Goal: Task Accomplishment & Management: Manage account settings

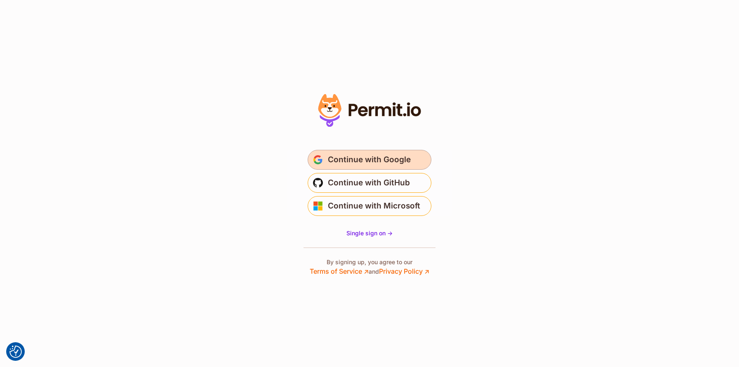
click at [364, 155] on span "Continue with Google" at bounding box center [369, 159] width 83 height 13
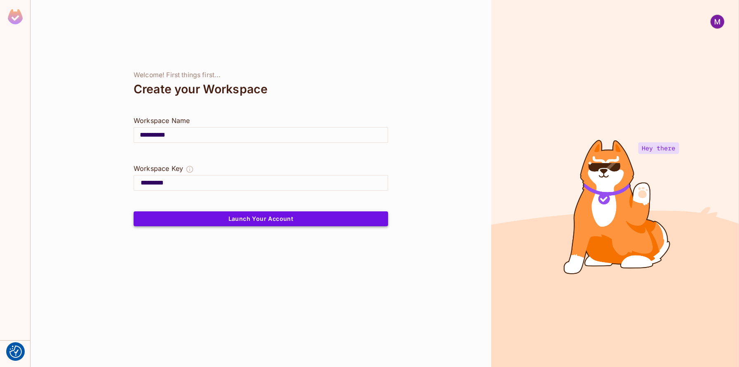
click at [249, 215] on button "Launch Your Account" at bounding box center [261, 218] width 254 height 15
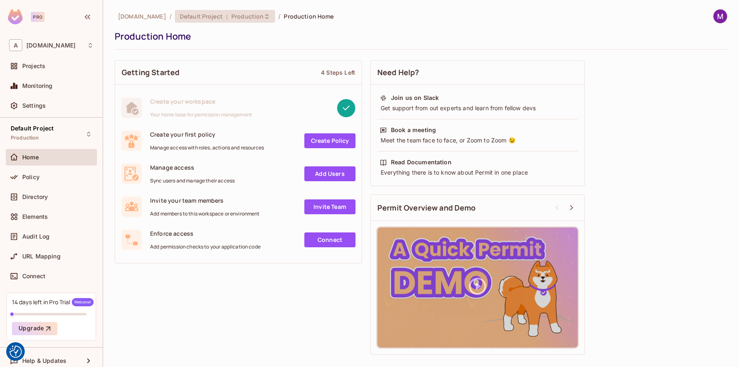
click at [231, 18] on span "Production" at bounding box center [247, 16] width 32 height 8
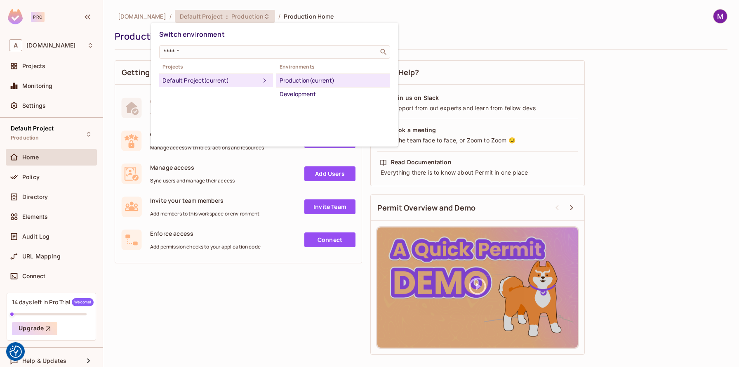
click at [197, 311] on div at bounding box center [369, 183] width 739 height 367
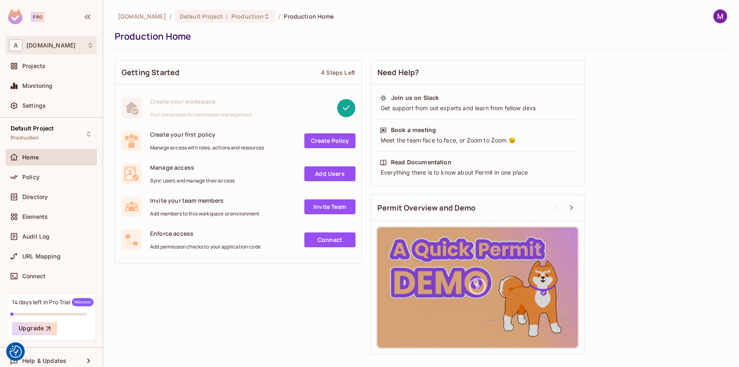
click at [56, 46] on div "A allerin.nl" at bounding box center [51, 45] width 85 height 12
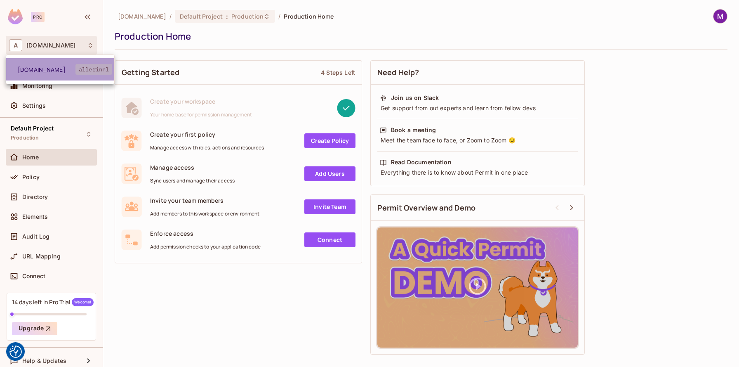
click at [55, 69] on span "allerin.nl" at bounding box center [47, 70] width 58 height 8
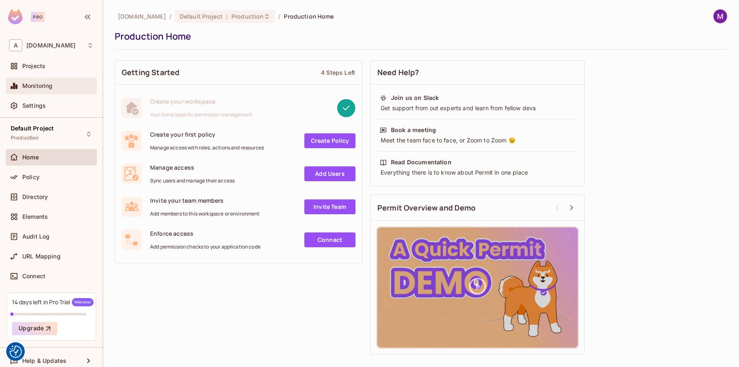
click at [52, 85] on span "Monitoring" at bounding box center [37, 85] width 31 height 7
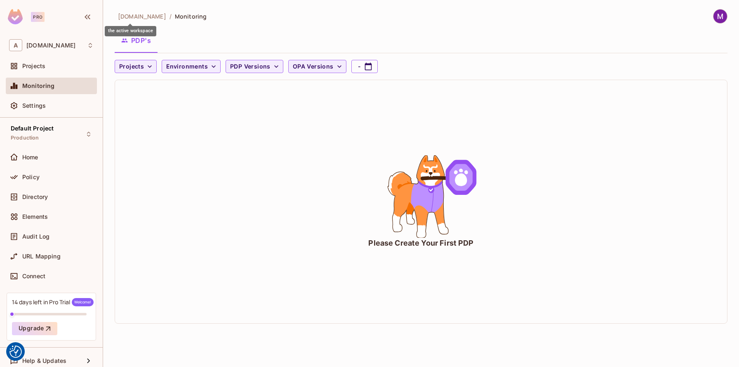
click at [130, 19] on span "allerin.nl" at bounding box center [142, 16] width 48 height 8
click at [40, 48] on span "allerin.nl" at bounding box center [50, 45] width 49 height 7
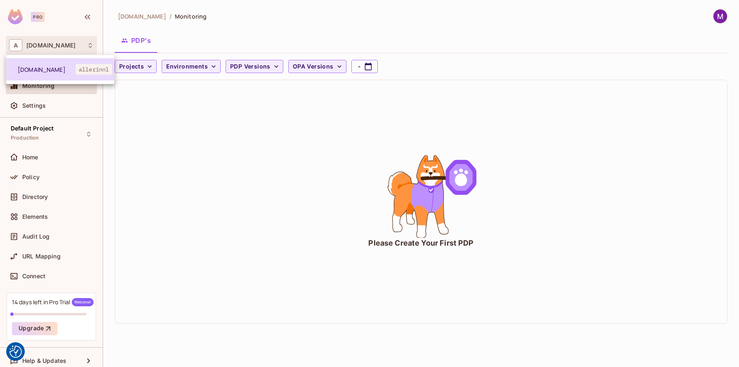
click at [46, 68] on span "allerin.nl" at bounding box center [47, 70] width 58 height 8
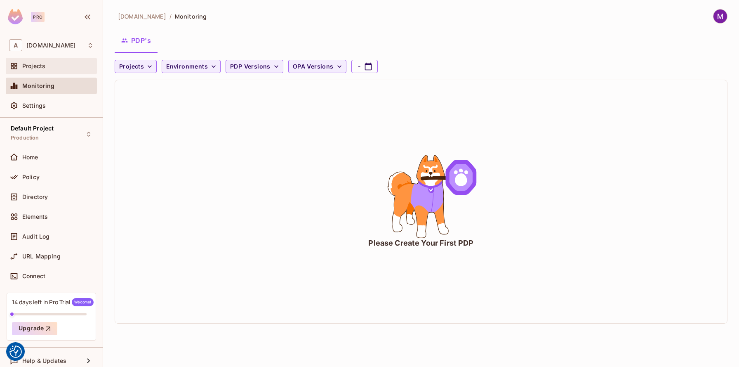
click at [42, 71] on div "Projects" at bounding box center [51, 66] width 91 height 16
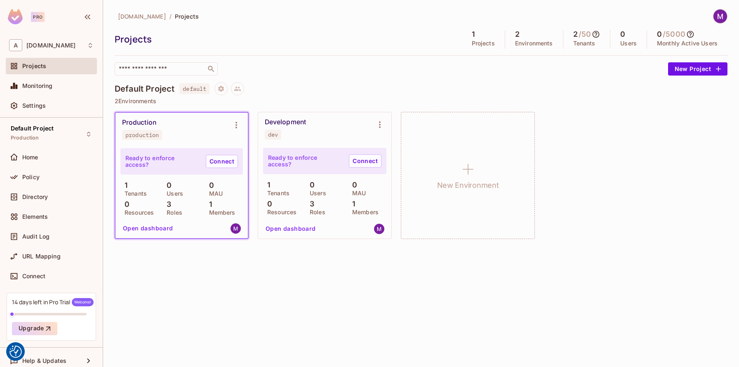
click at [274, 132] on div "dev" at bounding box center [273, 134] width 10 height 7
click at [295, 229] on button "Open dashboard" at bounding box center [290, 228] width 57 height 13
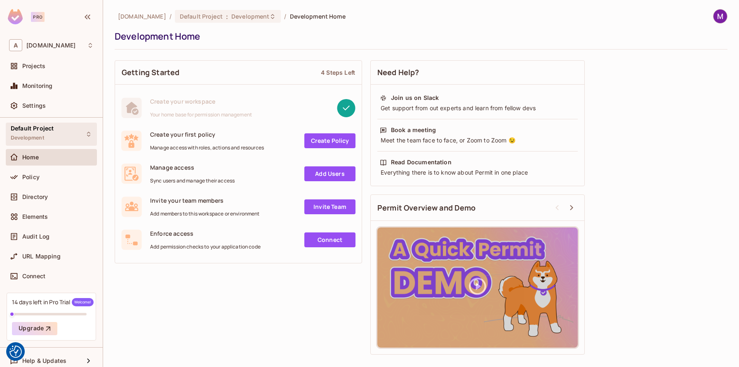
click at [50, 132] on div "Default Project Development" at bounding box center [32, 134] width 43 height 18
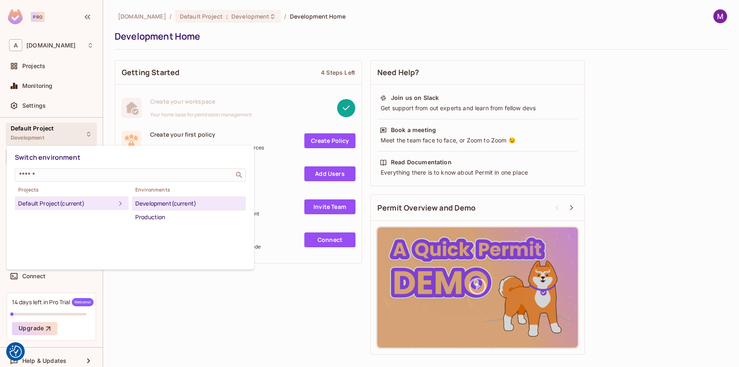
click at [177, 203] on div "Development (current)" at bounding box center [188, 203] width 107 height 10
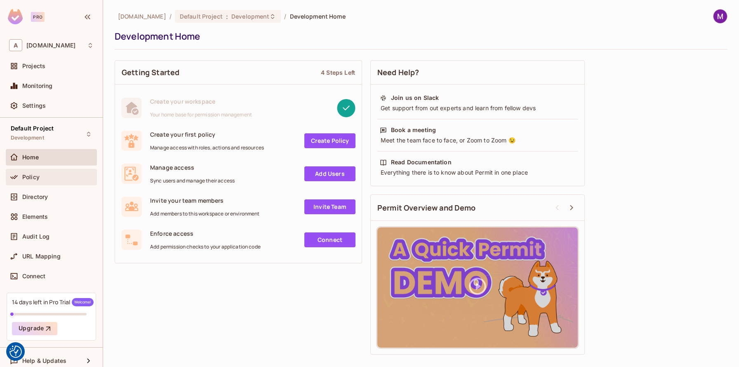
click at [31, 179] on span "Policy" at bounding box center [30, 177] width 17 height 7
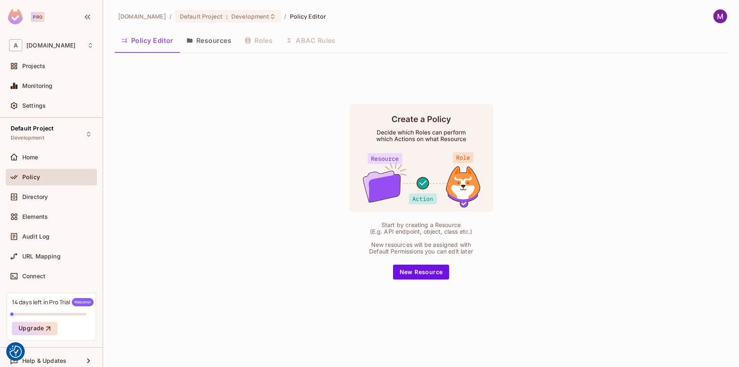
click at [200, 41] on button "Resources" at bounding box center [209, 40] width 58 height 21
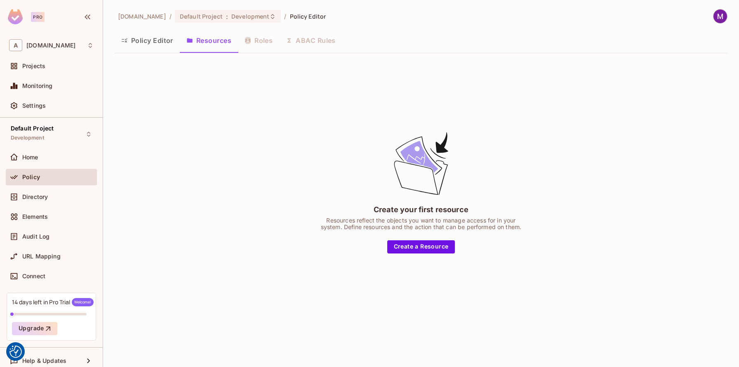
click at [250, 43] on div "Policy Editor Resources Roles ABAC Rules" at bounding box center [421, 40] width 613 height 21
click at [259, 40] on div "Policy Editor Resources Roles ABAC Rules" at bounding box center [421, 40] width 613 height 21
click at [41, 199] on span "Directory" at bounding box center [35, 196] width 26 height 7
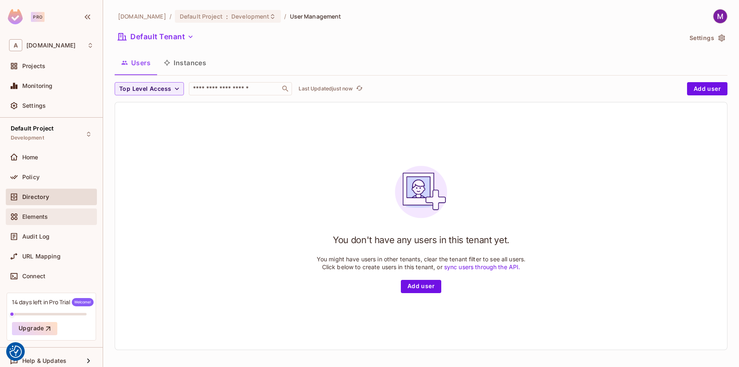
click at [41, 218] on span "Elements" at bounding box center [35, 216] width 26 height 7
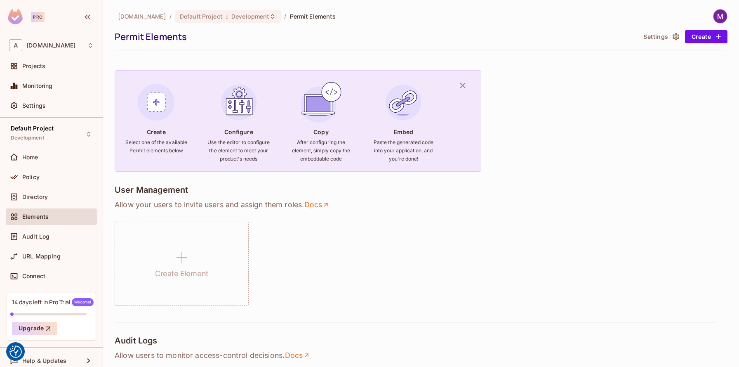
click at [722, 15] on img at bounding box center [721, 16] width 14 height 14
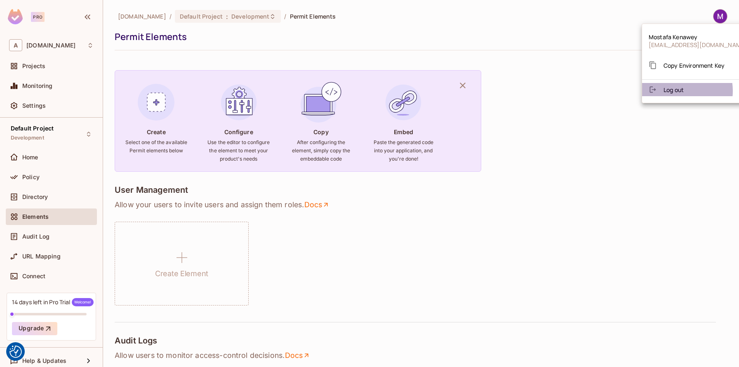
click at [675, 91] on span "Log out" at bounding box center [674, 90] width 20 height 8
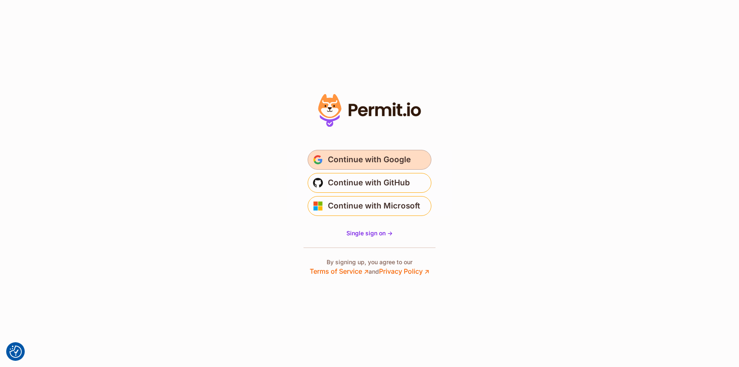
click at [354, 154] on span "Continue with Google" at bounding box center [369, 159] width 83 height 13
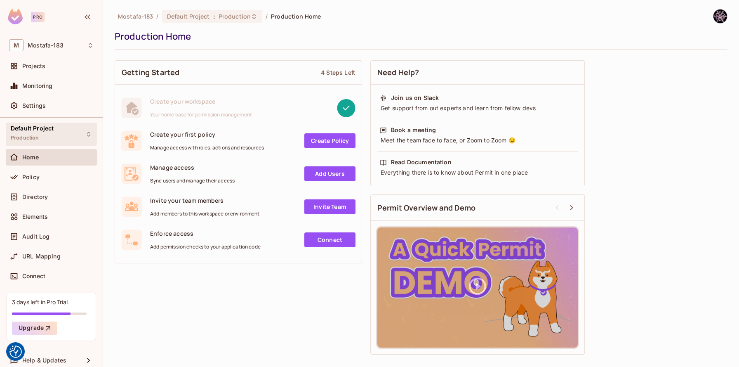
click at [54, 137] on div "Default Project Production" at bounding box center [51, 133] width 91 height 23
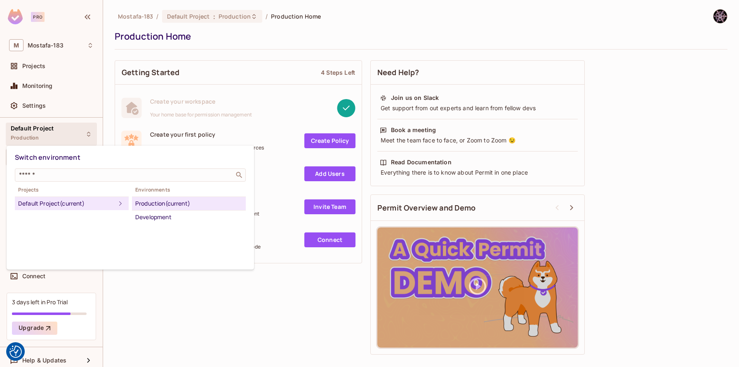
click at [229, 339] on div at bounding box center [369, 183] width 739 height 367
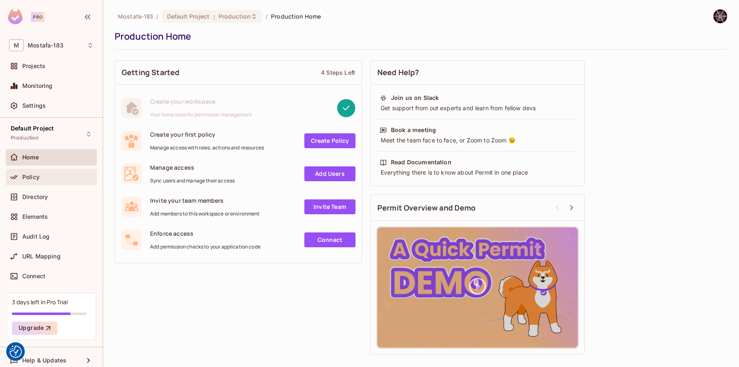
click at [38, 177] on span "Policy" at bounding box center [30, 177] width 17 height 7
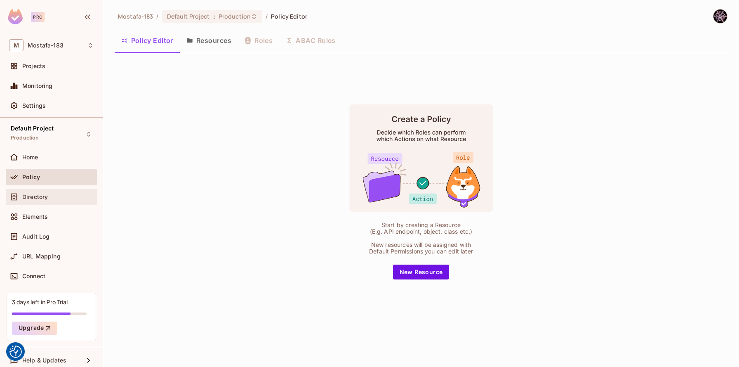
click at [34, 194] on span "Directory" at bounding box center [35, 196] width 26 height 7
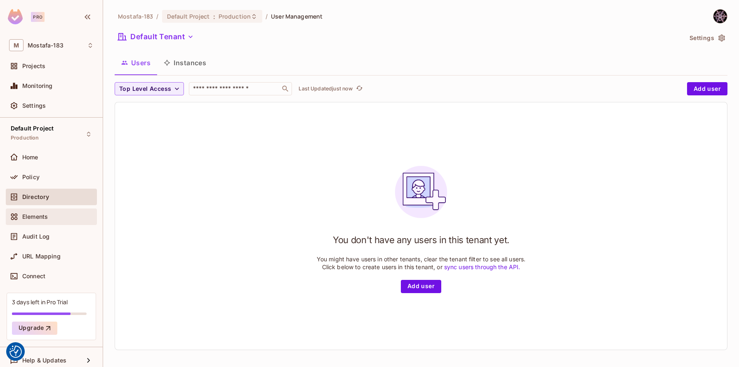
click at [36, 212] on div "Elements" at bounding box center [51, 217] width 85 height 10
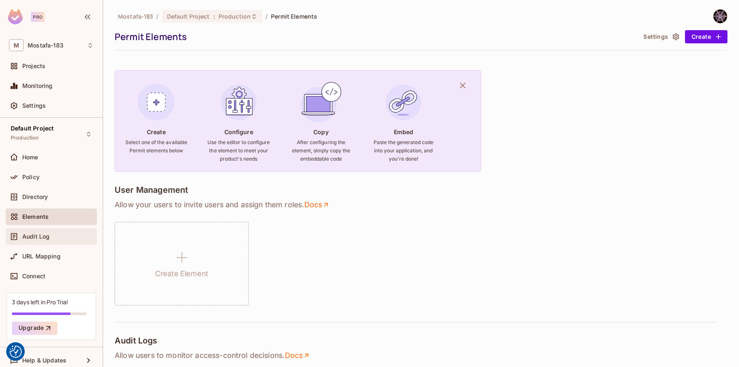
click at [61, 235] on div "Audit Log" at bounding box center [57, 236] width 71 height 7
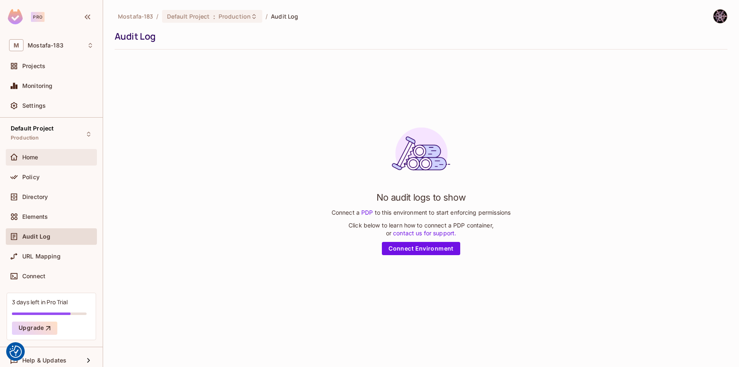
click at [43, 157] on div "Home" at bounding box center [57, 157] width 71 height 7
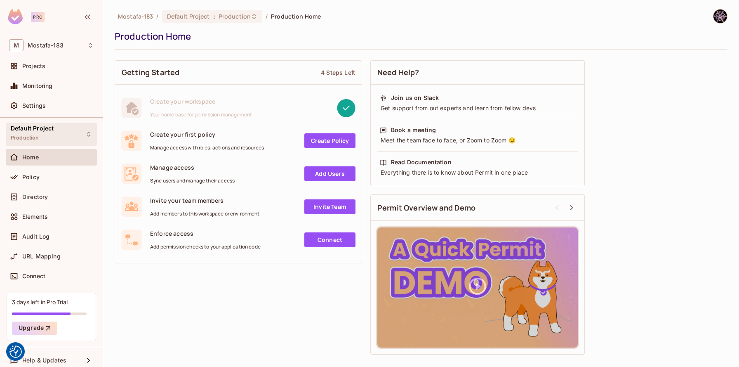
click at [55, 134] on div "Default Project Production" at bounding box center [51, 133] width 91 height 23
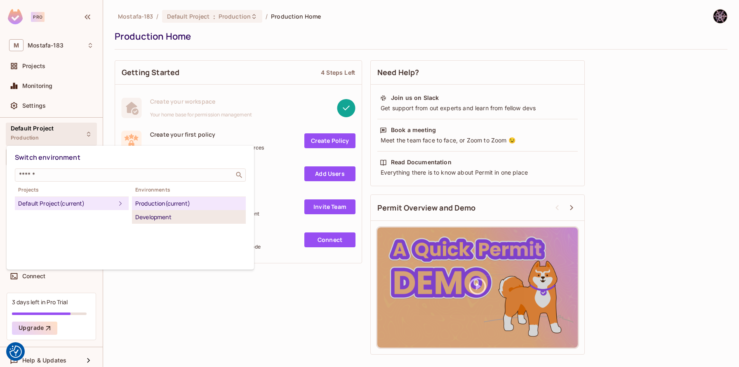
click at [165, 217] on div "Development" at bounding box center [188, 217] width 107 height 10
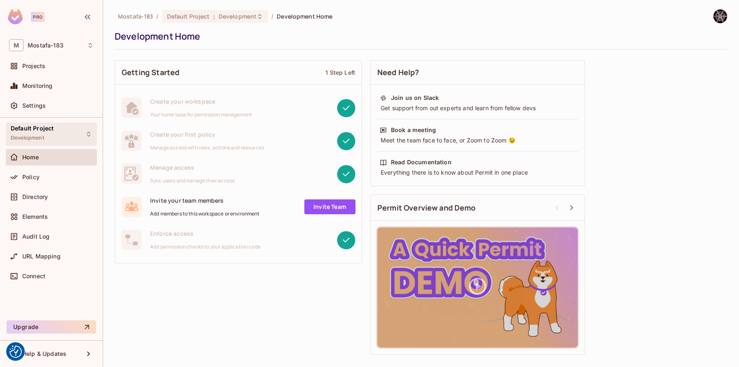
click at [30, 129] on span "Default Project" at bounding box center [32, 128] width 43 height 7
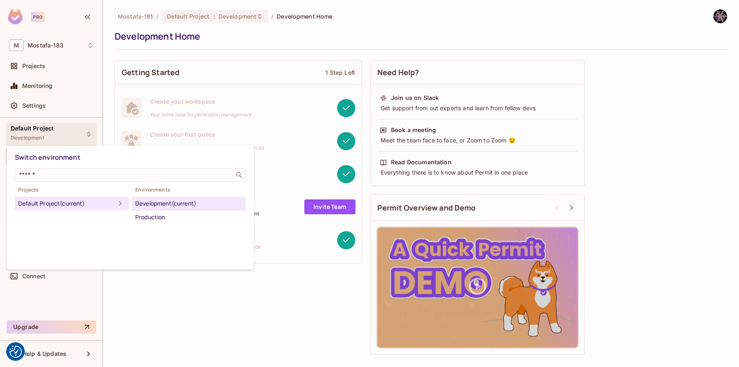
click at [161, 283] on div at bounding box center [369, 183] width 739 height 367
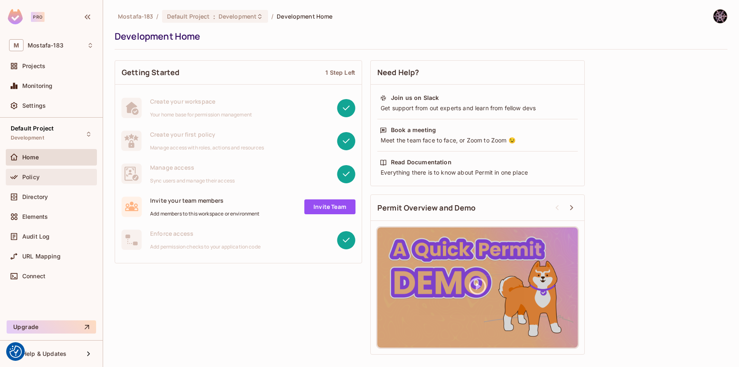
click at [25, 175] on span "Policy" at bounding box center [30, 177] width 17 height 7
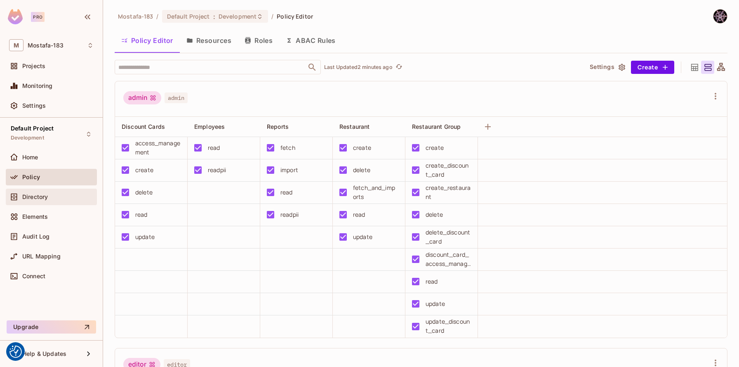
click at [38, 195] on span "Directory" at bounding box center [35, 196] width 26 height 7
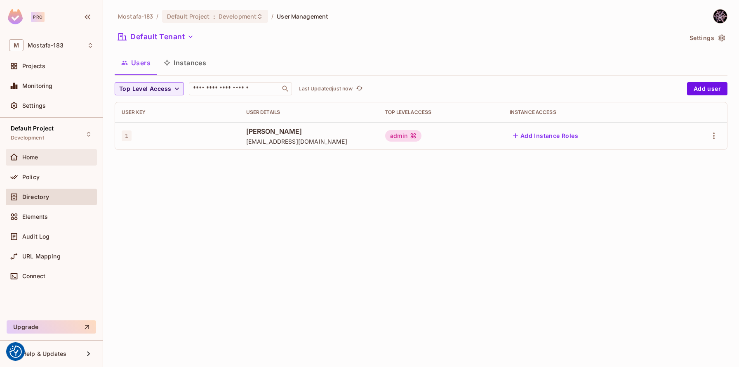
click at [43, 159] on div "Home" at bounding box center [57, 157] width 71 height 7
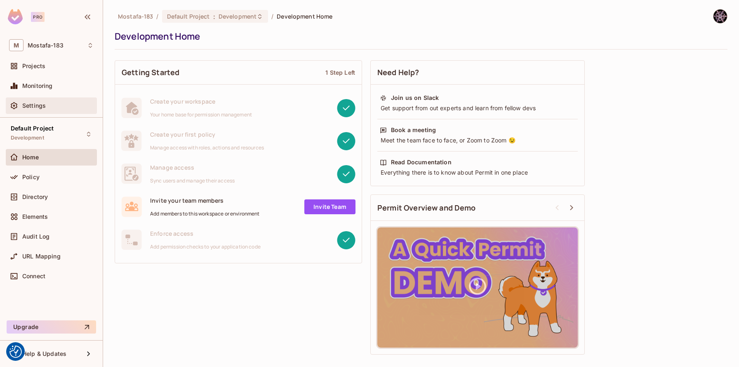
click at [47, 106] on div "Settings" at bounding box center [57, 105] width 71 height 7
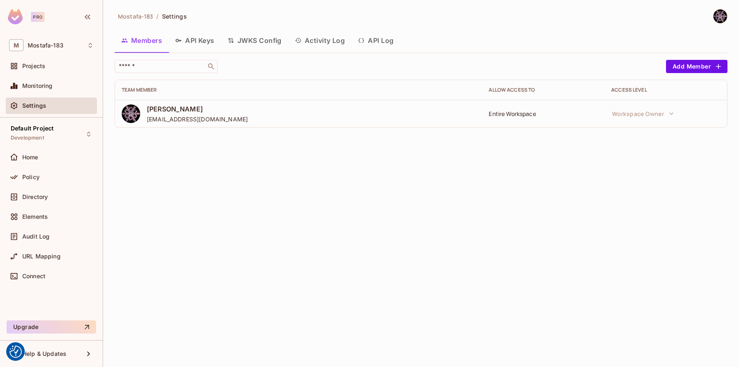
click at [198, 39] on button "API Keys" at bounding box center [195, 40] width 52 height 21
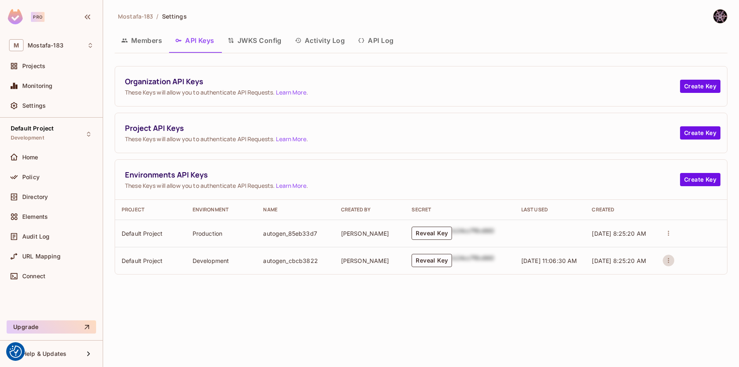
click at [666, 261] on icon "actions" at bounding box center [668, 260] width 7 height 7
click at [505, 300] on div at bounding box center [369, 183] width 739 height 367
click at [422, 263] on button "Reveal Key" at bounding box center [432, 260] width 40 height 13
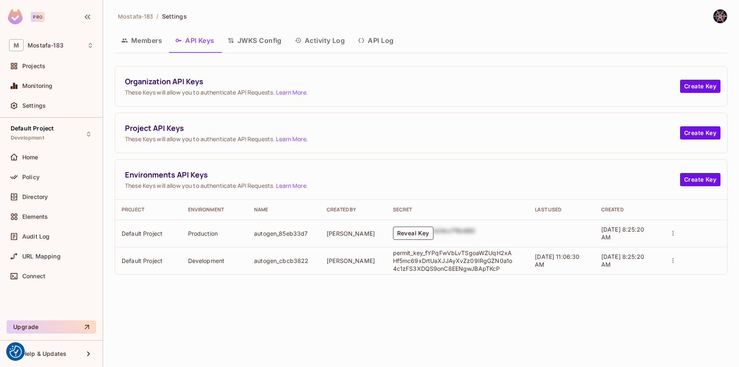
click at [407, 259] on p "permit_key_fYPqFwVbLvTSgoaWZUqH2xAHf5mc69xDrtUaXJJAyXvZz09IRgGZN0a1o4c1zFS3XDQS…" at bounding box center [453, 261] width 120 height 24
copy p "permit_key_fYPqFwVbLvTSgoaWZUqH2xAHf5mc69xDrtUaXJJAyXvZz09IRgGZN0a1o4c1zFS3XDQS…"
click at [473, 303] on div "Mostafa-183 / Settings Members API Keys JWKS Config Activity Log API Log Organi…" at bounding box center [421, 183] width 636 height 367
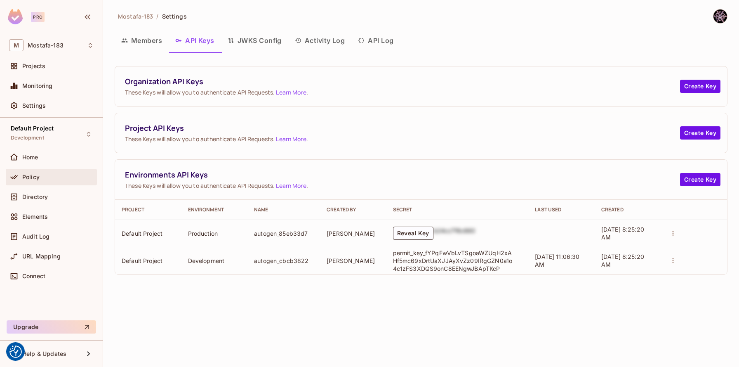
click at [25, 178] on span "Policy" at bounding box center [30, 177] width 17 height 7
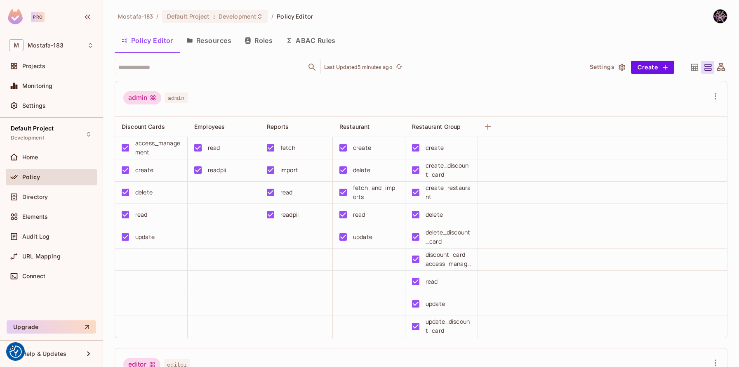
click at [176, 97] on span "admin" at bounding box center [176, 97] width 23 height 11
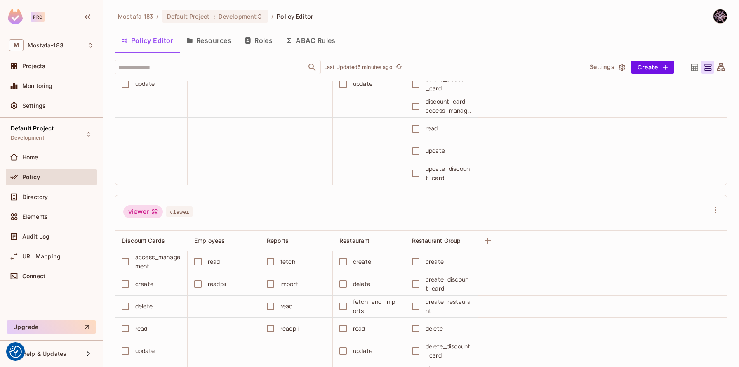
scroll to position [480, 0]
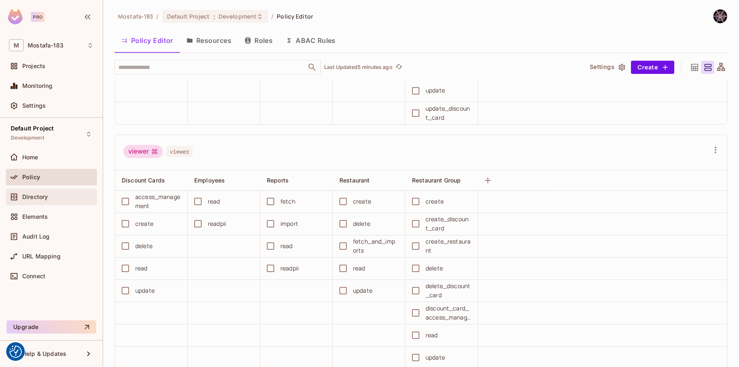
click at [42, 193] on span "Directory" at bounding box center [35, 196] width 26 height 7
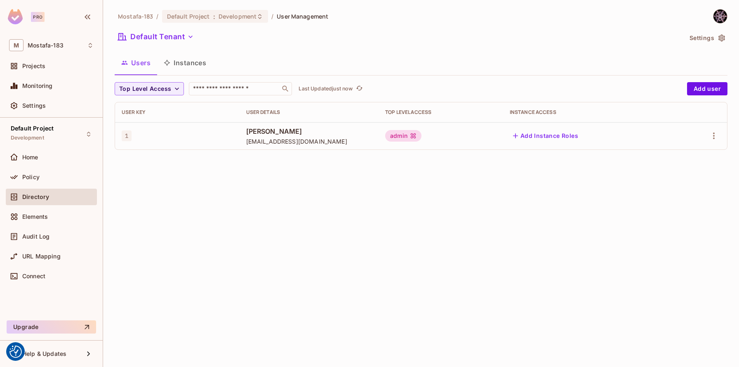
click at [195, 61] on button "Instances" at bounding box center [185, 62] width 56 height 21
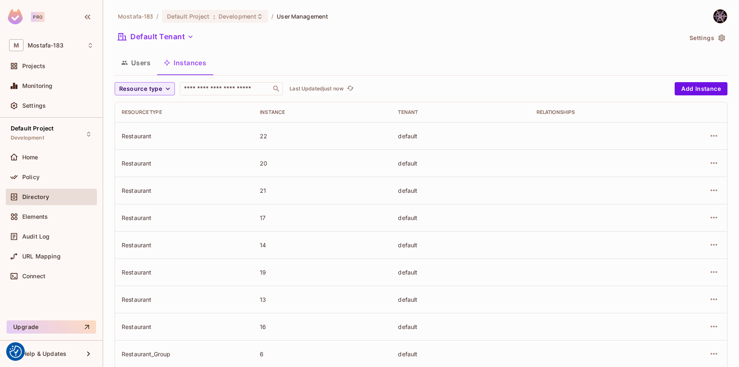
click at [265, 137] on div "22" at bounding box center [322, 136] width 125 height 8
click at [703, 90] on button "Add Instance" at bounding box center [701, 88] width 53 height 13
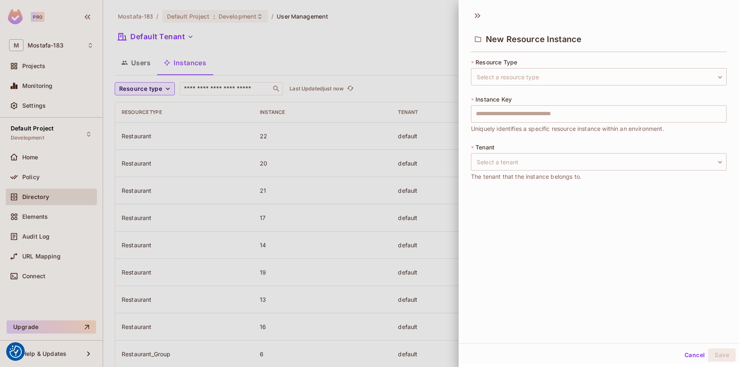
click at [367, 166] on div at bounding box center [369, 183] width 739 height 367
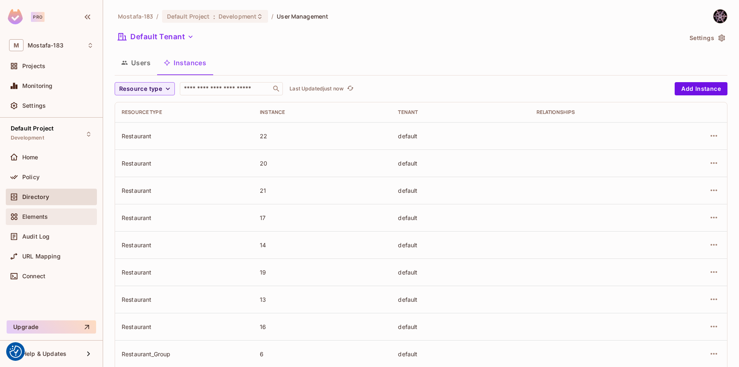
click at [39, 215] on span "Elements" at bounding box center [35, 216] width 26 height 7
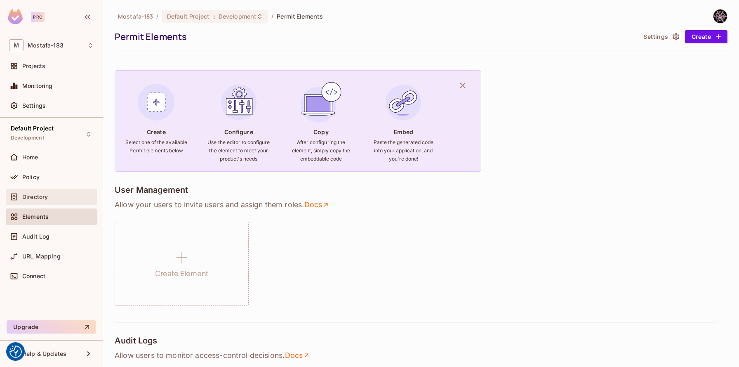
click at [46, 195] on span "Directory" at bounding box center [35, 196] width 26 height 7
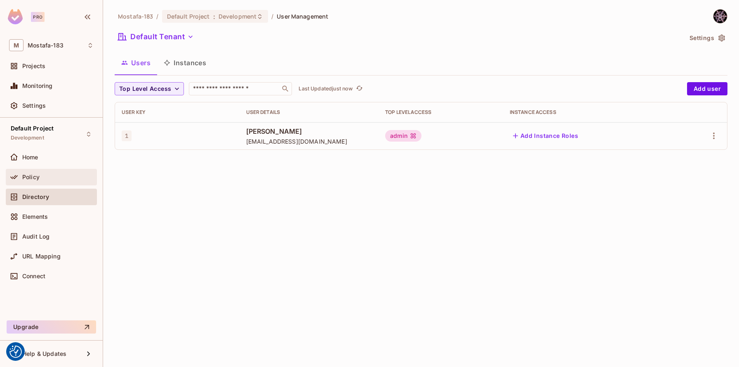
click at [42, 179] on div "Policy" at bounding box center [57, 177] width 71 height 7
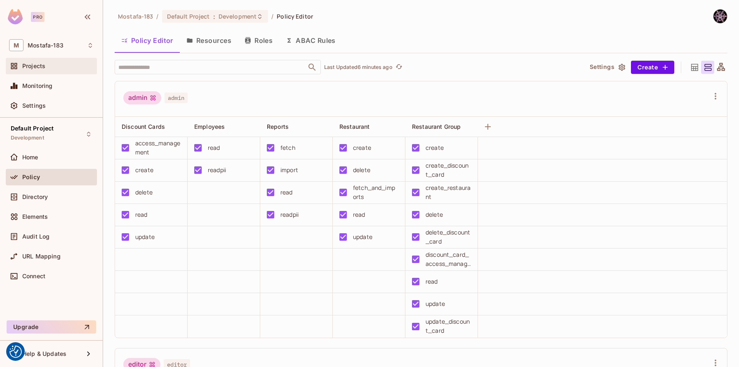
click at [44, 64] on span "Projects" at bounding box center [33, 66] width 23 height 7
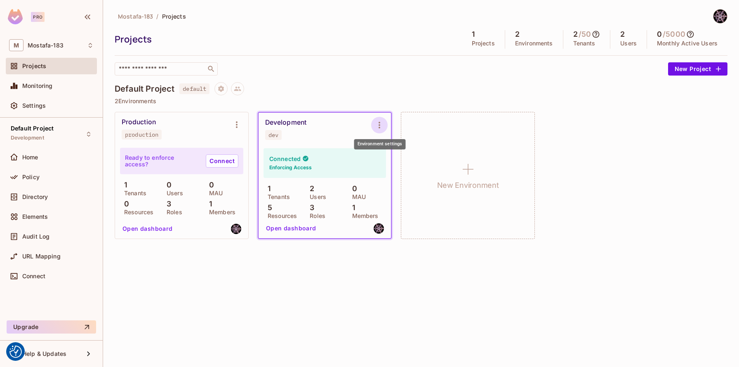
click at [380, 122] on icon "Environment settings" at bounding box center [379, 125] width 10 height 10
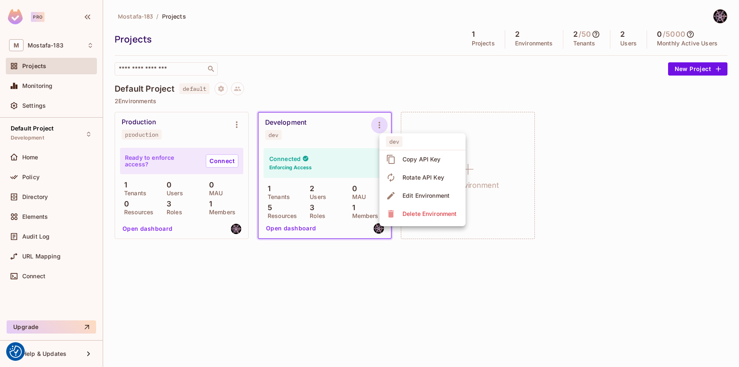
click at [428, 76] on div at bounding box center [369, 183] width 739 height 367
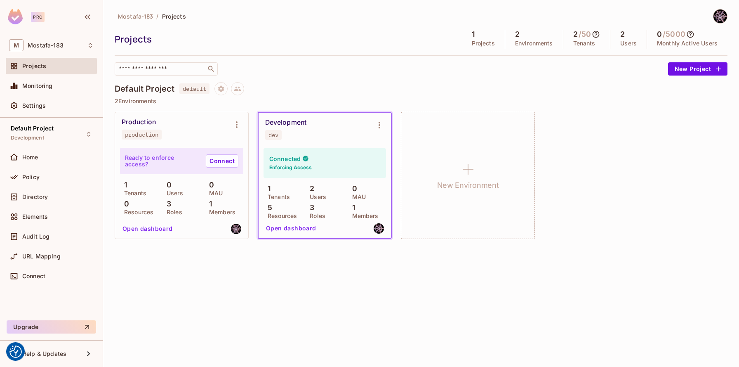
click at [721, 13] on img at bounding box center [721, 16] width 14 height 14
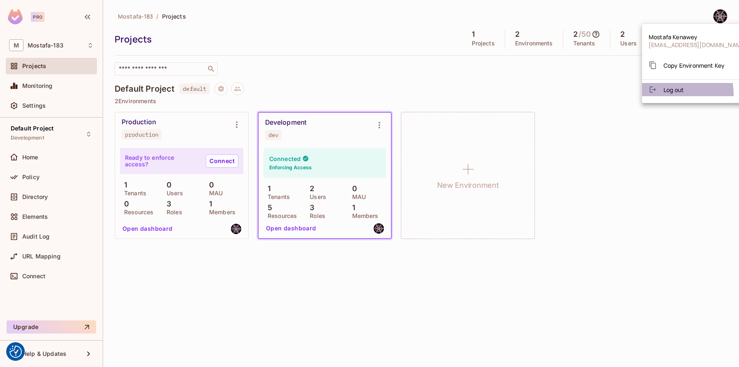
click at [670, 94] on li "Log out" at bounding box center [697, 89] width 111 height 13
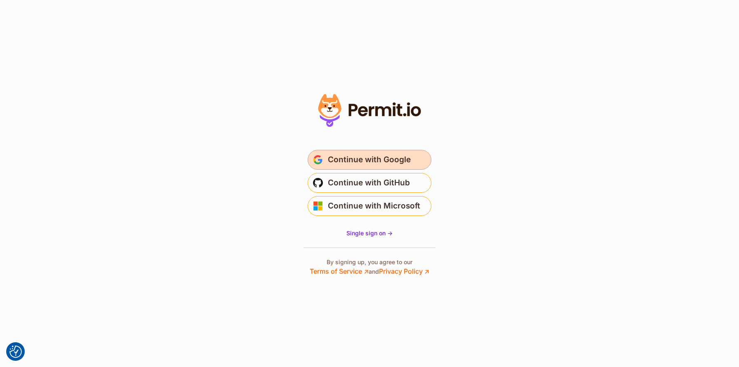
click at [346, 160] on span "Continue with Google" at bounding box center [369, 159] width 83 height 13
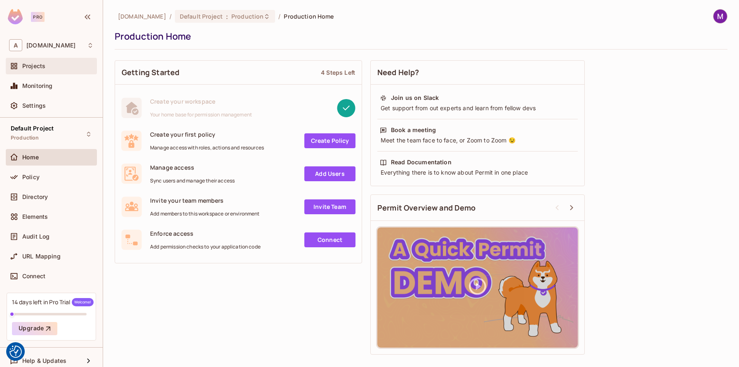
click at [38, 66] on span "Projects" at bounding box center [33, 66] width 23 height 7
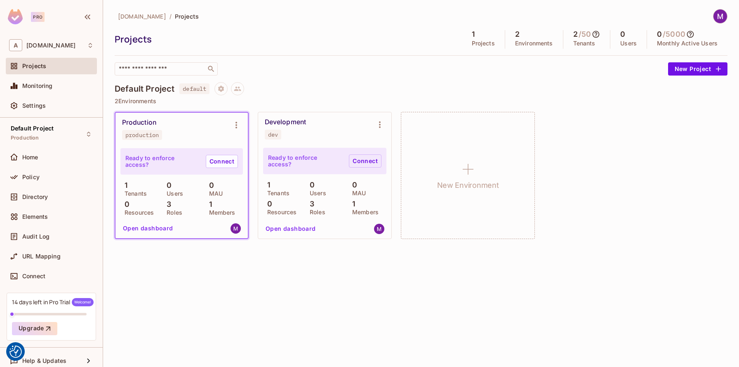
click at [365, 162] on link "Connect" at bounding box center [365, 160] width 33 height 13
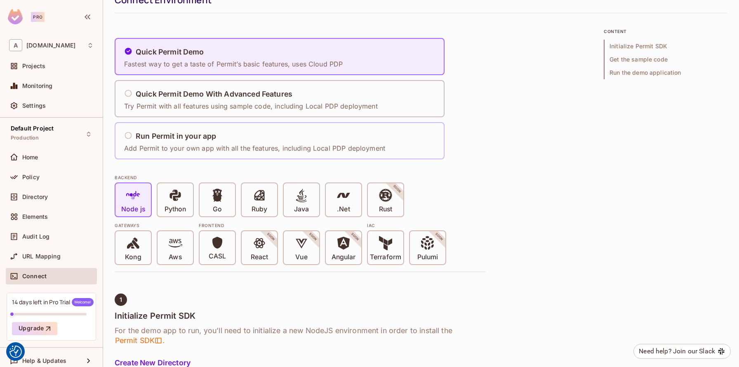
scroll to position [37, 0]
click at [254, 201] on span at bounding box center [259, 195] width 14 height 17
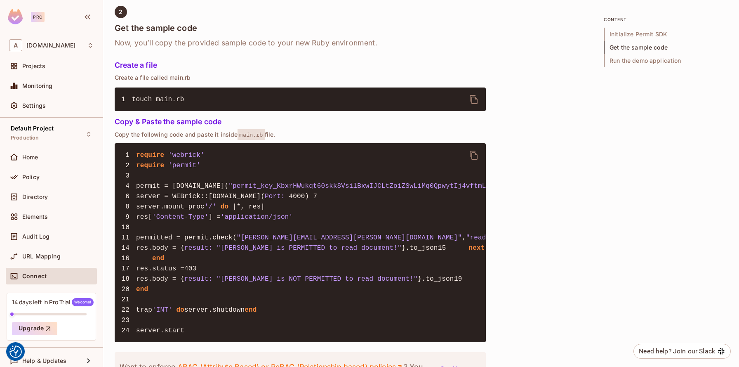
scroll to position [419, 0]
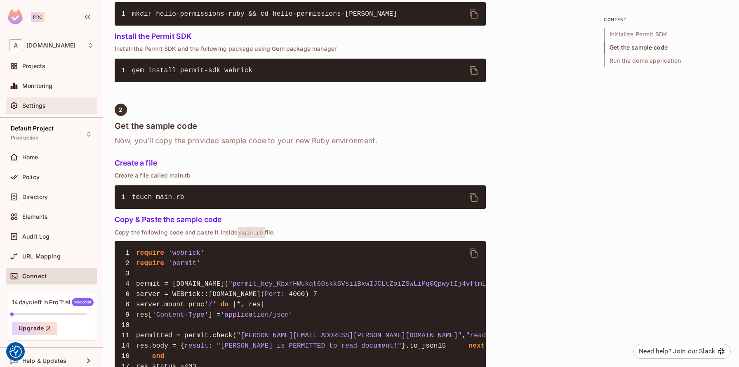
click at [43, 102] on span "Settings" at bounding box center [34, 105] width 24 height 7
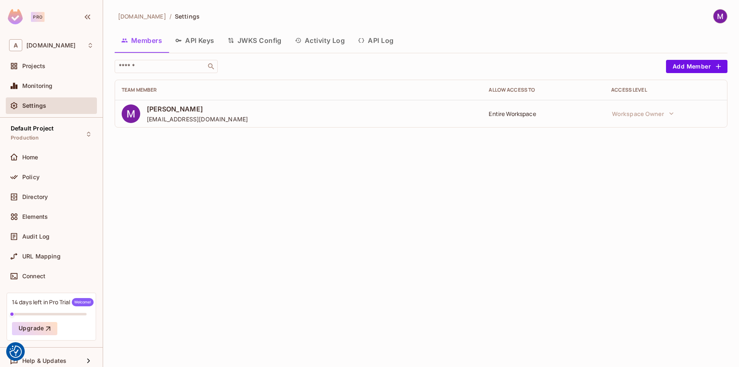
click at [194, 34] on button "API Keys" at bounding box center [195, 40] width 52 height 21
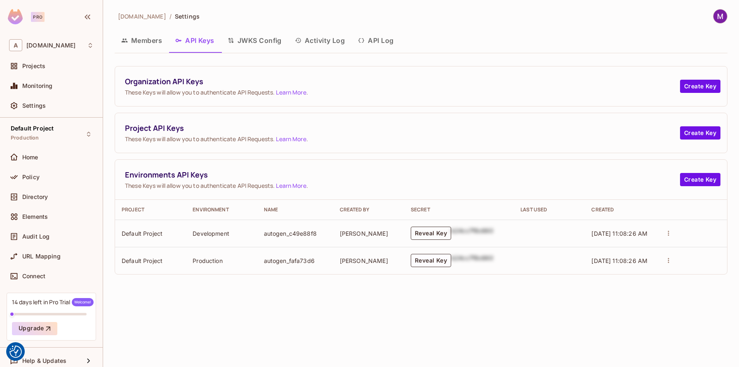
click at [430, 231] on button "Reveal Key" at bounding box center [431, 232] width 40 height 13
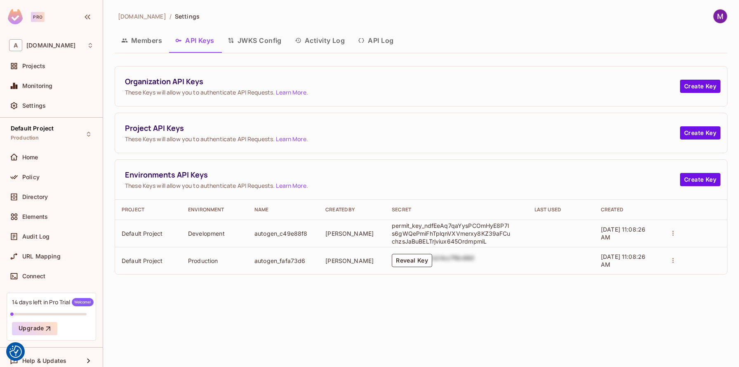
click at [412, 227] on p "permit_key_ndfEeAq7qaYysPCOmHyE8P7ls6gWQePmiFhTplqnVXVmerxy8KZ39aFCuchzsJaBuBEL…" at bounding box center [452, 233] width 120 height 24
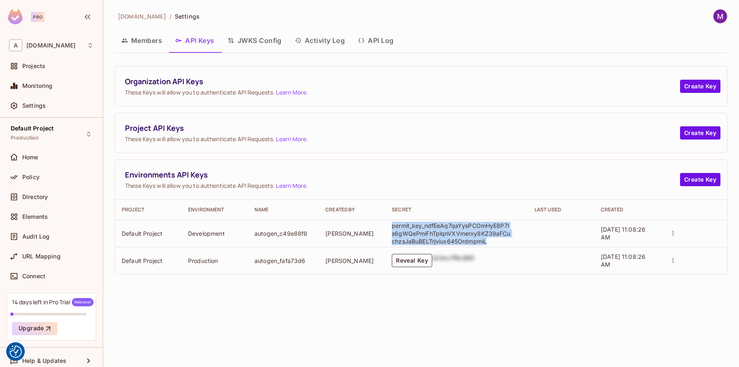
click at [412, 227] on p "permit_key_ndfEeAq7qaYysPCOmHyE8P7ls6gWQePmiFhTplqnVXVmerxy8KZ39aFCuchzsJaBuBEL…" at bounding box center [452, 233] width 120 height 24
copy p "permit_key_ndfEeAq7qaYysPCOmHyE8P7ls6gWQePmiFhTplqnVXVmerxy8KZ39aFCuchzsJaBuBEL…"
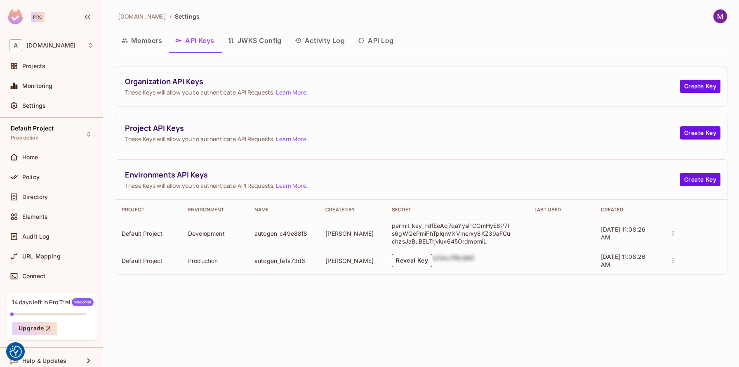
click at [378, 296] on div "allerin.nl / Settings Members API Keys JWKS Config Activity Log API Log Organiz…" at bounding box center [421, 183] width 636 height 367
click at [39, 183] on div "Policy" at bounding box center [51, 177] width 91 height 16
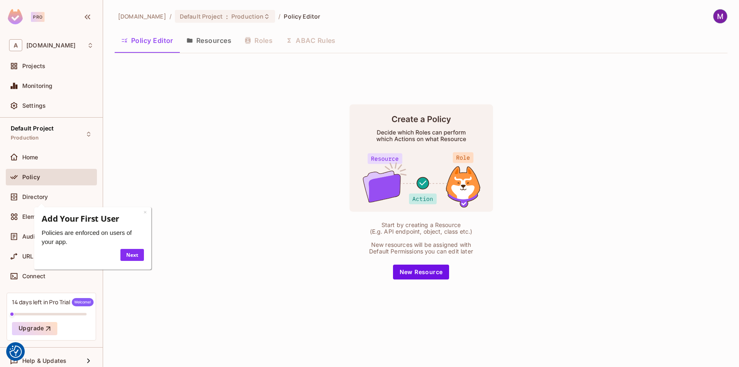
click at [206, 42] on button "Resources" at bounding box center [209, 40] width 58 height 21
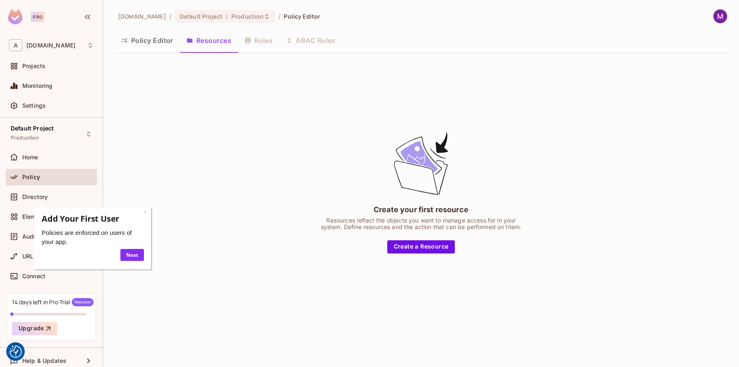
click at [259, 40] on div "Policy Editor Resources Roles ABAC Rules" at bounding box center [421, 40] width 613 height 21
click at [145, 211] on link "×" at bounding box center [145, 212] width 3 height 8
click at [145, 43] on button "Policy Editor" at bounding box center [147, 40] width 65 height 21
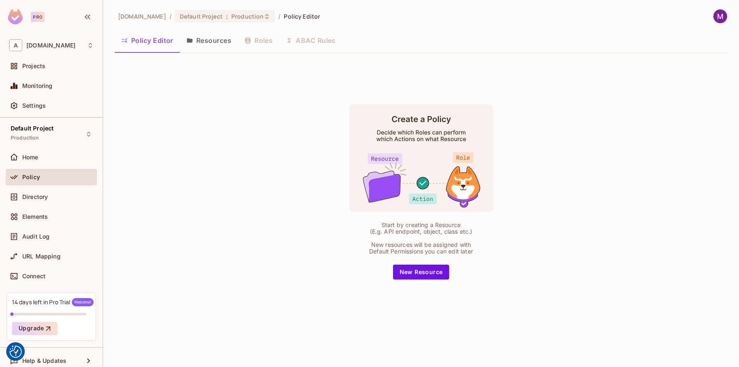
click at [213, 46] on button "Resources" at bounding box center [209, 40] width 58 height 21
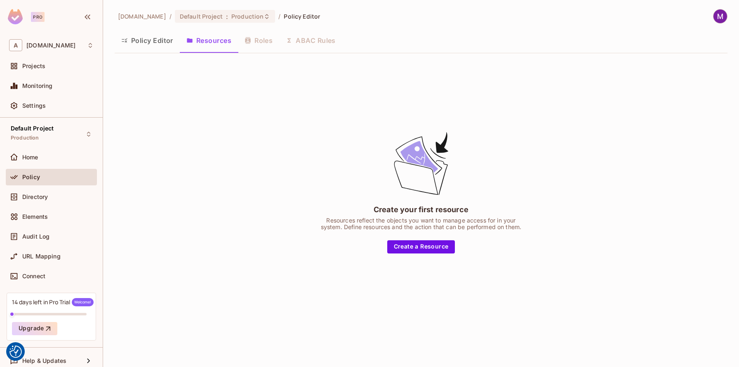
click at [429, 118] on div "Create your first resource Resources reflect the objects you want to manage acc…" at bounding box center [421, 192] width 613 height 264
click at [154, 43] on button "Policy Editor" at bounding box center [147, 40] width 65 height 21
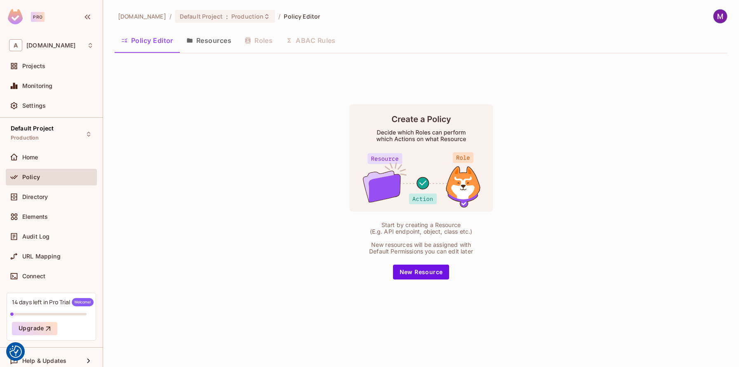
click at [196, 45] on button "Resources" at bounding box center [209, 40] width 58 height 21
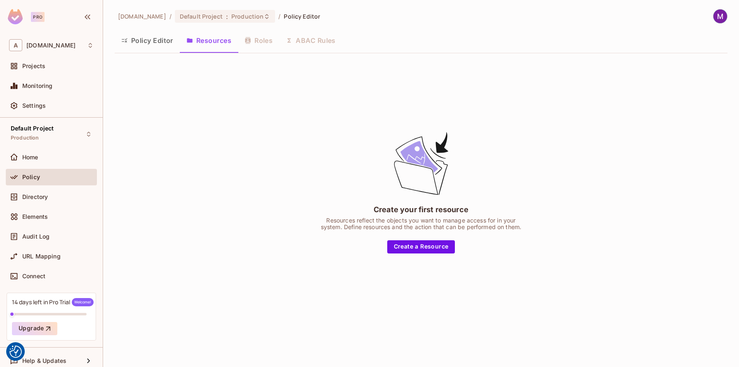
click at [265, 217] on div "Create your first resource Resources reflect the objects you want to manage acc…" at bounding box center [421, 192] width 613 height 264
click at [259, 41] on div "Policy Editor Resources Roles ABAC Rules" at bounding box center [421, 40] width 613 height 21
click at [315, 42] on div "Policy Editor Resources Roles ABAC Rules" at bounding box center [421, 40] width 613 height 21
click at [257, 41] on div "Policy Editor Resources Roles ABAC Rules" at bounding box center [421, 40] width 613 height 21
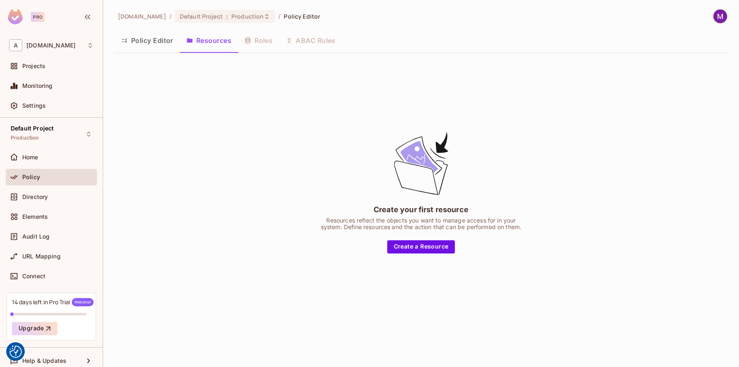
drag, startPoint x: 272, startPoint y: 40, endPoint x: 255, endPoint y: 40, distance: 17.3
click at [255, 40] on div "Policy Editor Resources Roles ABAC Rules" at bounding box center [421, 40] width 613 height 21
click at [153, 38] on button "Policy Editor" at bounding box center [147, 40] width 65 height 21
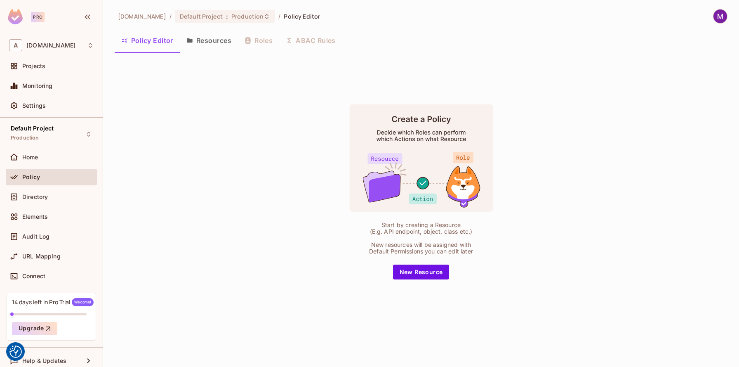
click at [263, 41] on div "Policy Editor Resources Roles ABAC Rules" at bounding box center [421, 40] width 613 height 21
click at [221, 45] on button "Resources" at bounding box center [209, 40] width 58 height 21
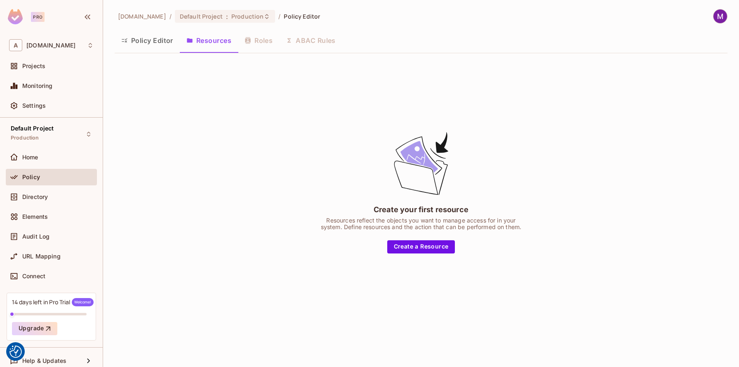
click at [422, 254] on div "Create your first resource Resources reflect the objects you want to manage acc…" at bounding box center [421, 192] width 613 height 264
click at [420, 247] on button "Create a Resource" at bounding box center [421, 246] width 68 height 13
click at [47, 133] on div "Default Project Production" at bounding box center [32, 134] width 43 height 18
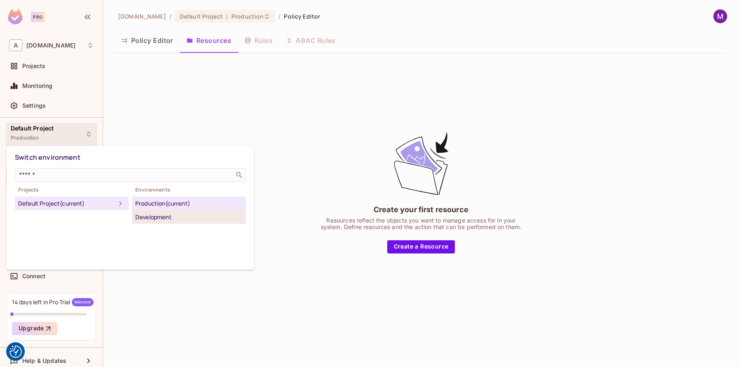
click at [154, 220] on div "Development" at bounding box center [188, 217] width 107 height 10
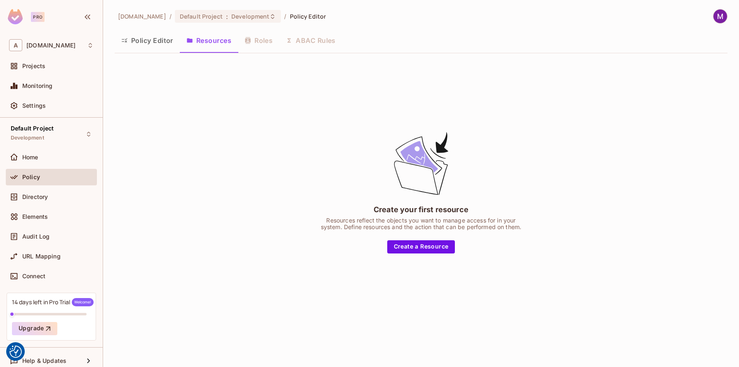
click at [255, 38] on div "Policy Editor Resources Roles ABAC Rules" at bounding box center [421, 40] width 613 height 21
click at [721, 16] on img at bounding box center [721, 16] width 14 height 14
click at [674, 87] on span "Log out" at bounding box center [674, 90] width 20 height 8
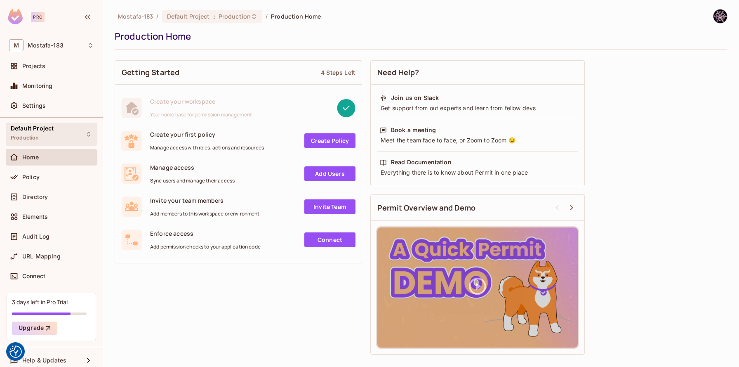
click at [64, 135] on div "Default Project Production" at bounding box center [51, 133] width 91 height 23
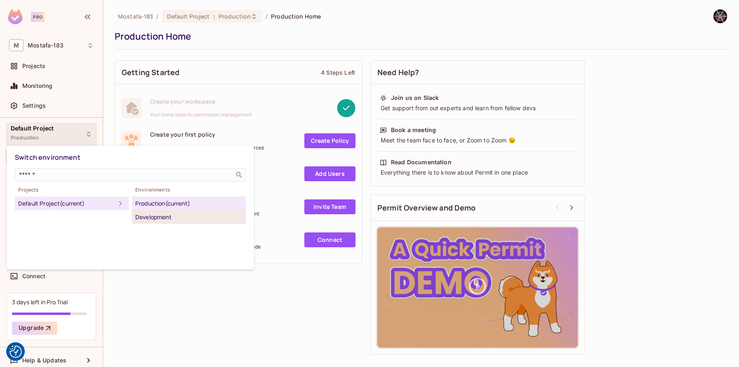
click at [154, 217] on div "Development" at bounding box center [188, 217] width 107 height 10
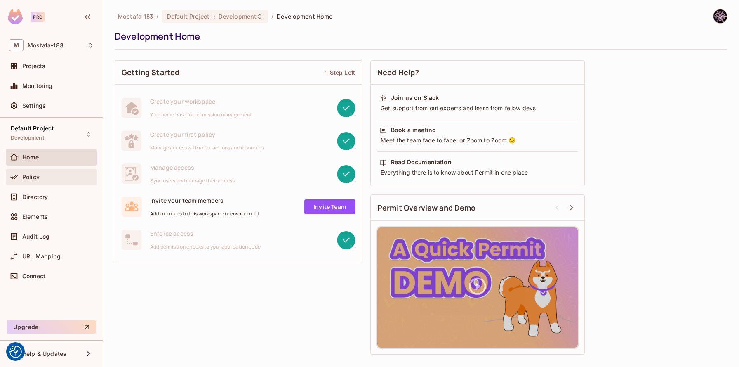
click at [38, 181] on div "Policy" at bounding box center [51, 177] width 85 height 10
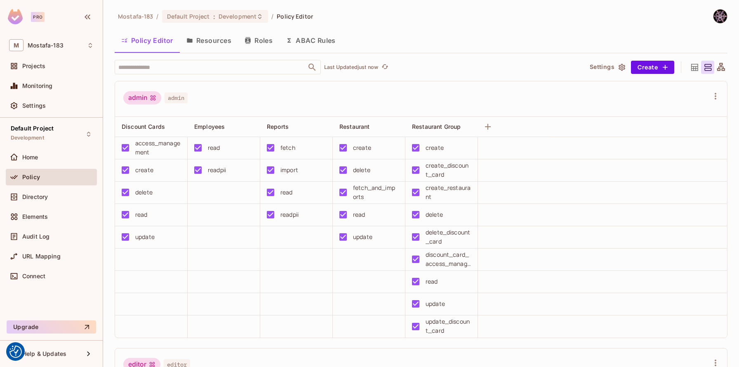
click at [213, 42] on button "Resources" at bounding box center [209, 40] width 58 height 21
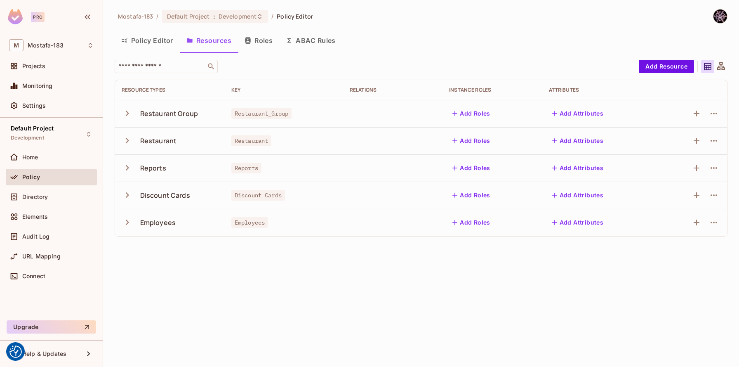
click at [266, 41] on button "Roles" at bounding box center [258, 40] width 41 height 21
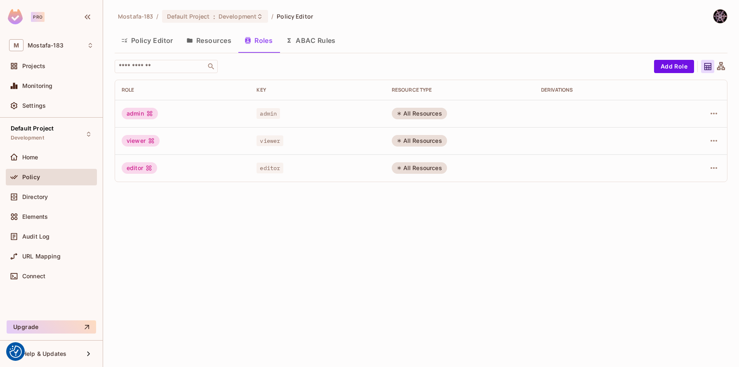
click at [205, 35] on button "Resources" at bounding box center [209, 40] width 58 height 21
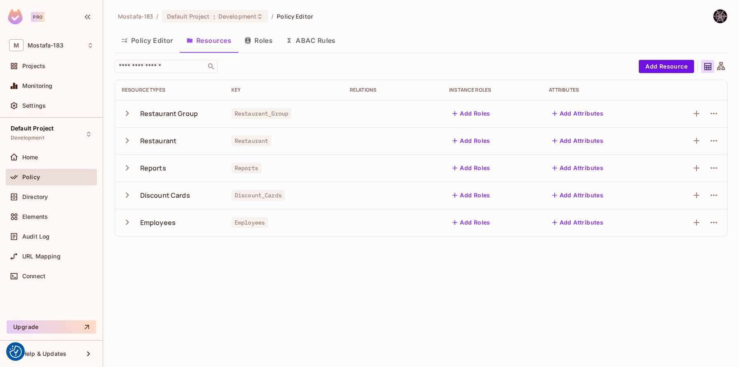
click at [127, 114] on icon "button" at bounding box center [127, 113] width 3 height 5
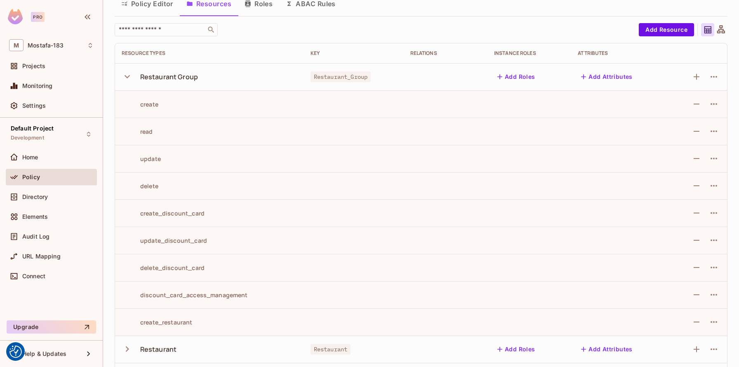
scroll to position [23, 0]
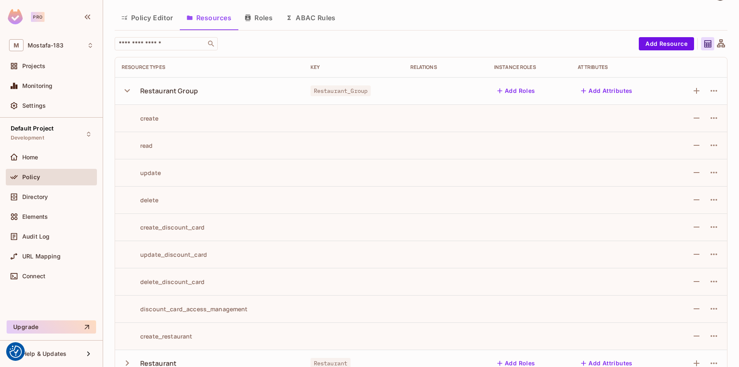
click at [320, 89] on span "Restaurant_Group" at bounding box center [341, 90] width 60 height 11
drag, startPoint x: 320, startPoint y: 89, endPoint x: 339, endPoint y: 89, distance: 19.0
click at [339, 89] on span "Restaurant_Group" at bounding box center [341, 90] width 60 height 11
copy span "Restaurant_Group"
click at [257, 16] on button "Roles" at bounding box center [258, 17] width 41 height 21
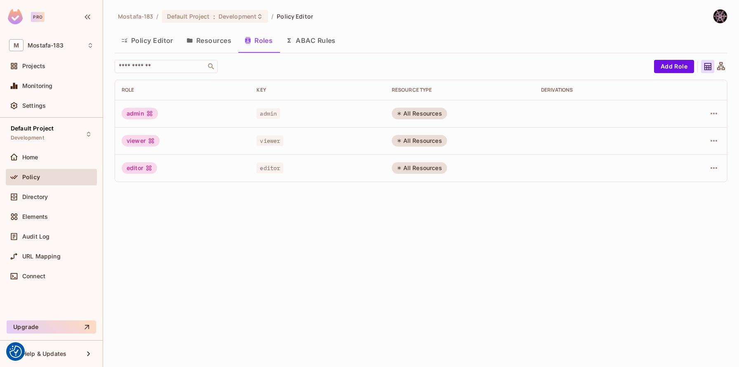
click at [417, 142] on div "All Resources" at bounding box center [419, 141] width 55 height 12
click at [147, 168] on icon at bounding box center [148, 167] width 5 height 5
click at [149, 112] on icon at bounding box center [149, 113] width 5 height 5
click at [327, 219] on div "Mostafa-183 / Default Project : Development / Policy Editor Policy Editor Resou…" at bounding box center [421, 183] width 636 height 367
click at [268, 113] on span "admin" at bounding box center [269, 113] width 24 height 11
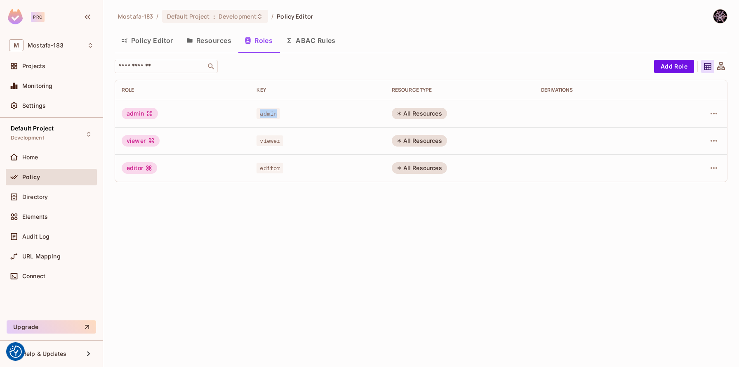
click at [268, 113] on span "admin" at bounding box center [269, 113] width 24 height 11
click at [268, 141] on span "viewer" at bounding box center [270, 140] width 27 height 11
click at [275, 169] on span "editor" at bounding box center [270, 168] width 27 height 11
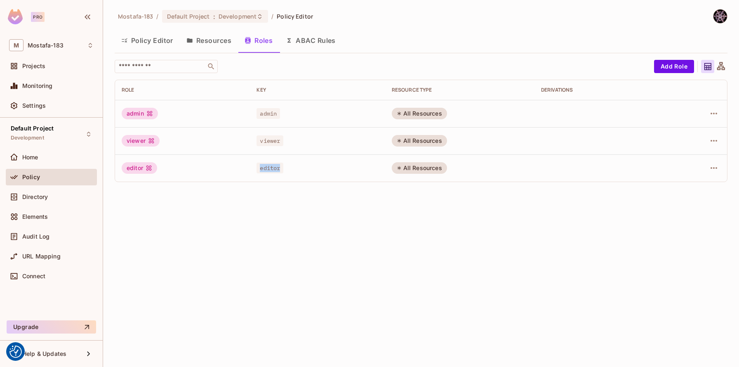
click at [217, 41] on button "Resources" at bounding box center [209, 40] width 58 height 21
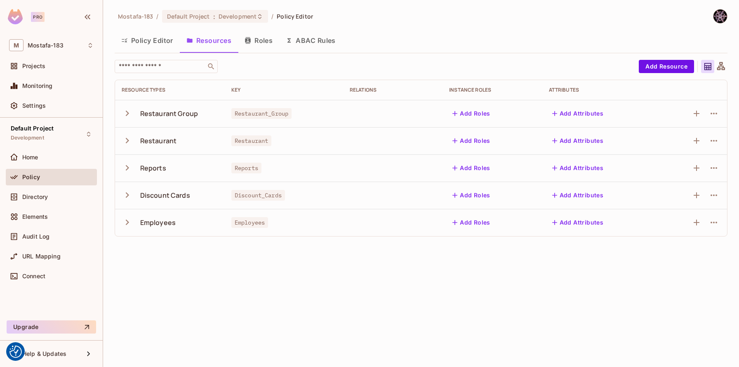
click at [130, 115] on icon "button" at bounding box center [127, 113] width 11 height 11
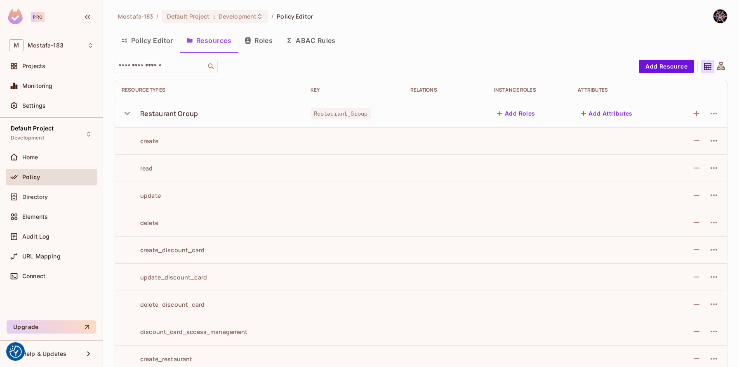
click at [126, 112] on icon "button" at bounding box center [127, 113] width 11 height 11
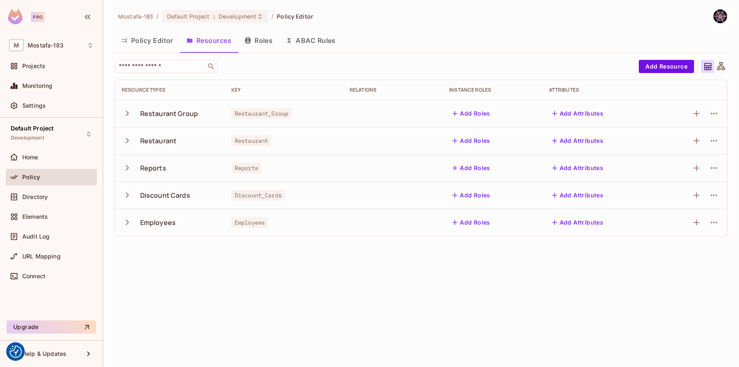
click at [266, 113] on span "Restaurant_Group" at bounding box center [261, 113] width 60 height 11
copy span "Restaurant_Group"
click at [127, 111] on icon "button" at bounding box center [127, 113] width 11 height 11
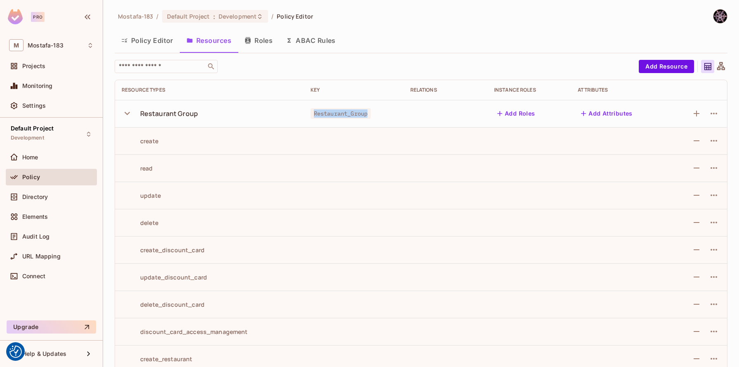
click at [127, 110] on icon "button" at bounding box center [127, 113] width 11 height 11
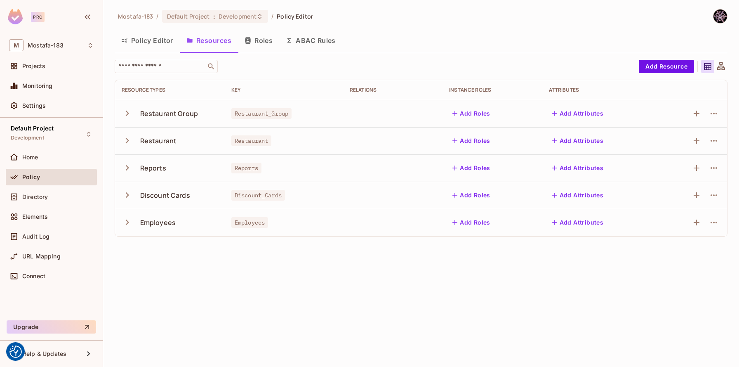
click at [224, 311] on div "Mostafa-183 / Default Project : Development / Policy Editor Policy Editor Resou…" at bounding box center [421, 183] width 636 height 367
click at [368, 295] on div "Mostafa-183 / Default Project : Development / Policy Editor Policy Editor Resou…" at bounding box center [421, 183] width 636 height 367
click at [721, 20] on img at bounding box center [721, 16] width 14 height 14
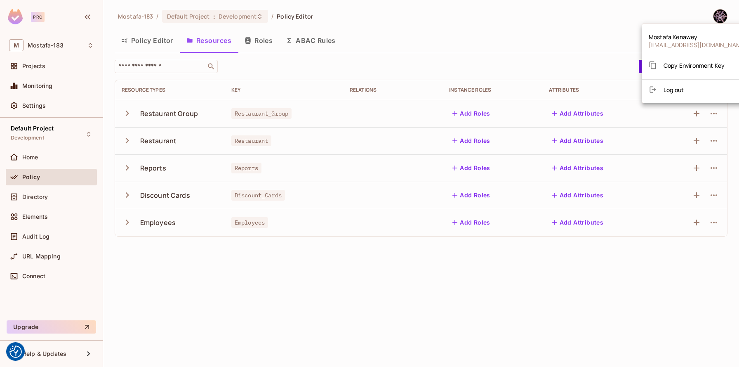
click at [677, 92] on span "Log out" at bounding box center [674, 90] width 20 height 8
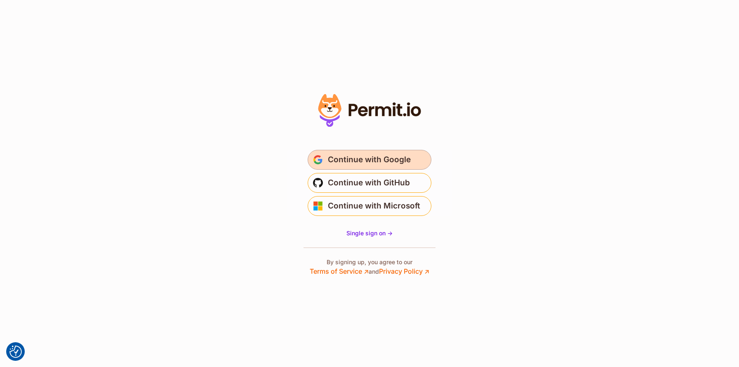
click at [377, 158] on span "Continue with Google" at bounding box center [369, 159] width 83 height 13
click at [368, 158] on span "Continue with Google" at bounding box center [369, 159] width 83 height 13
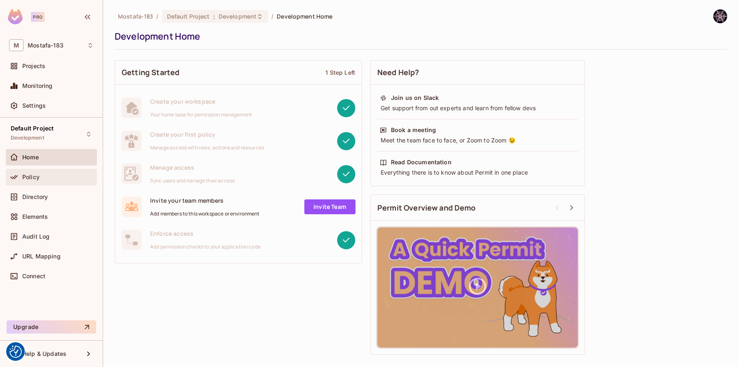
click at [30, 175] on span "Policy" at bounding box center [30, 177] width 17 height 7
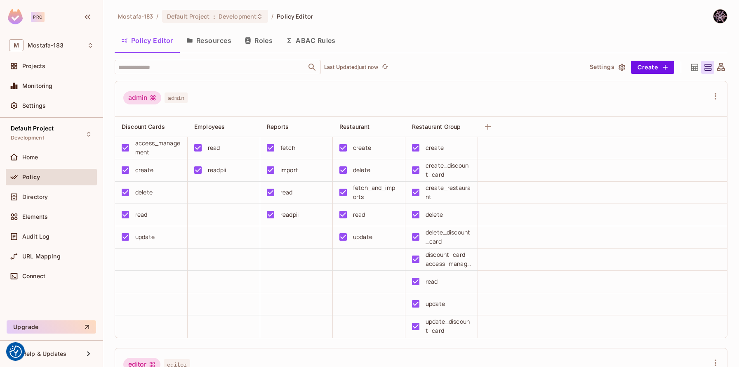
click at [306, 39] on button "ABAC Rules" at bounding box center [310, 40] width 63 height 21
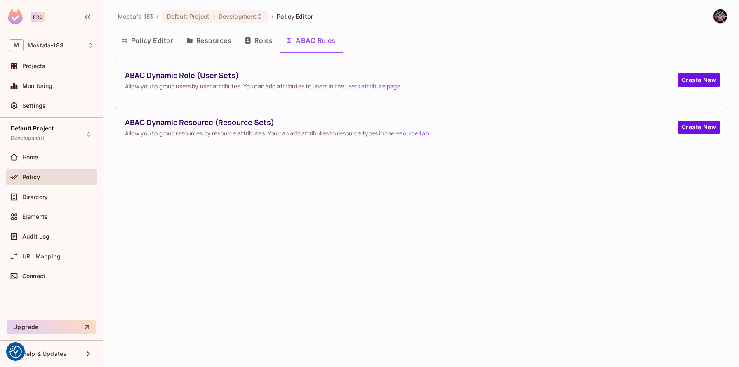
click at [215, 39] on button "Resources" at bounding box center [209, 40] width 58 height 21
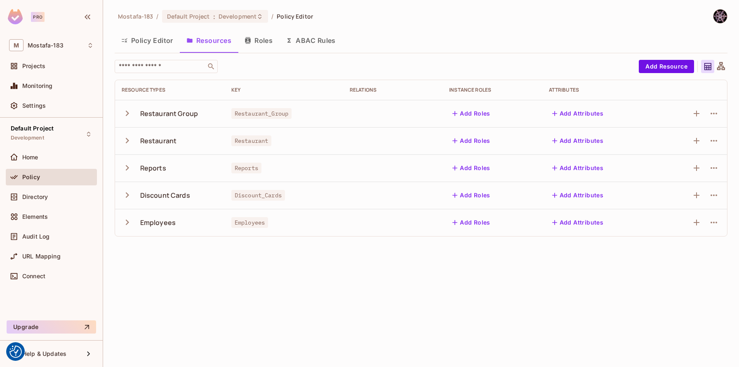
click at [263, 40] on button "Roles" at bounding box center [258, 40] width 41 height 21
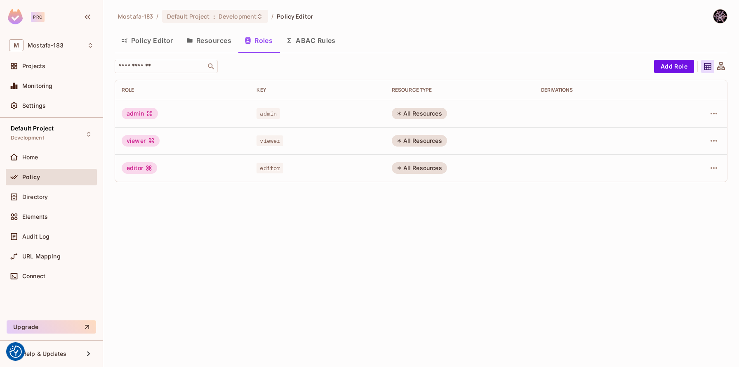
click at [212, 40] on button "Resources" at bounding box center [209, 40] width 58 height 21
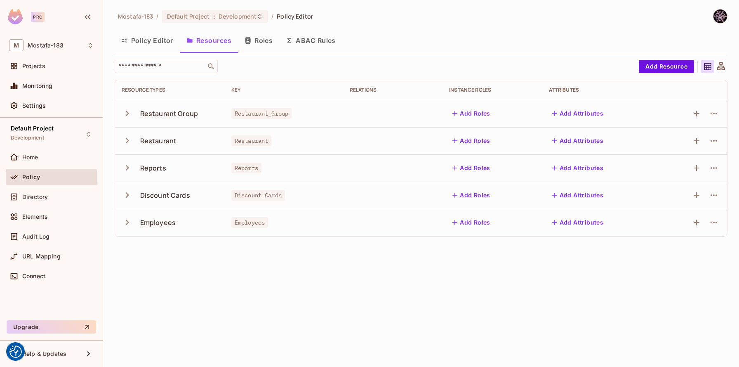
click at [146, 40] on button "Policy Editor" at bounding box center [147, 40] width 65 height 21
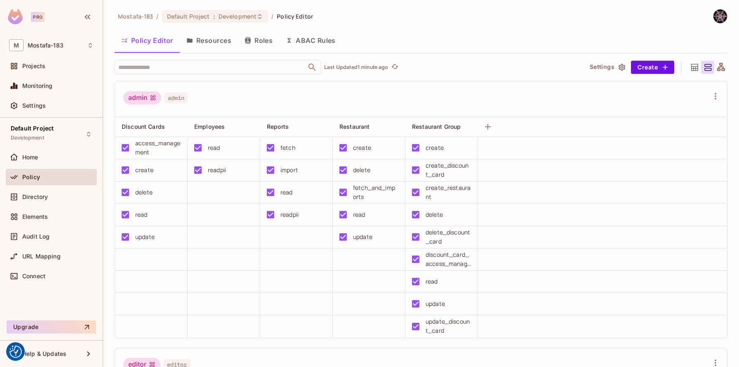
click at [207, 42] on button "Resources" at bounding box center [209, 40] width 58 height 21
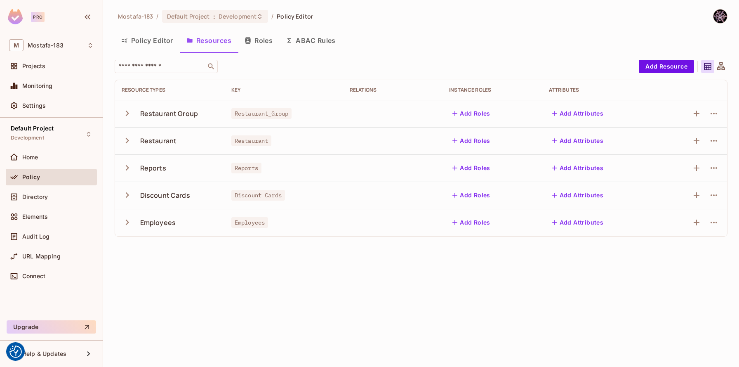
click at [130, 110] on icon "button" at bounding box center [127, 113] width 11 height 11
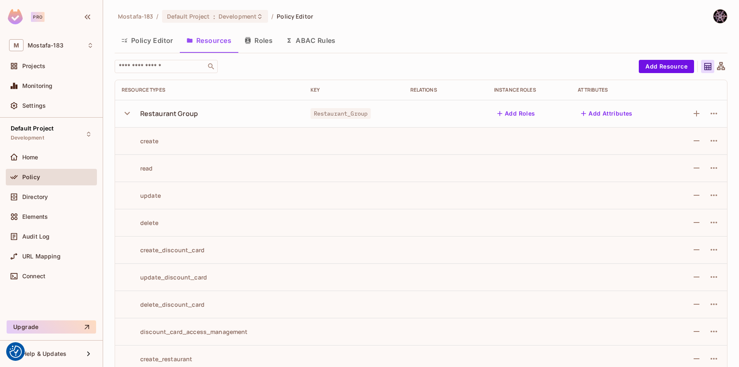
click at [130, 111] on icon "button" at bounding box center [127, 113] width 11 height 11
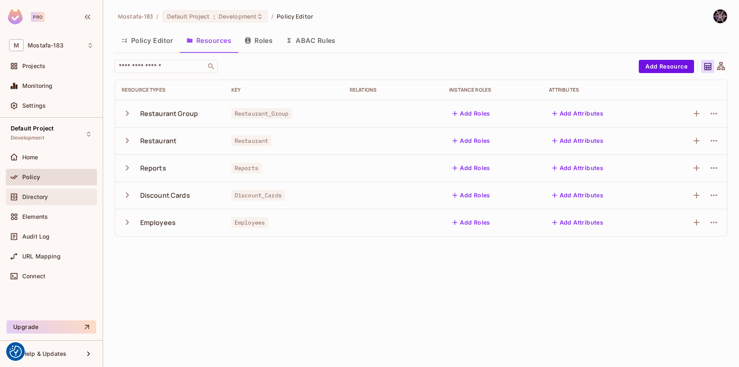
click at [43, 197] on span "Directory" at bounding box center [35, 196] width 26 height 7
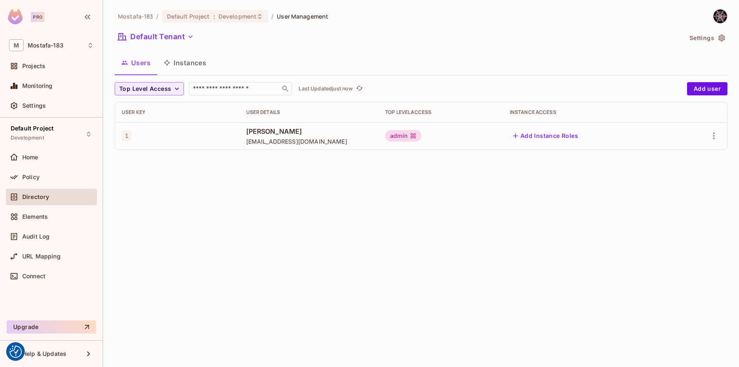
click at [400, 113] on div "Top Level Access" at bounding box center [440, 112] width 111 height 7
click at [264, 137] on div "John Doe superadmin@email.com" at bounding box center [309, 136] width 126 height 19
click at [128, 133] on span "1" at bounding box center [127, 135] width 10 height 11
click at [200, 61] on button "Instances" at bounding box center [185, 62] width 56 height 21
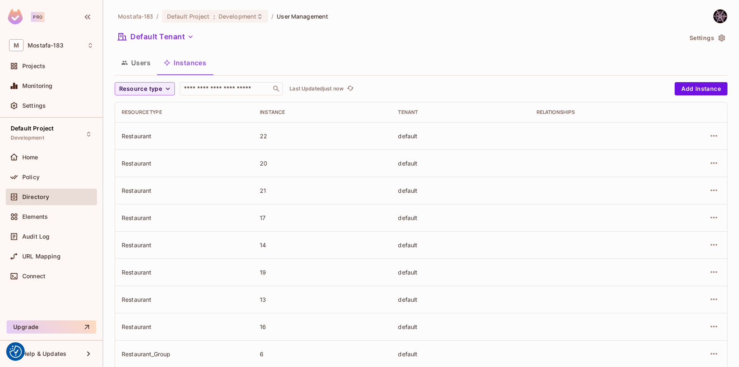
scroll to position [210, 0]
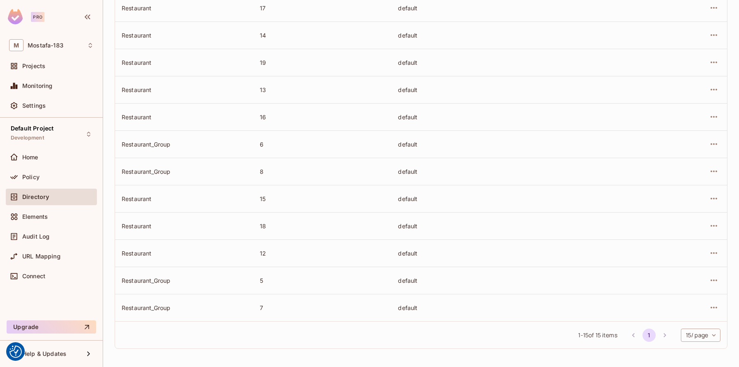
click at [694, 338] on body "We use cookies to enhance your browsing experience, serve personalized ads or c…" at bounding box center [369, 188] width 739 height 377
click at [696, 358] on ul "15 / page 20 / page 50 / page 100 / page" at bounding box center [699, 322] width 41 height 76
click at [696, 353] on li "100 / page" at bounding box center [699, 347] width 41 height 17
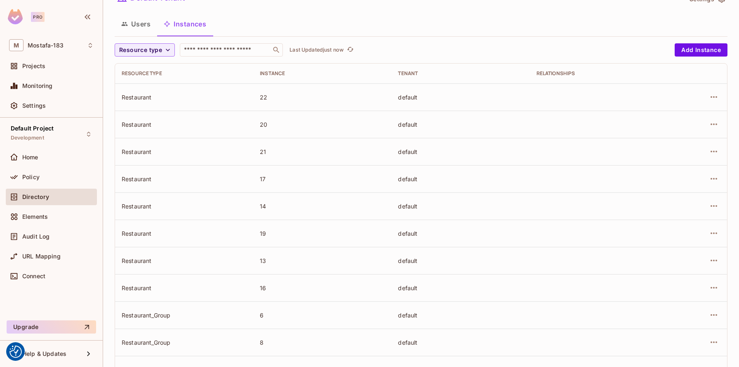
scroll to position [45, 0]
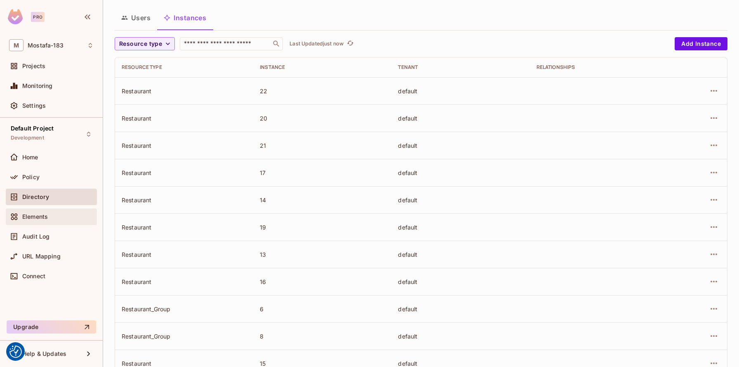
click at [46, 215] on span "Elements" at bounding box center [35, 216] width 26 height 7
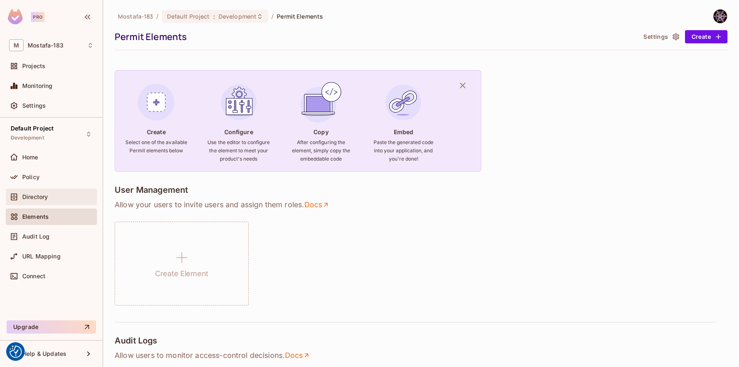
click at [46, 193] on span "Directory" at bounding box center [35, 196] width 26 height 7
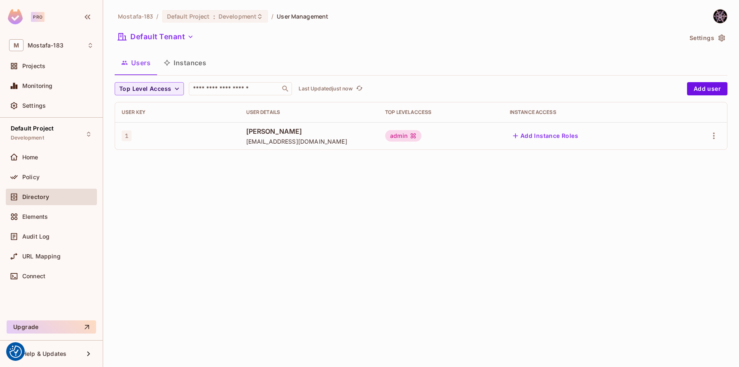
click at [414, 134] on div "admin" at bounding box center [403, 136] width 36 height 12
click at [567, 135] on button "Add Instance Roles" at bounding box center [546, 135] width 72 height 13
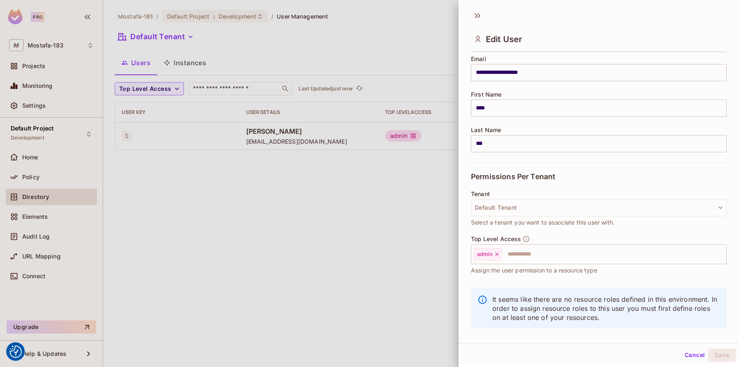
scroll to position [79, 0]
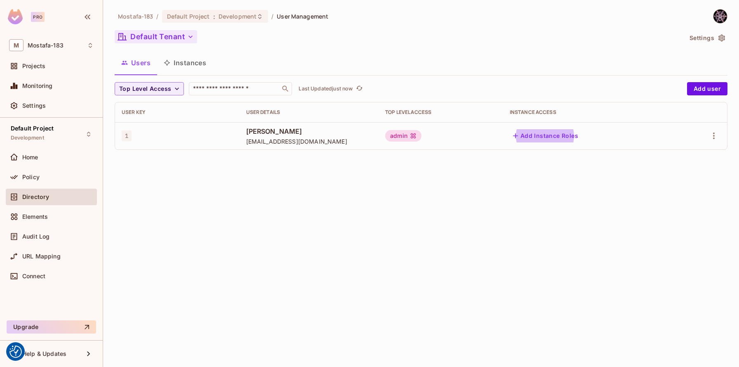
click at [190, 35] on icon "button" at bounding box center [190, 37] width 8 height 8
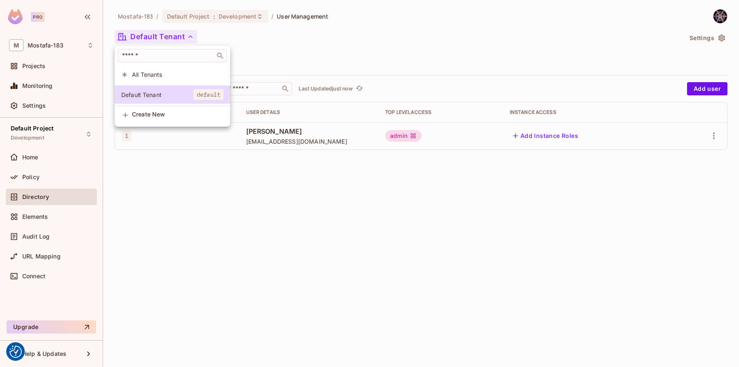
click at [169, 76] on span "All Tenants" at bounding box center [178, 75] width 92 height 8
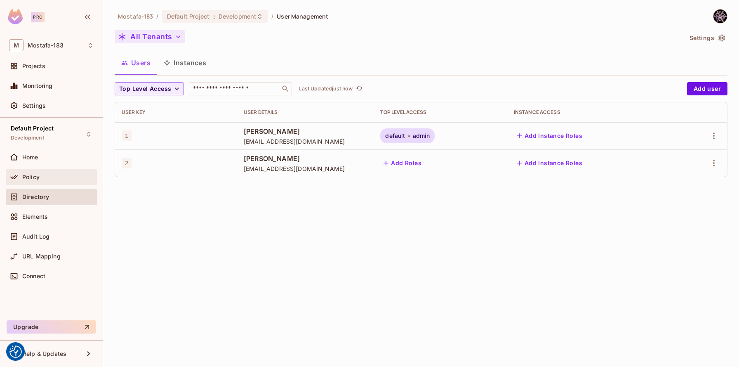
click at [36, 179] on span "Policy" at bounding box center [30, 177] width 17 height 7
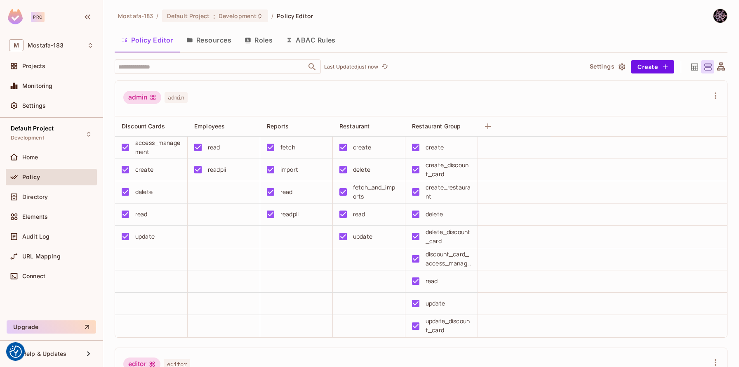
click at [259, 43] on button "Roles" at bounding box center [258, 40] width 41 height 21
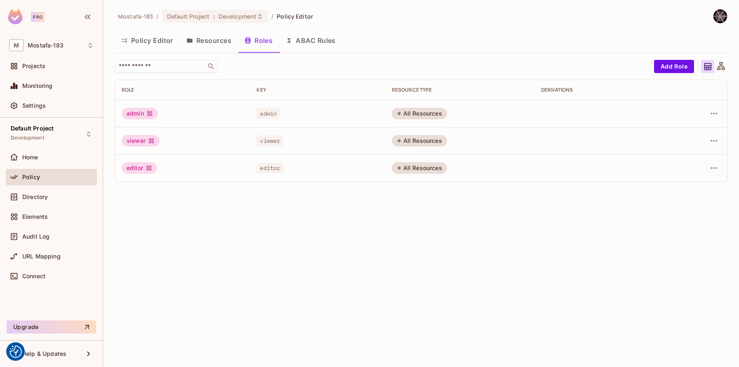
click at [723, 19] on img at bounding box center [721, 16] width 14 height 14
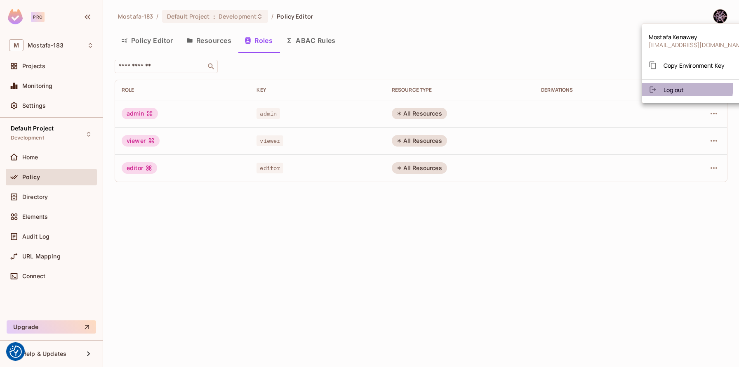
click at [664, 86] on span "Log out" at bounding box center [674, 90] width 20 height 8
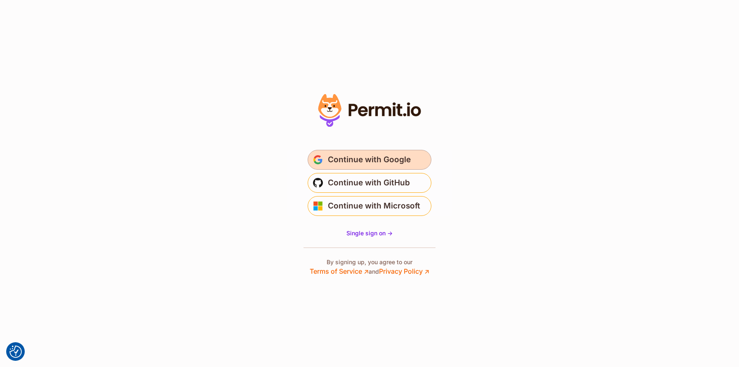
click at [351, 160] on span "Continue with Google" at bounding box center [369, 159] width 83 height 13
click at [367, 155] on span "Continue with Google" at bounding box center [369, 159] width 83 height 13
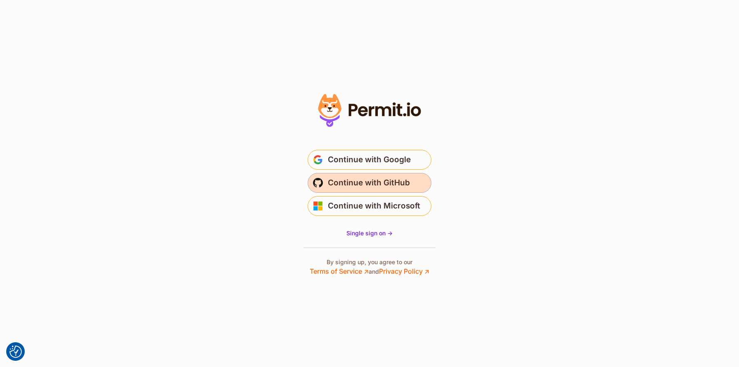
click at [367, 182] on span "Continue with GitHub" at bounding box center [369, 182] width 82 height 13
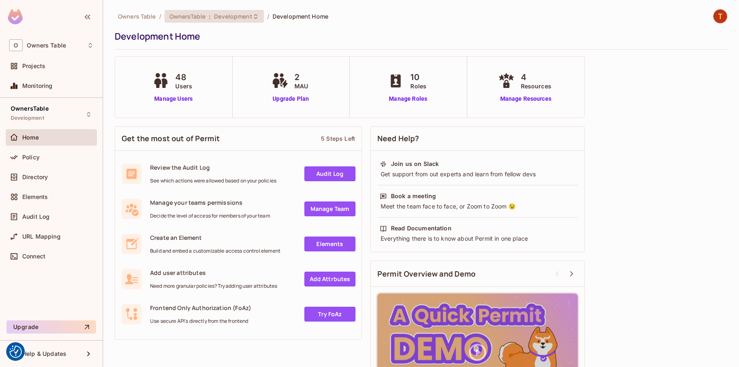
click at [227, 17] on span "Development" at bounding box center [233, 16] width 38 height 8
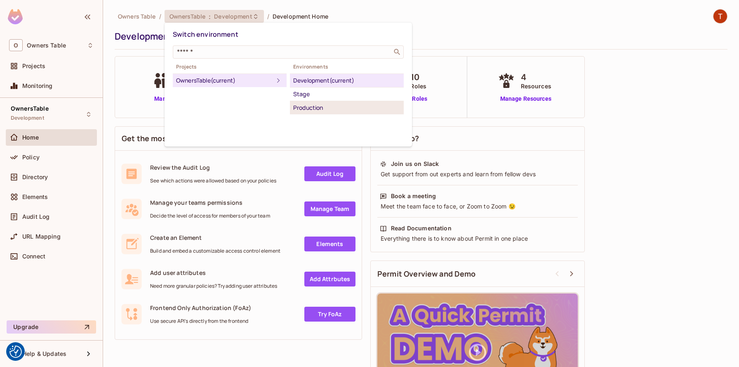
click at [313, 108] on div "Production" at bounding box center [346, 108] width 107 height 10
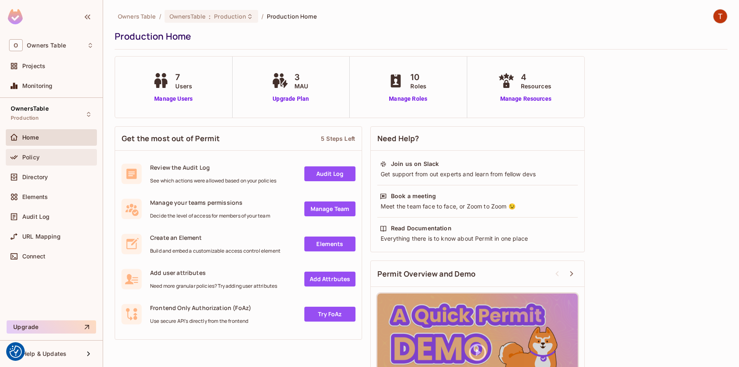
click at [35, 160] on div "Policy" at bounding box center [51, 157] width 85 height 10
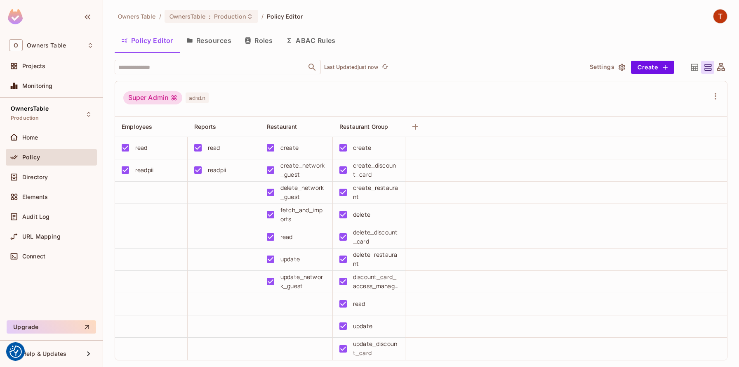
click at [258, 42] on button "Roles" at bounding box center [258, 40] width 41 height 21
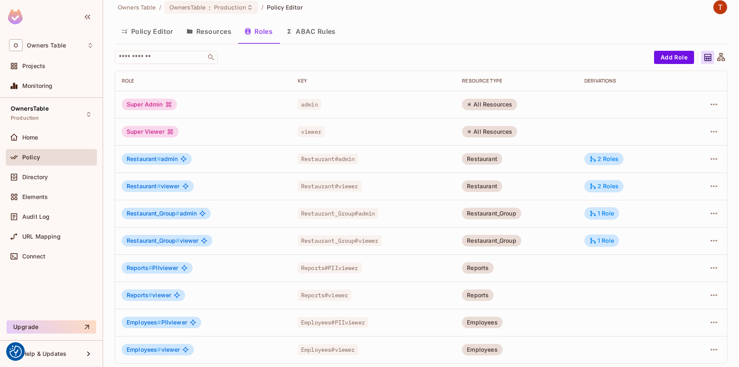
scroll to position [12, 0]
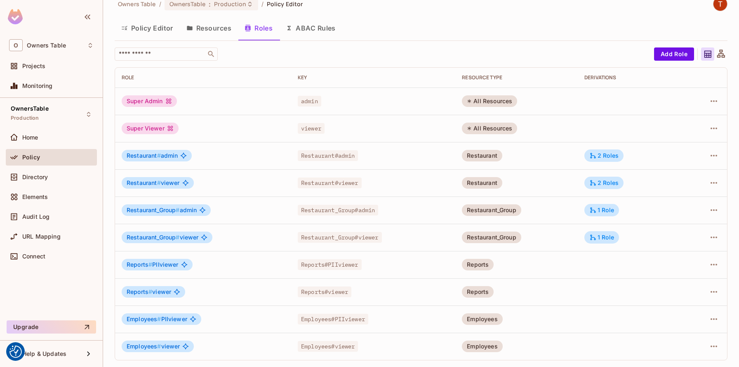
click at [215, 26] on button "Resources" at bounding box center [209, 28] width 58 height 21
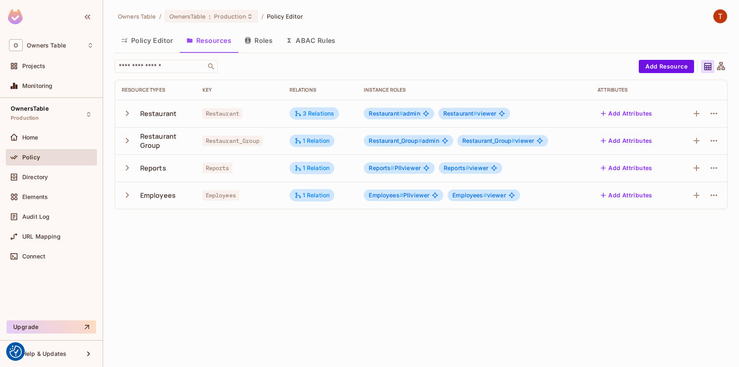
click at [720, 19] on img at bounding box center [721, 16] width 14 height 14
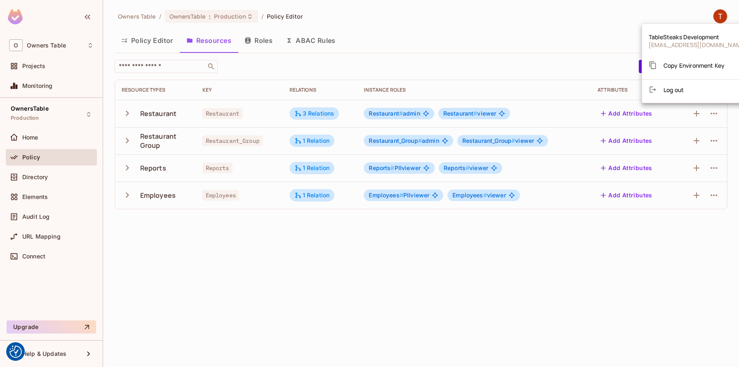
click at [584, 26] on div at bounding box center [369, 183] width 739 height 367
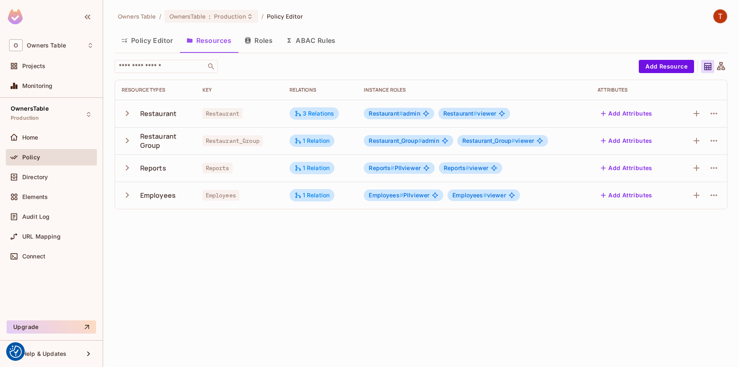
click at [261, 43] on button "Roles" at bounding box center [258, 40] width 41 height 21
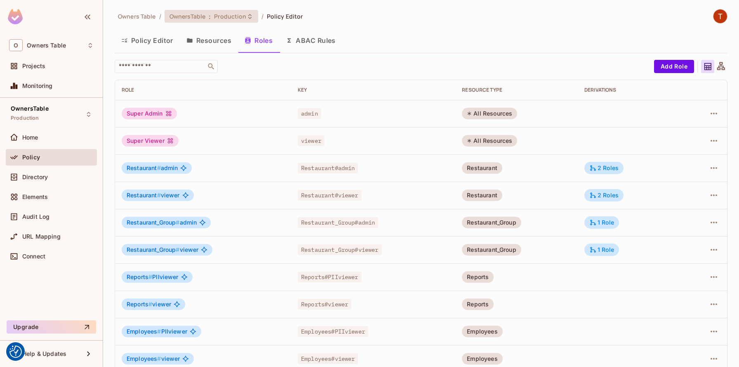
click at [230, 16] on span "Production" at bounding box center [230, 16] width 32 height 8
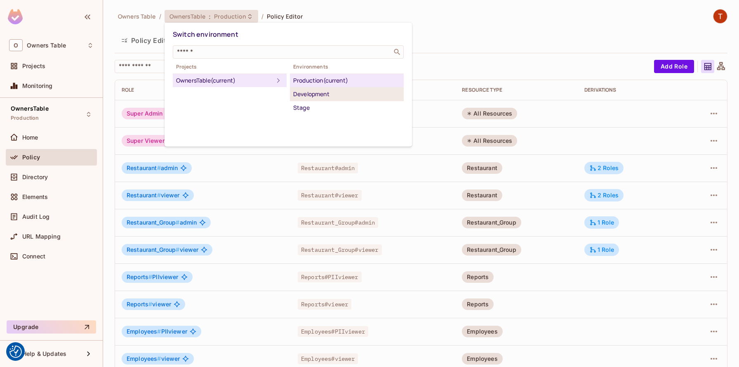
click at [319, 94] on div "Development" at bounding box center [346, 94] width 107 height 10
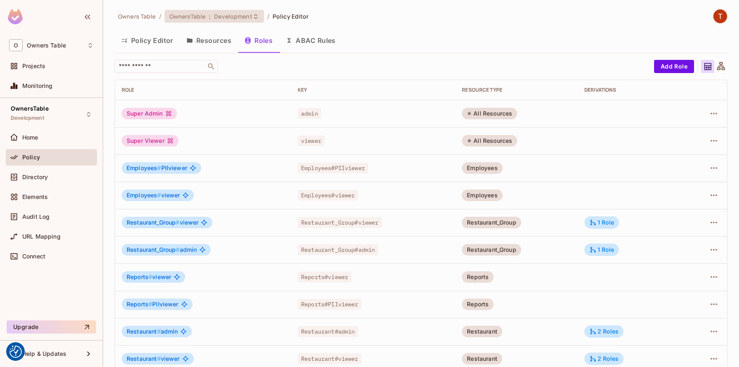
click at [236, 17] on span "Development" at bounding box center [233, 16] width 38 height 8
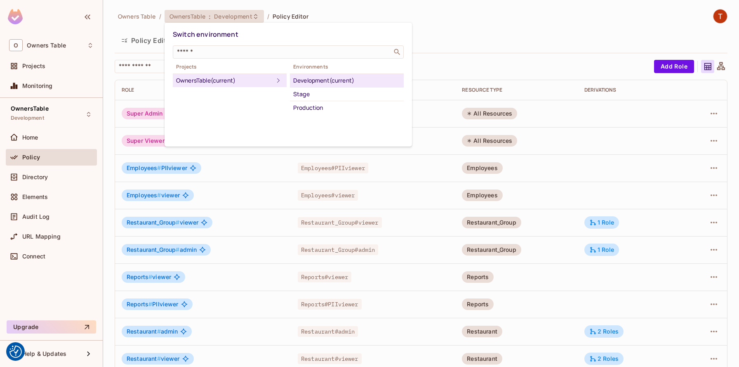
click at [332, 79] on div "Development (current)" at bounding box center [346, 80] width 107 height 10
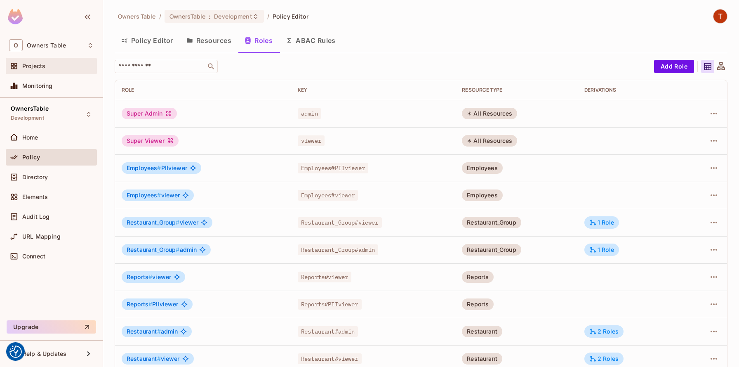
click at [52, 66] on div "Projects" at bounding box center [57, 66] width 71 height 7
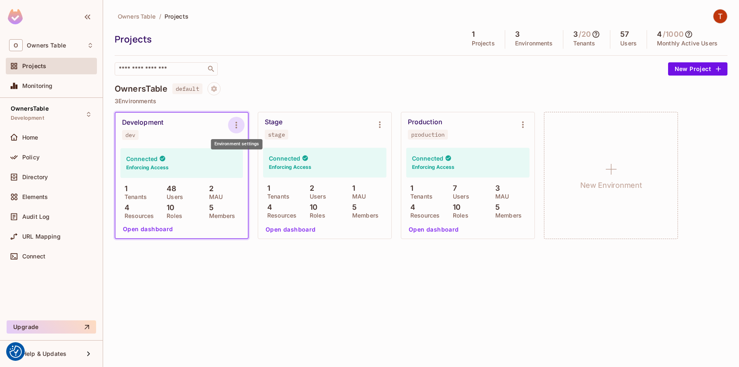
click at [231, 124] on icon "Environment settings" at bounding box center [236, 125] width 10 height 10
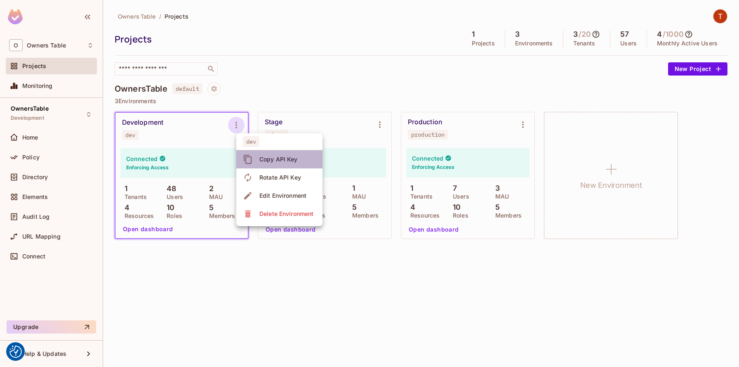
click at [292, 158] on div "Copy API Key" at bounding box center [278, 159] width 38 height 8
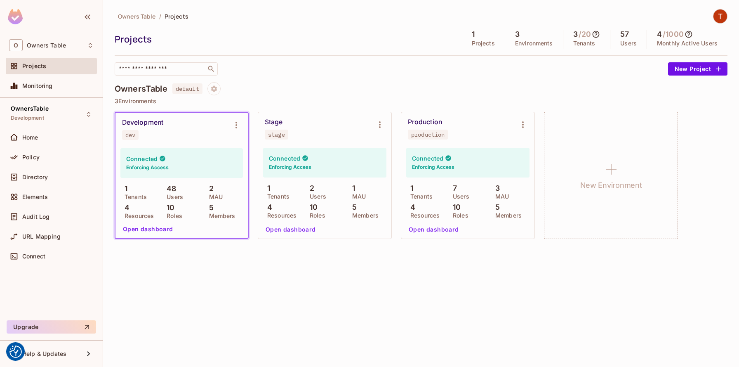
click at [718, 12] on img at bounding box center [721, 16] width 14 height 14
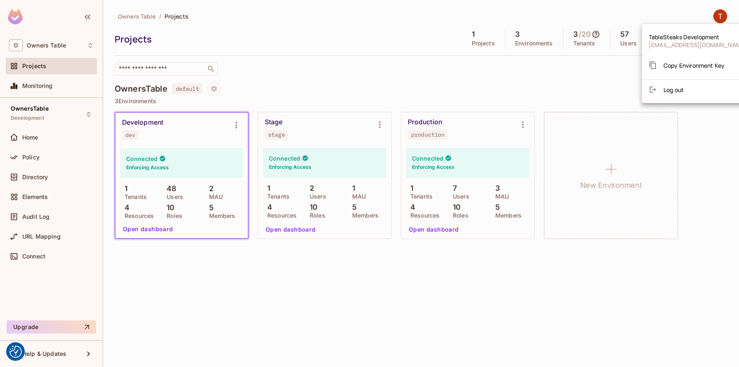
drag, startPoint x: 673, startPoint y: 22, endPoint x: 683, endPoint y: 55, distance: 35.0
click at [683, 55] on div "TableSteaks Development [EMAIL_ADDRESS][DOMAIN_NAME] Copy Environment Key Log o…" at bounding box center [369, 183] width 739 height 367
click at [522, 122] on div at bounding box center [369, 183] width 739 height 367
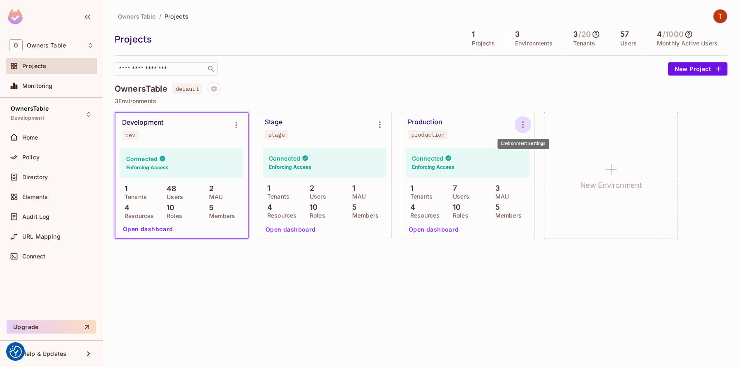
click at [522, 125] on icon "Environment settings" at bounding box center [523, 125] width 10 height 10
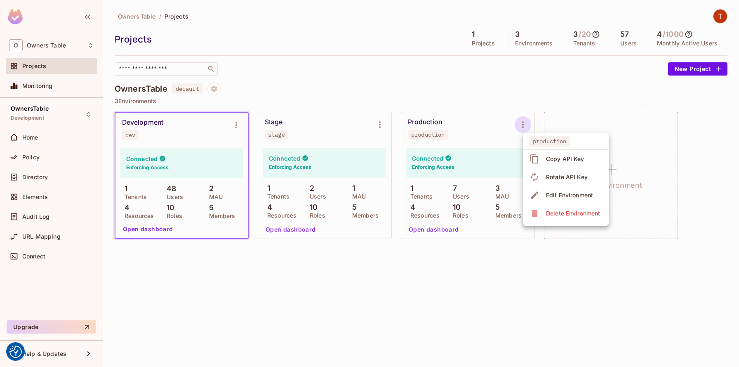
click at [564, 162] on div "Copy API Key" at bounding box center [565, 159] width 38 height 8
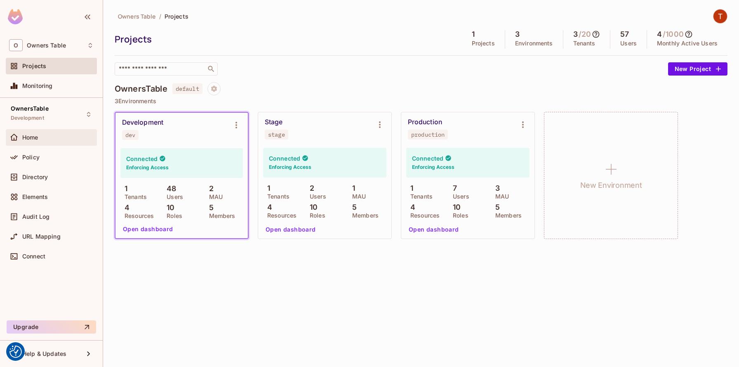
click at [37, 137] on span "Home" at bounding box center [30, 137] width 16 height 7
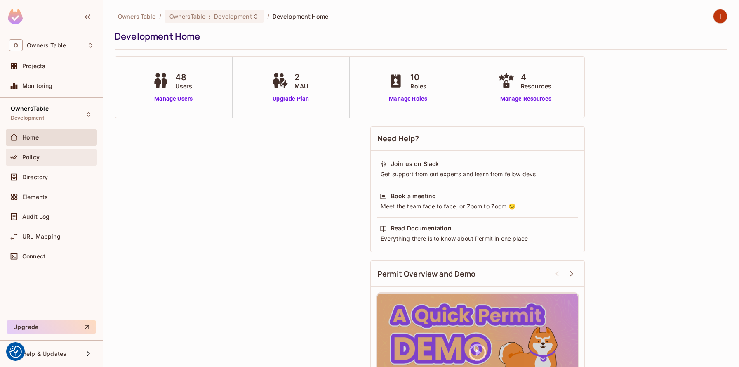
click at [38, 163] on div "Policy" at bounding box center [51, 157] width 91 height 16
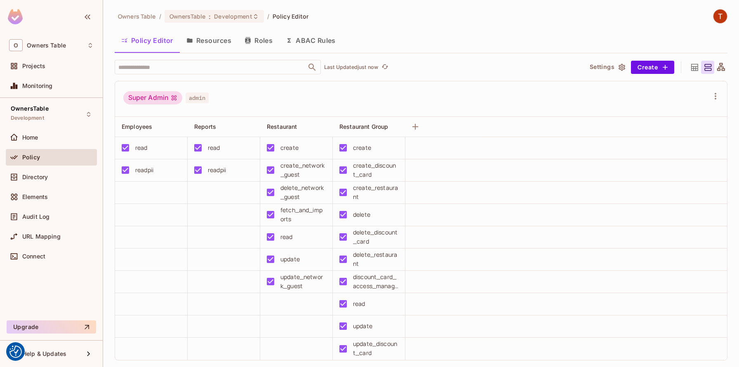
click at [216, 39] on button "Resources" at bounding box center [209, 40] width 58 height 21
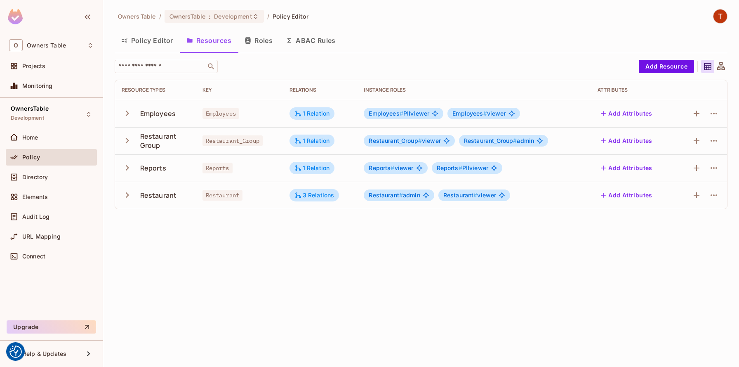
click at [129, 112] on icon "button" at bounding box center [127, 113] width 11 height 11
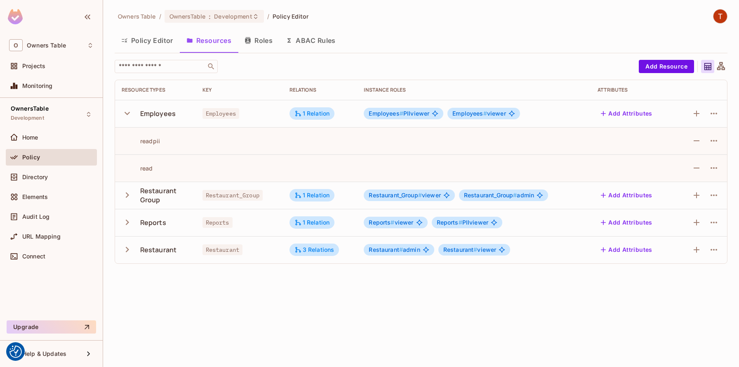
click at [129, 112] on icon "button" at bounding box center [127, 113] width 11 height 11
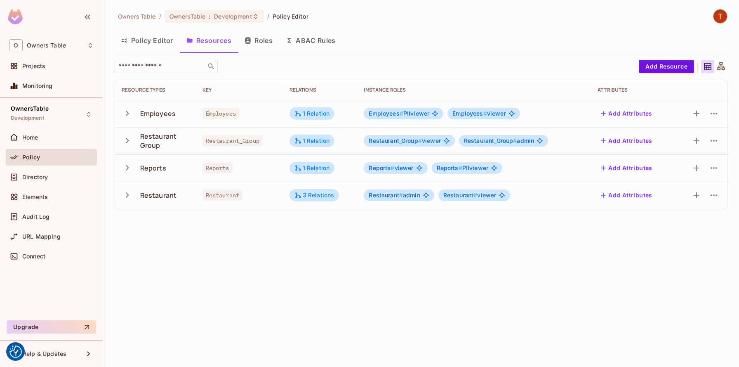
click at [129, 168] on icon "button" at bounding box center [127, 167] width 11 height 11
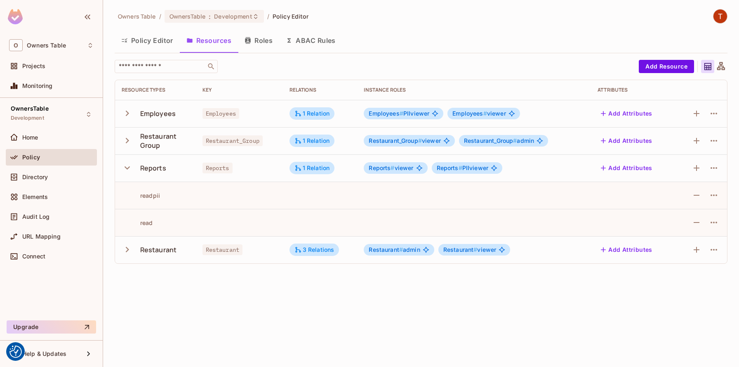
click at [129, 168] on icon "button" at bounding box center [127, 167] width 11 height 11
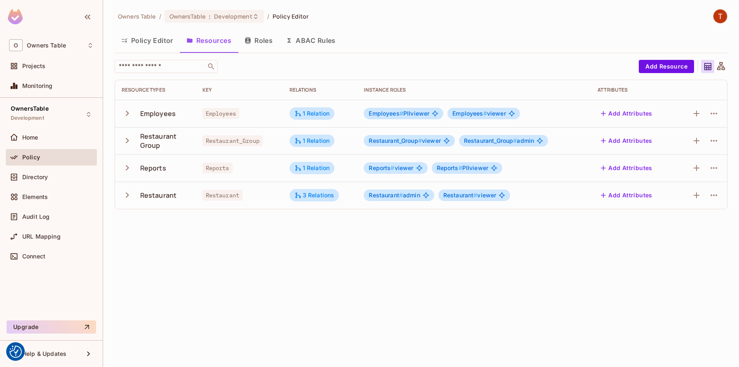
click at [127, 196] on icon "button" at bounding box center [127, 194] width 3 height 5
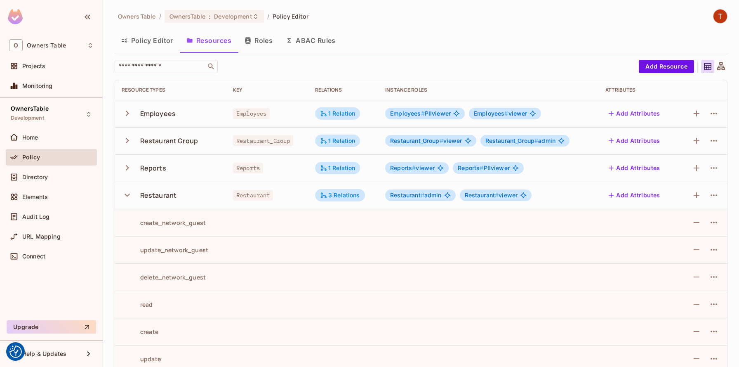
click at [127, 196] on icon "button" at bounding box center [127, 194] width 5 height 3
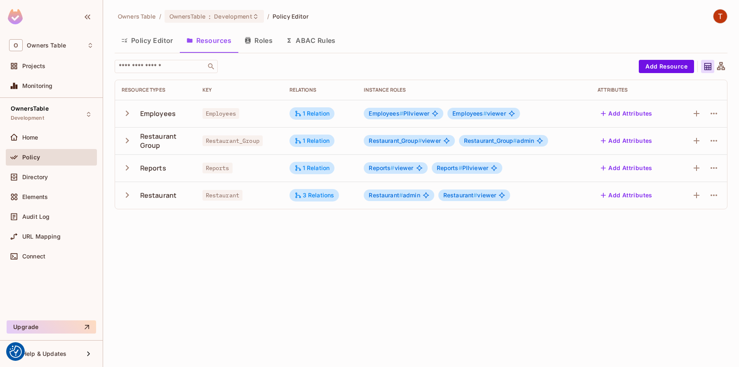
click at [257, 41] on button "Roles" at bounding box center [258, 40] width 41 height 21
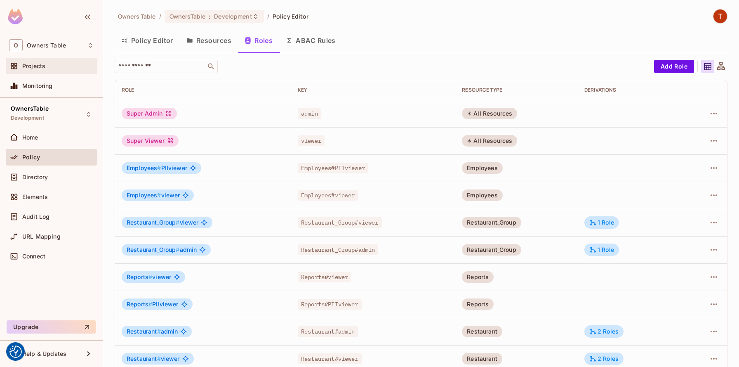
click at [33, 64] on span "Projects" at bounding box center [33, 66] width 23 height 7
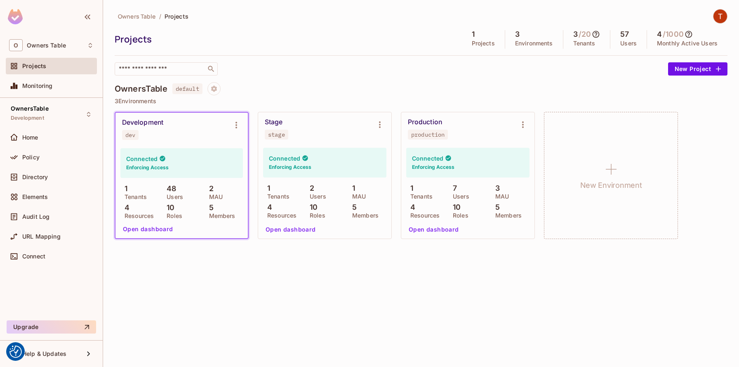
click at [348, 265] on div "Owners Table / Projects Projects 1 Projects 3 Environments 3 / 20 Tenants 57 Us…" at bounding box center [421, 183] width 636 height 367
click at [308, 125] on div "Stage stage" at bounding box center [318, 128] width 107 height 21
click at [310, 129] on div "Stage stage" at bounding box center [318, 128] width 107 height 21
click at [332, 130] on div "Stage stage" at bounding box center [318, 128] width 107 height 21
click at [468, 125] on div "Production production" at bounding box center [461, 128] width 107 height 21
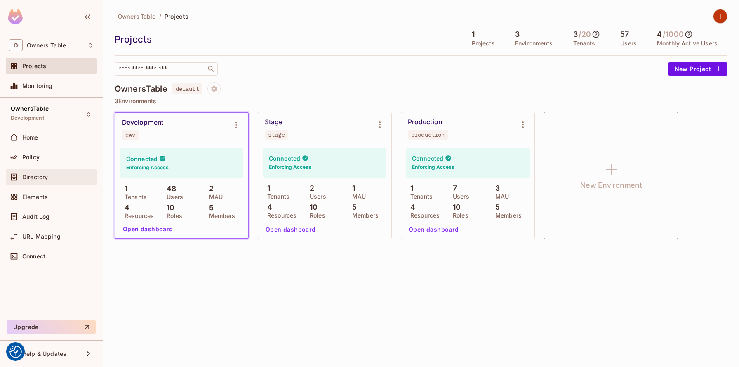
click at [26, 178] on span "Directory" at bounding box center [35, 177] width 26 height 7
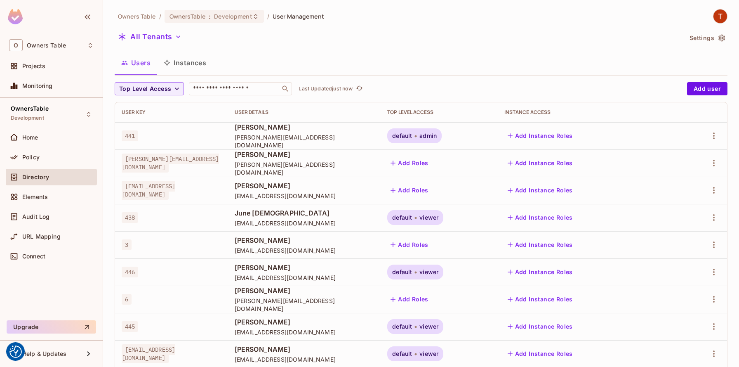
click at [184, 61] on button "Instances" at bounding box center [185, 62] width 56 height 21
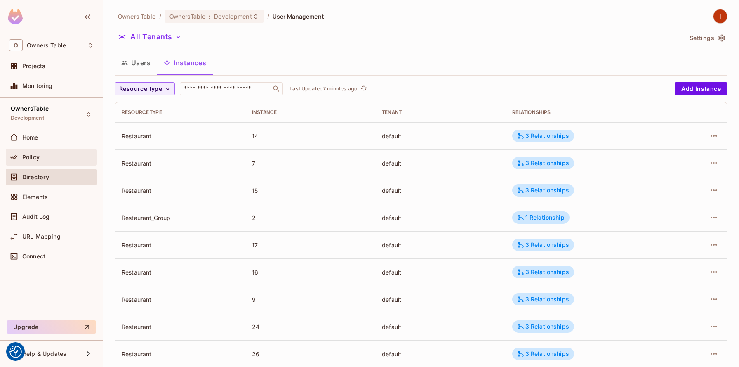
click at [30, 160] on div "Policy" at bounding box center [51, 157] width 85 height 10
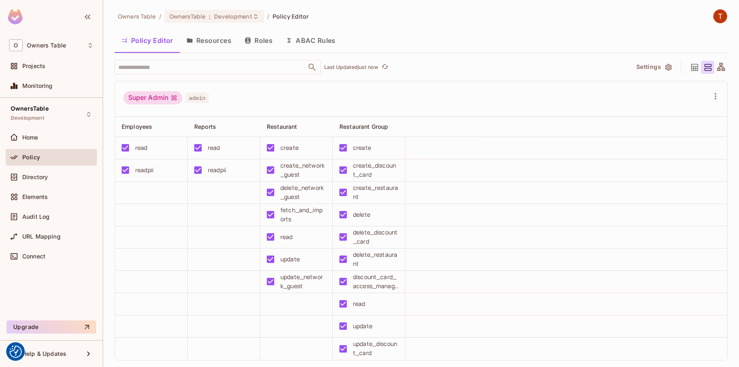
click at [259, 42] on button "Roles" at bounding box center [258, 40] width 41 height 21
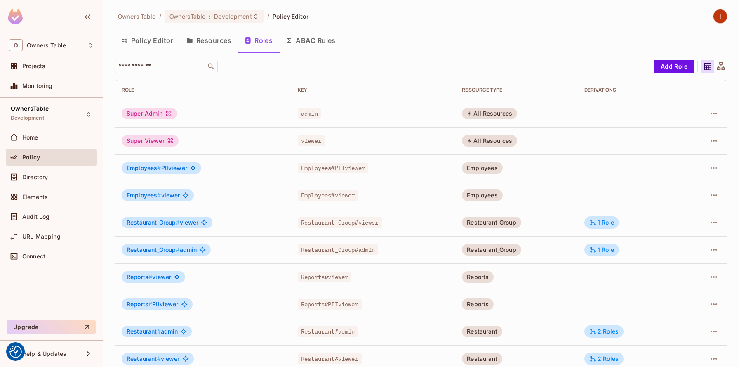
click at [158, 169] on span "#" at bounding box center [159, 167] width 4 height 7
click at [309, 168] on span "Employees#PIIviewer" at bounding box center [333, 168] width 71 height 11
drag, startPoint x: 309, startPoint y: 168, endPoint x: 358, endPoint y: 169, distance: 49.1
click at [358, 169] on span "Employees#PIIviewer" at bounding box center [333, 168] width 71 height 11
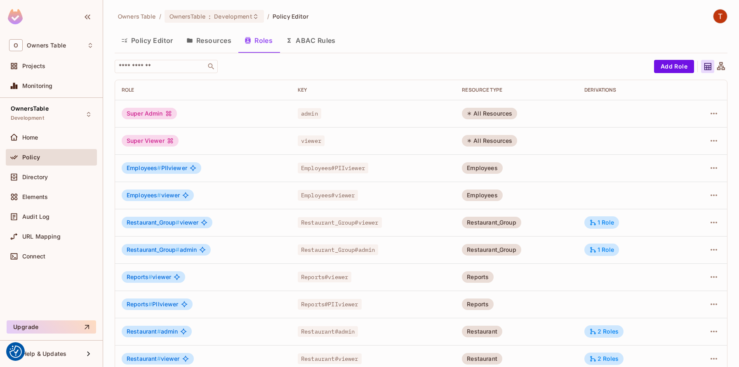
click at [144, 111] on div "Super Admin" at bounding box center [149, 114] width 55 height 12
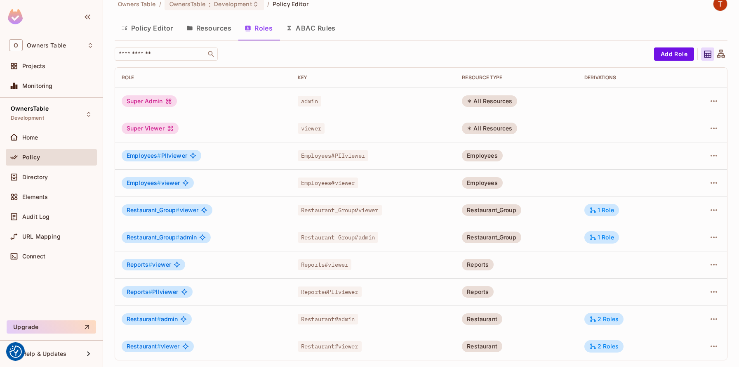
click at [139, 156] on span "Employees #" at bounding box center [144, 155] width 35 height 7
drag, startPoint x: 139, startPoint y: 156, endPoint x: 167, endPoint y: 156, distance: 28.0
click at [167, 156] on span "Employees # PIIviewer" at bounding box center [157, 155] width 61 height 7
copy span "Employees # PIIviewer"
click at [336, 153] on span "Employees#PIIviewer" at bounding box center [333, 155] width 71 height 11
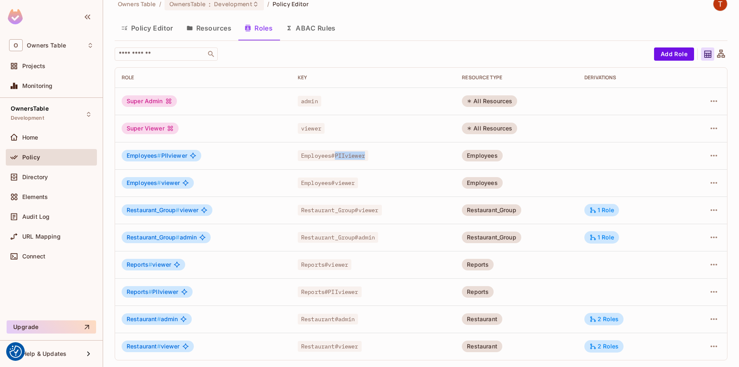
drag, startPoint x: 336, startPoint y: 153, endPoint x: 345, endPoint y: 153, distance: 9.5
click at [345, 153] on span "Employees#PIIviewer" at bounding box center [333, 155] width 71 height 11
copy span "PIIviewer"
click at [306, 127] on span "viewer" at bounding box center [311, 128] width 27 height 11
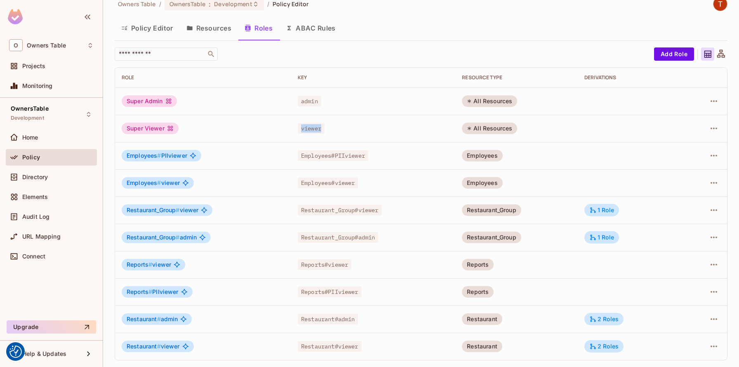
copy span "viewer"
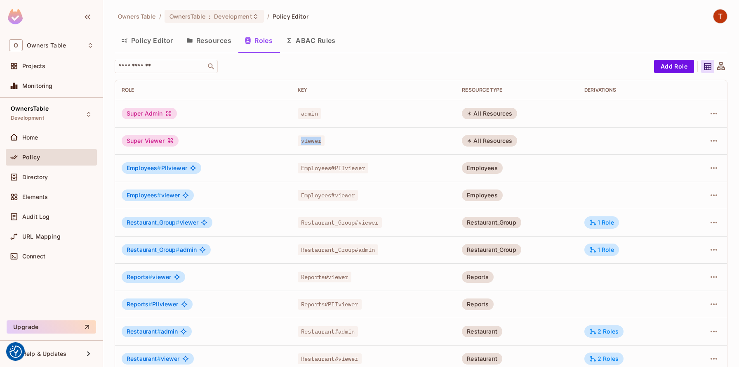
click at [219, 46] on button "Resources" at bounding box center [209, 40] width 58 height 21
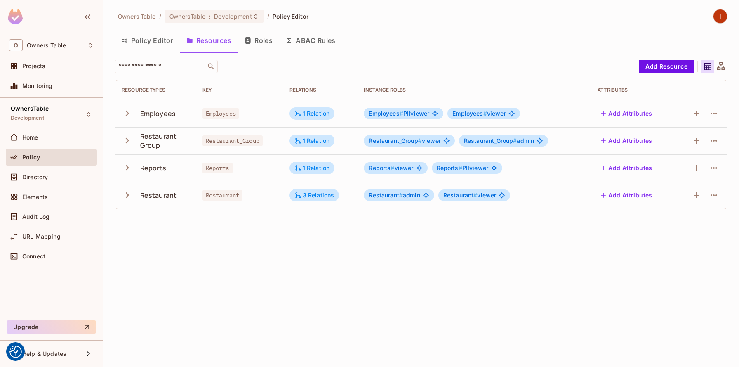
click at [137, 43] on button "Policy Editor" at bounding box center [147, 40] width 65 height 21
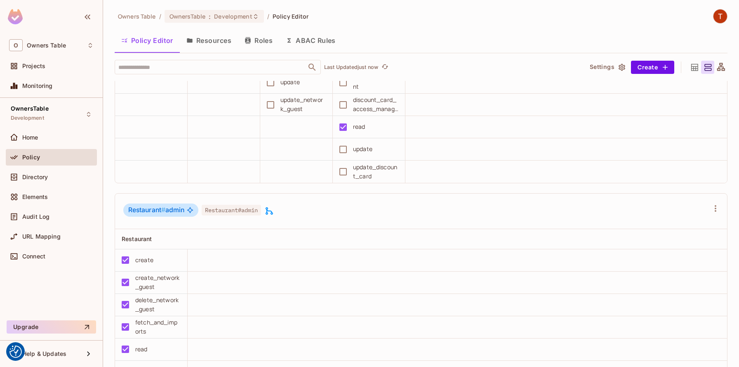
scroll to position [467, 0]
click at [273, 210] on icon at bounding box center [269, 210] width 10 height 10
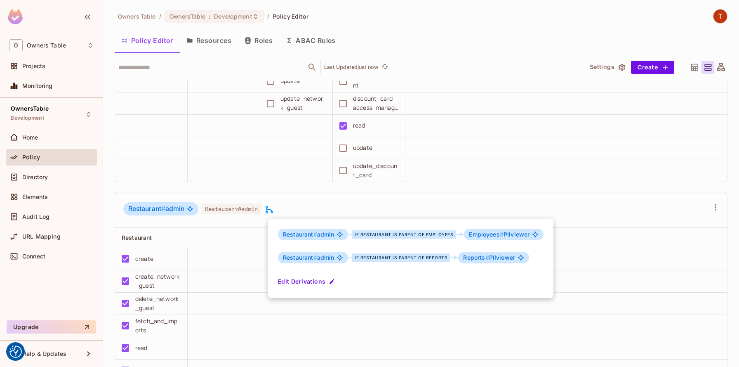
click at [273, 210] on div at bounding box center [369, 183] width 739 height 367
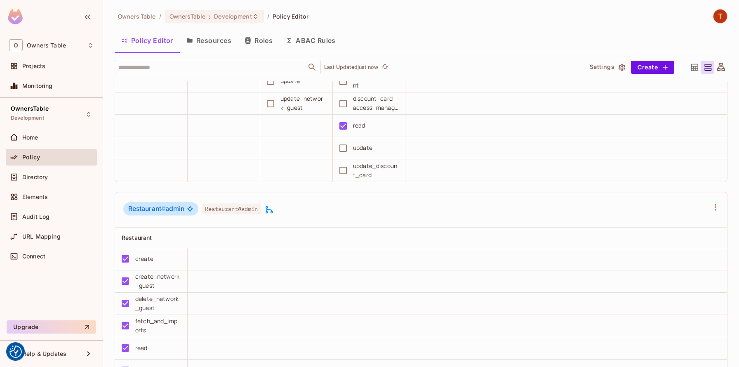
click at [144, 209] on span "Restaurant #" at bounding box center [146, 209] width 37 height 8
drag, startPoint x: 144, startPoint y: 209, endPoint x: 172, endPoint y: 209, distance: 28.0
click at [172, 209] on span "Restaurant # admin" at bounding box center [156, 209] width 56 height 8
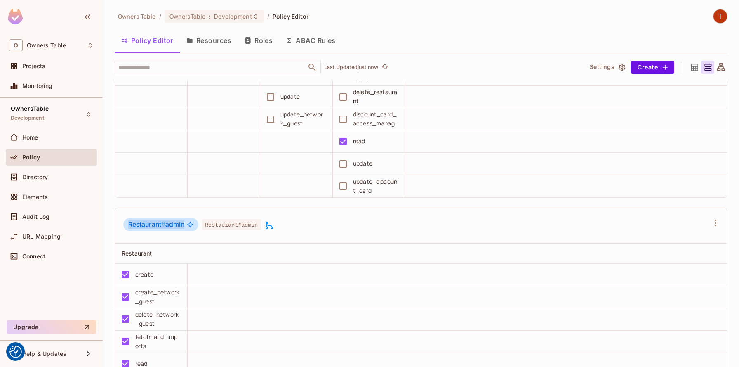
scroll to position [450, 0]
click at [224, 226] on span "Restaurant#admin" at bounding box center [231, 225] width 59 height 11
drag, startPoint x: 224, startPoint y: 226, endPoint x: 245, endPoint y: 227, distance: 21.5
click at [245, 227] on span "Restaurant#admin" at bounding box center [231, 225] width 59 height 11
copy span "Restaurant#admin"
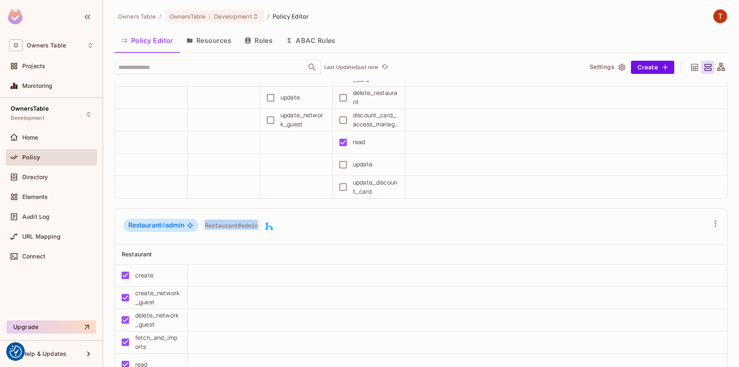
click at [257, 42] on button "Roles" at bounding box center [258, 40] width 41 height 21
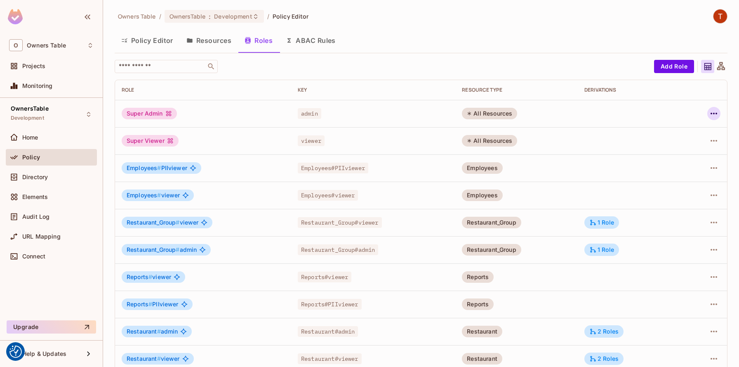
click at [714, 116] on icon "button" at bounding box center [714, 113] width 10 height 10
click at [707, 227] on div at bounding box center [369, 183] width 739 height 367
click at [715, 226] on icon "button" at bounding box center [714, 222] width 10 height 10
click at [676, 240] on div "Edit Role" at bounding box center [677, 241] width 25 height 8
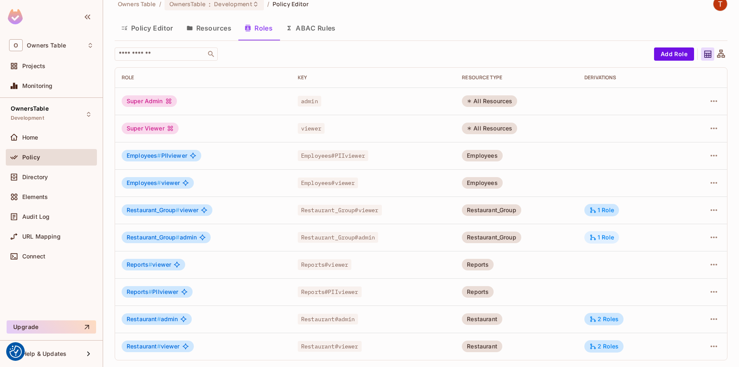
click at [601, 235] on div "1 Role" at bounding box center [601, 236] width 25 height 7
click at [715, 261] on icon "button" at bounding box center [714, 264] width 10 height 10
click at [671, 285] on div "Edit Role" at bounding box center [677, 283] width 25 height 8
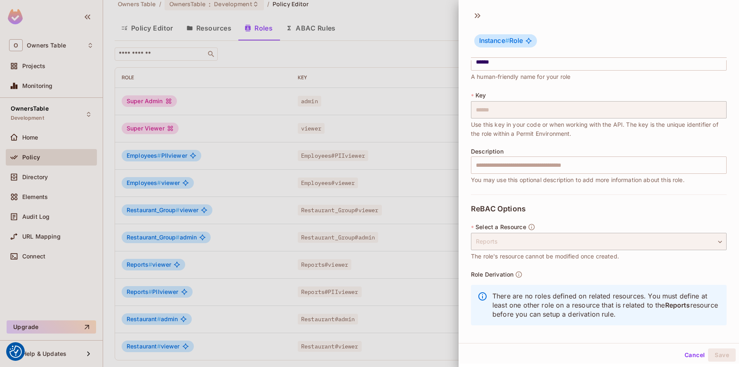
scroll to position [24, 0]
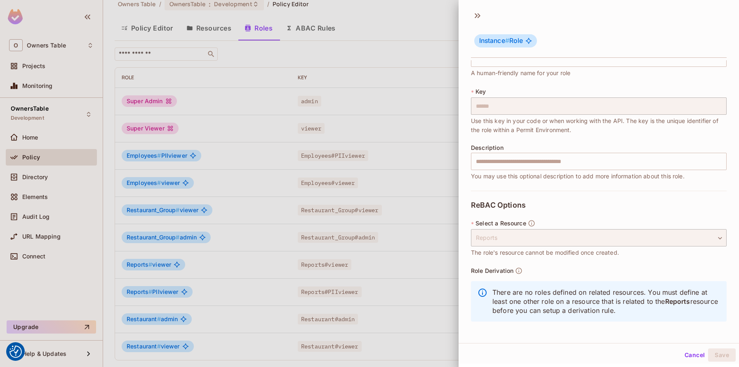
click at [530, 42] on icon at bounding box center [528, 41] width 6 height 6
click at [529, 41] on icon at bounding box center [528, 41] width 7 height 7
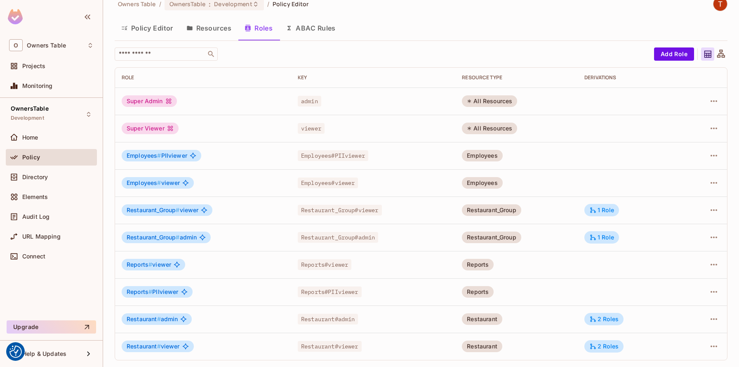
click at [193, 157] on icon at bounding box center [193, 155] width 7 height 7
click at [174, 155] on span "Employees # PIIviewer" at bounding box center [157, 155] width 61 height 7
click at [144, 238] on span "Restaurant_Group #" at bounding box center [153, 236] width 53 height 7
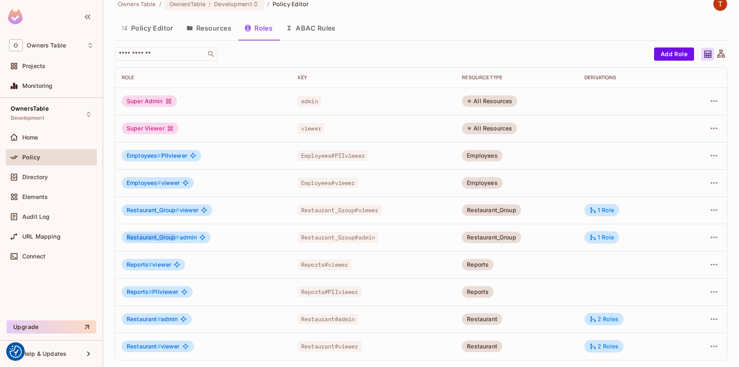
click at [144, 238] on span "Restaurant_Group #" at bounding box center [153, 236] width 53 height 7
click at [480, 101] on div "All Resources" at bounding box center [489, 101] width 55 height 12
drag, startPoint x: 480, startPoint y: 101, endPoint x: 490, endPoint y: 101, distance: 10.3
click at [490, 101] on div "All Resources" at bounding box center [489, 101] width 55 height 12
copy div "All Resources"
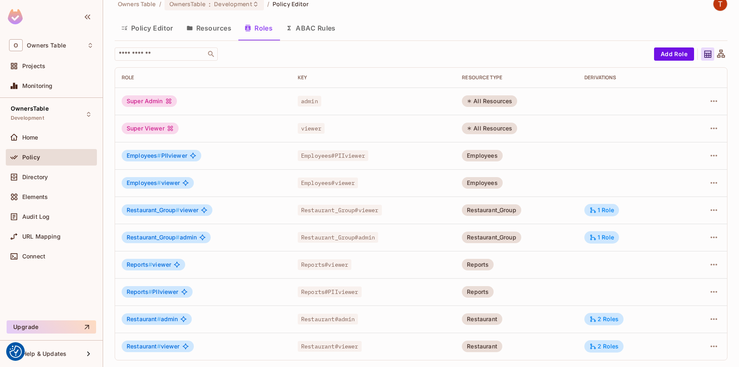
click at [210, 26] on button "Resources" at bounding box center [209, 28] width 58 height 21
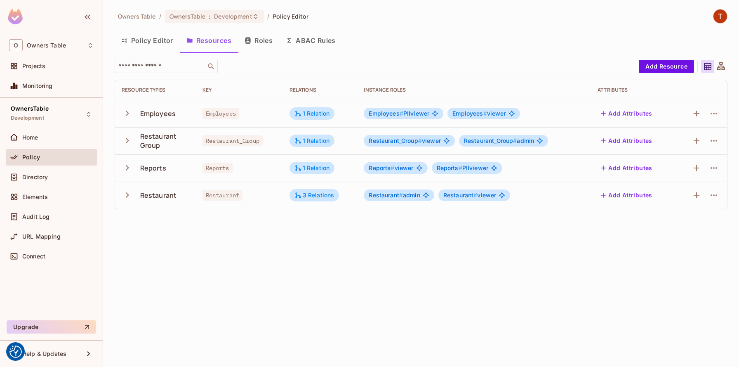
click at [128, 111] on icon "button" at bounding box center [127, 113] width 11 height 11
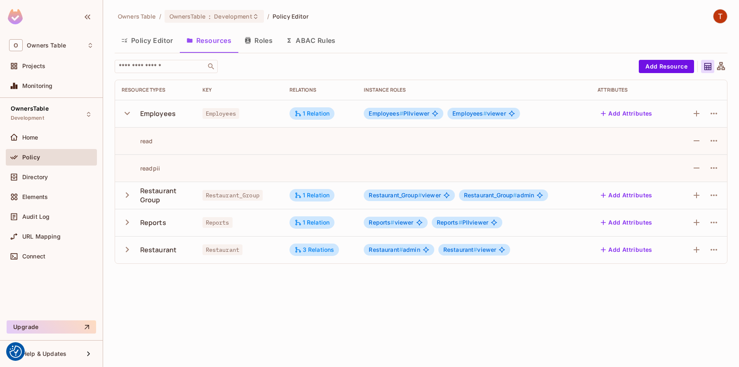
click at [127, 193] on icon "button" at bounding box center [127, 194] width 3 height 5
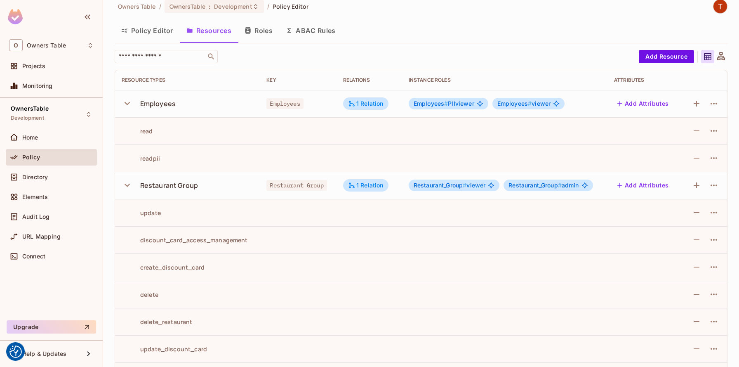
scroll to position [10, 0]
click at [410, 79] on div "Instance roles" at bounding box center [505, 79] width 192 height 7
drag, startPoint x: 410, startPoint y: 79, endPoint x: 441, endPoint y: 79, distance: 30.5
click at [441, 79] on div "Instance roles" at bounding box center [505, 79] width 192 height 7
click at [443, 102] on span "Employees #" at bounding box center [431, 102] width 35 height 7
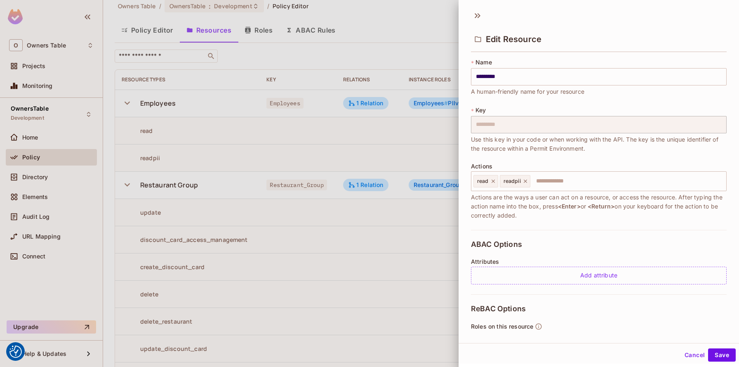
click at [443, 102] on div at bounding box center [369, 183] width 739 height 367
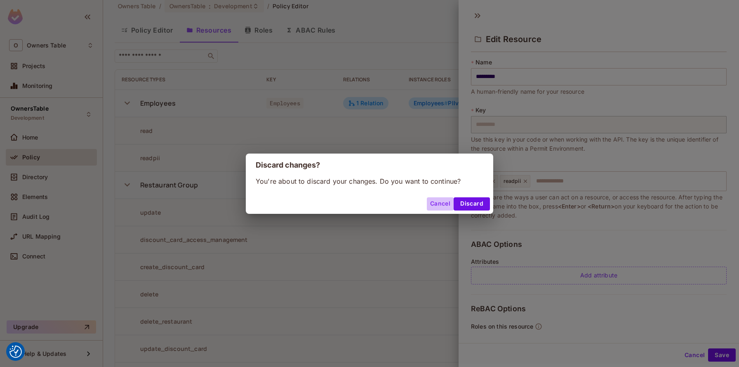
click at [440, 203] on button "Cancel" at bounding box center [440, 203] width 27 height 13
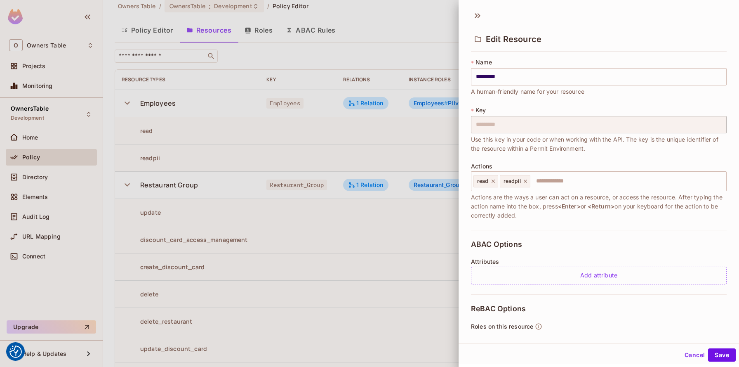
click at [695, 358] on button "Cancel" at bounding box center [694, 354] width 27 height 13
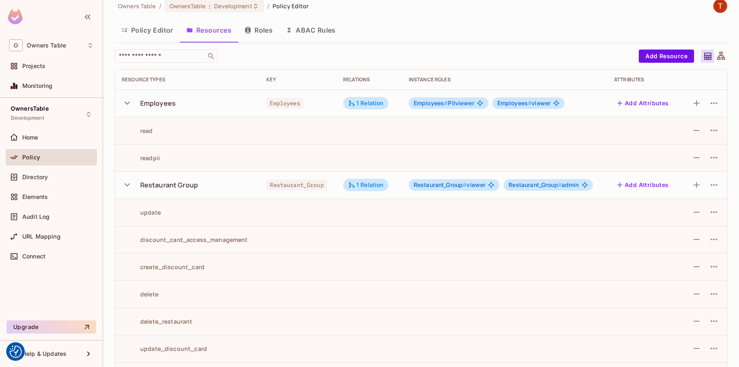
click at [144, 105] on div "Employees" at bounding box center [157, 103] width 35 height 9
click at [125, 102] on icon "button" at bounding box center [127, 102] width 5 height 3
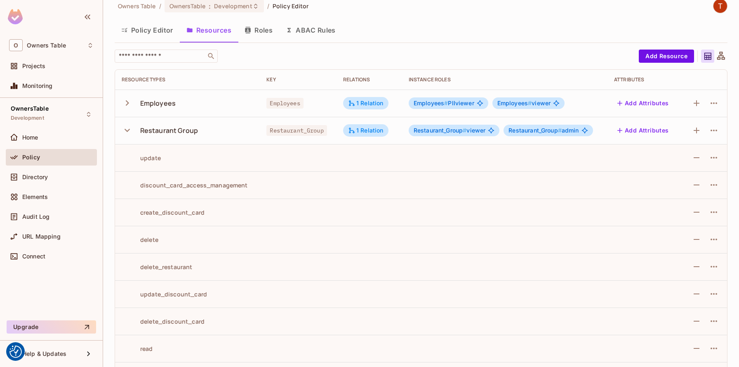
click at [130, 134] on icon "button" at bounding box center [127, 130] width 11 height 11
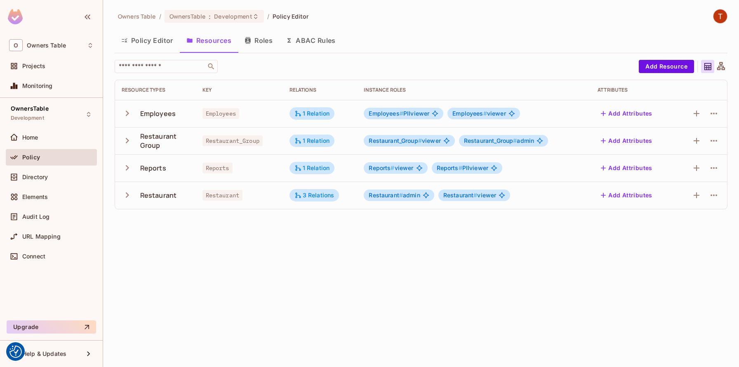
click at [371, 168] on span "Reports #" at bounding box center [382, 167] width 26 height 7
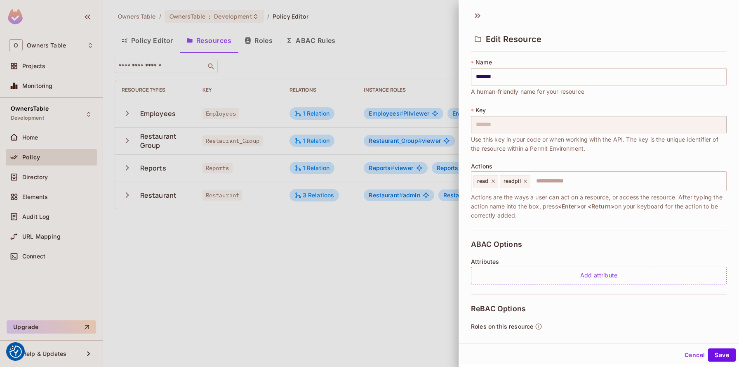
click at [399, 168] on div at bounding box center [369, 183] width 739 height 367
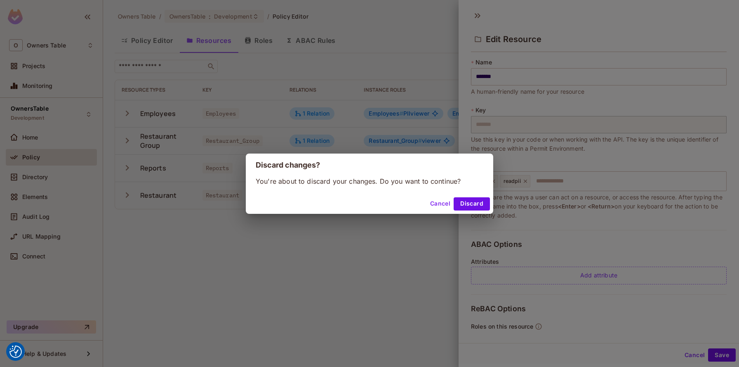
click at [444, 202] on button "Cancel" at bounding box center [440, 203] width 27 height 13
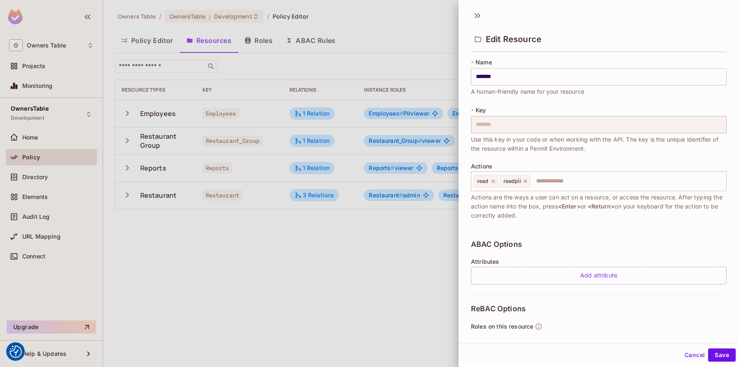
click at [692, 355] on button "Cancel" at bounding box center [694, 354] width 27 height 13
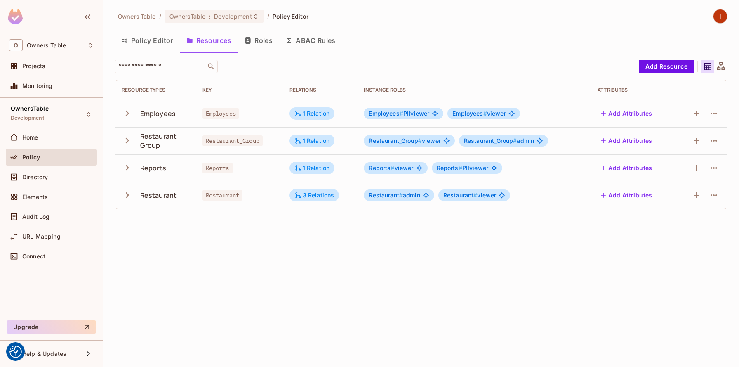
click at [125, 116] on icon "button" at bounding box center [127, 113] width 11 height 11
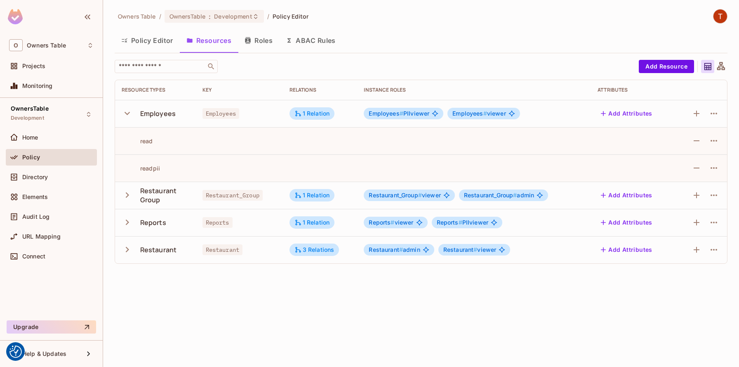
click at [125, 116] on icon "button" at bounding box center [127, 113] width 11 height 11
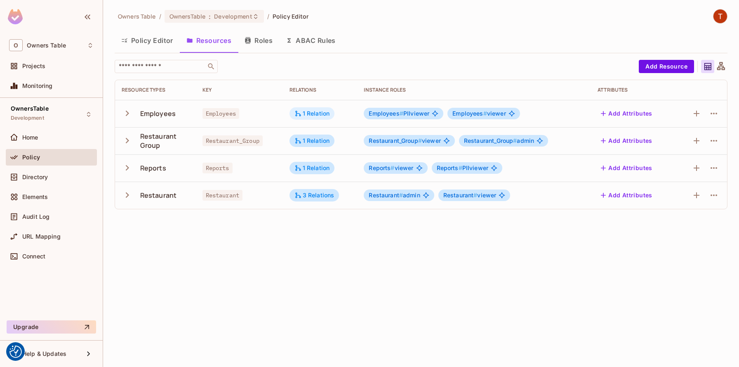
click at [309, 115] on div "1 Relation" at bounding box center [311, 113] width 35 height 7
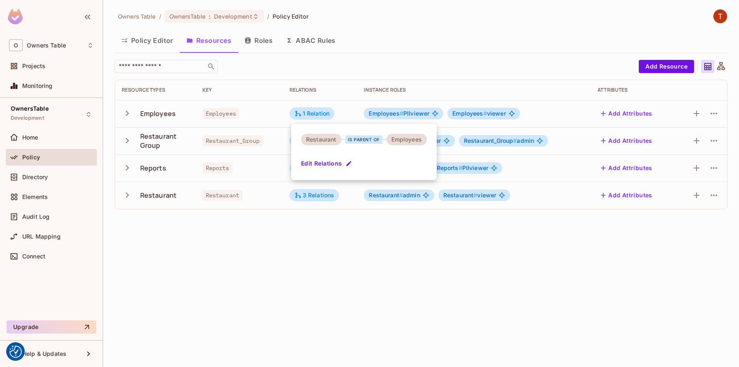
click at [301, 86] on div at bounding box center [369, 183] width 739 height 367
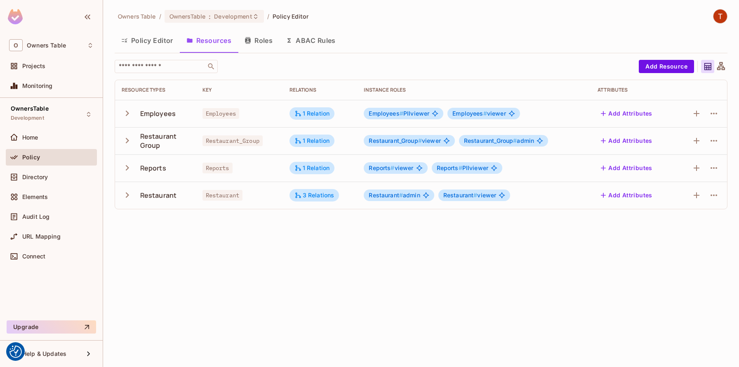
click at [310, 89] on div "Relations" at bounding box center [320, 90] width 61 height 7
copy div "Relations"
click at [261, 40] on button "Roles" at bounding box center [258, 40] width 41 height 21
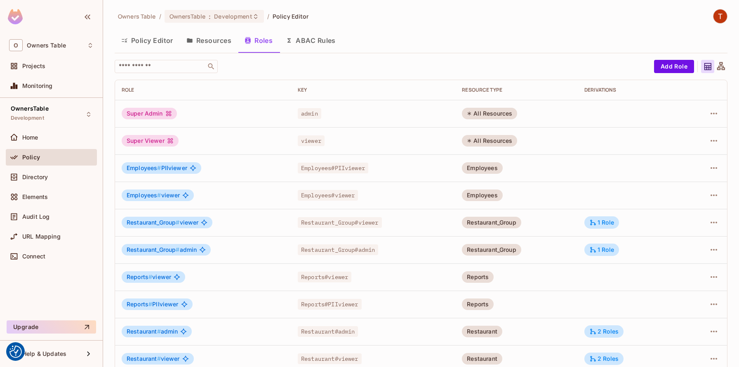
click at [318, 45] on button "ABAC Rules" at bounding box center [310, 40] width 63 height 21
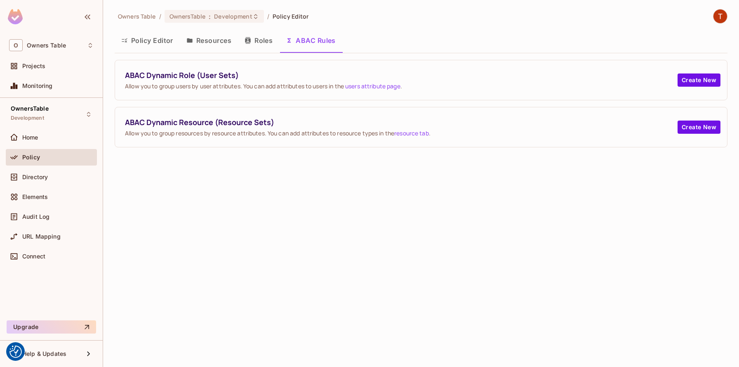
click at [262, 40] on button "Roles" at bounding box center [258, 40] width 41 height 21
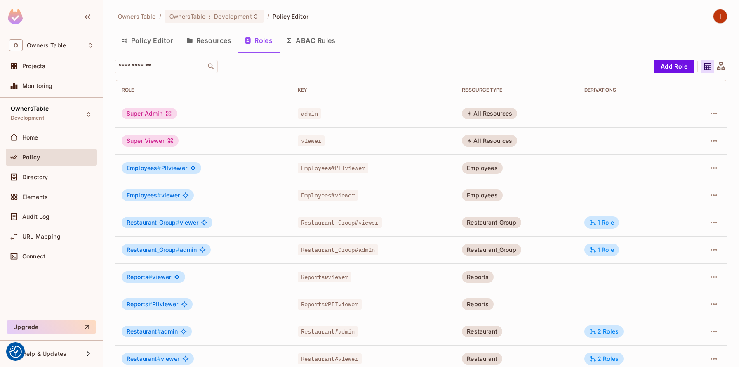
click at [202, 42] on button "Resources" at bounding box center [209, 40] width 58 height 21
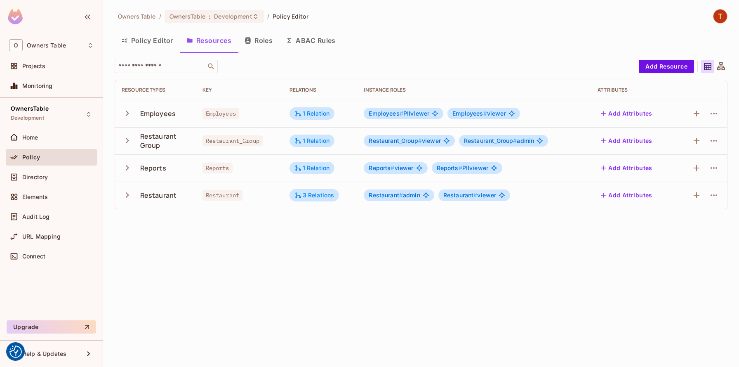
click at [262, 42] on button "Roles" at bounding box center [258, 40] width 41 height 21
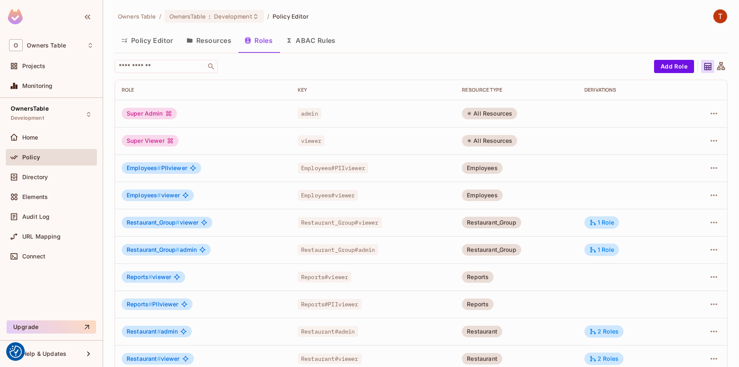
click at [153, 40] on button "Policy Editor" at bounding box center [147, 40] width 65 height 21
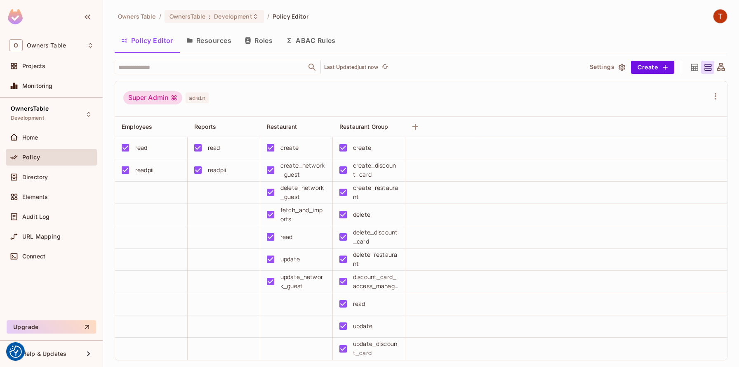
click at [221, 36] on button "Resources" at bounding box center [209, 40] width 58 height 21
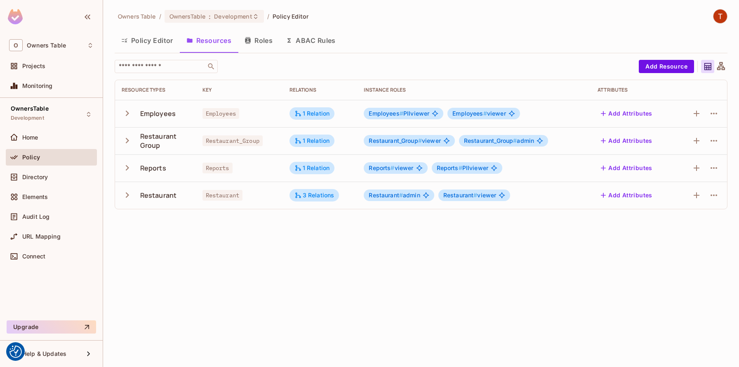
click at [304, 88] on div "Relations" at bounding box center [320, 90] width 61 height 7
copy div "Relations"
drag, startPoint x: 193, startPoint y: 31, endPoint x: 221, endPoint y: 46, distance: 31.7
click at [221, 46] on button "Resources" at bounding box center [209, 40] width 58 height 21
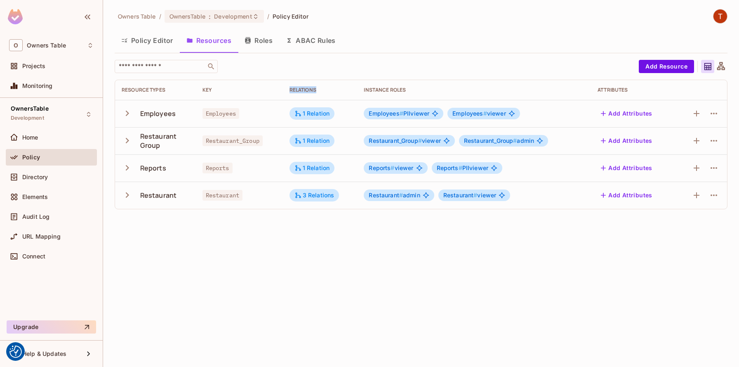
click at [301, 91] on div "Relations" at bounding box center [320, 90] width 61 height 7
click at [376, 89] on div "Instance roles" at bounding box center [474, 90] width 221 height 7
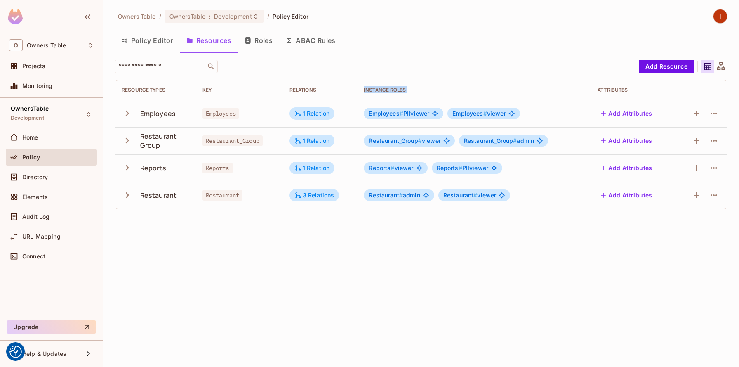
copy div "Instance roles"
click at [359, 267] on div "Owners Table / OwnersTable : Development / Policy Editor Policy Editor Resource…" at bounding box center [421, 183] width 636 height 367
click at [312, 198] on div "3 Relations" at bounding box center [314, 194] width 40 height 7
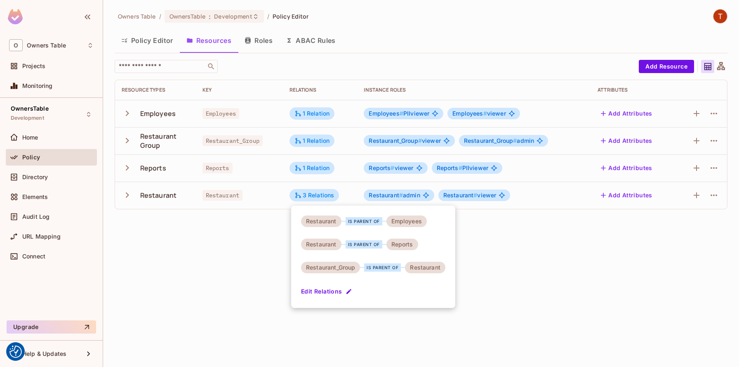
click at [200, 242] on div at bounding box center [369, 183] width 739 height 367
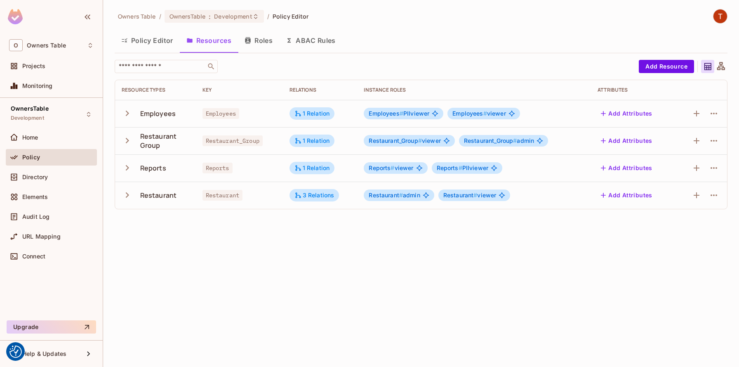
click at [131, 196] on icon "button" at bounding box center [127, 194] width 11 height 11
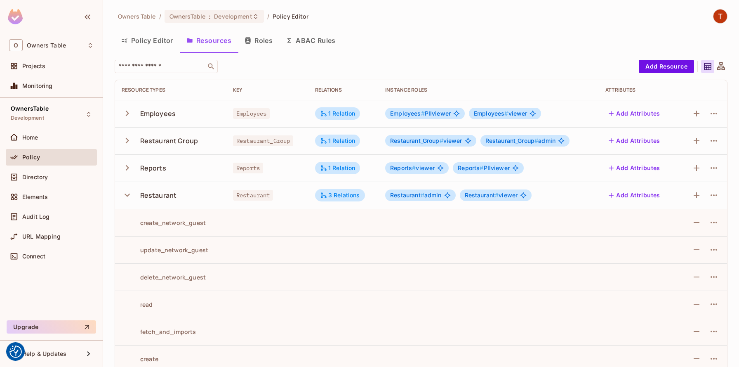
click at [160, 228] on td "create_network_guest" at bounding box center [170, 222] width 111 height 27
copy div "create_network_guest"
click at [152, 38] on button "Policy Editor" at bounding box center [147, 40] width 65 height 21
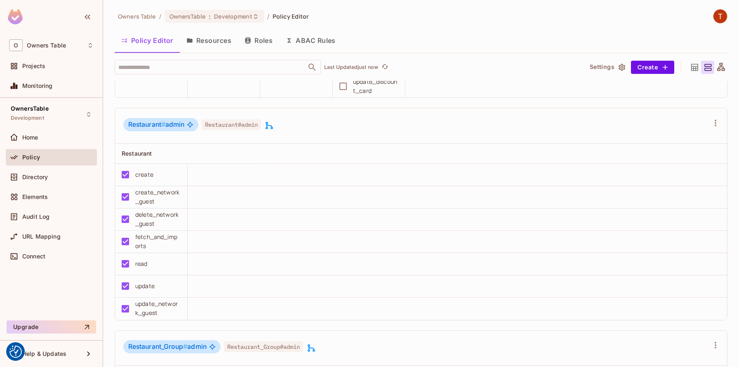
scroll to position [555, 0]
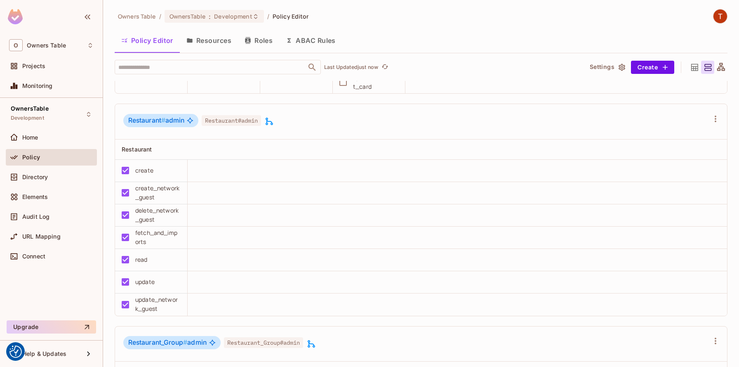
click at [264, 41] on button "Roles" at bounding box center [258, 40] width 41 height 21
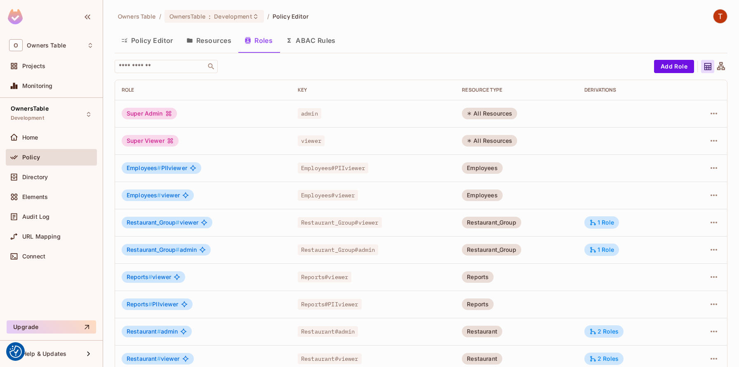
scroll to position [12, 0]
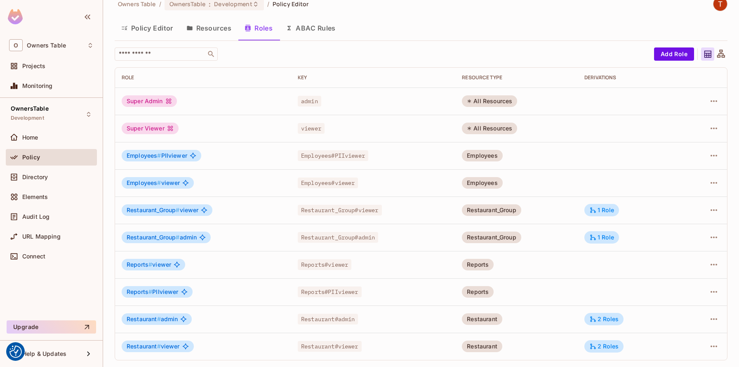
click at [134, 156] on span "Employees #" at bounding box center [144, 155] width 35 height 7
drag, startPoint x: 134, startPoint y: 156, endPoint x: 167, endPoint y: 156, distance: 32.6
click at [167, 156] on span "Employees # PIIviewer" at bounding box center [157, 155] width 61 height 7
click at [139, 185] on span "Employees #" at bounding box center [144, 182] width 35 height 7
drag, startPoint x: 139, startPoint y: 185, endPoint x: 164, endPoint y: 185, distance: 25.2
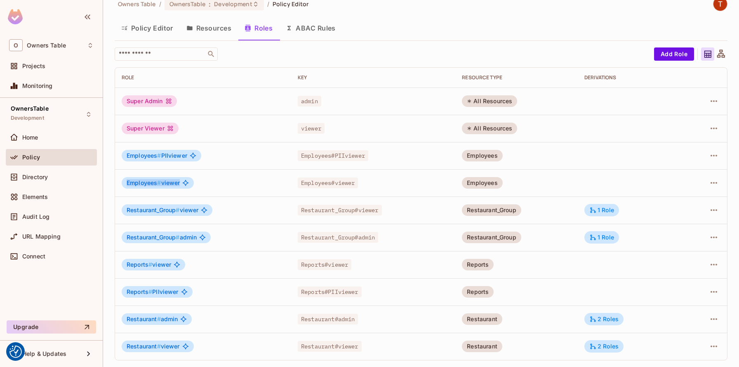
click at [164, 185] on span "Employees # viewer" at bounding box center [153, 182] width 53 height 7
copy span "Employees # viewer"
click at [154, 30] on button "Policy Editor" at bounding box center [147, 28] width 65 height 21
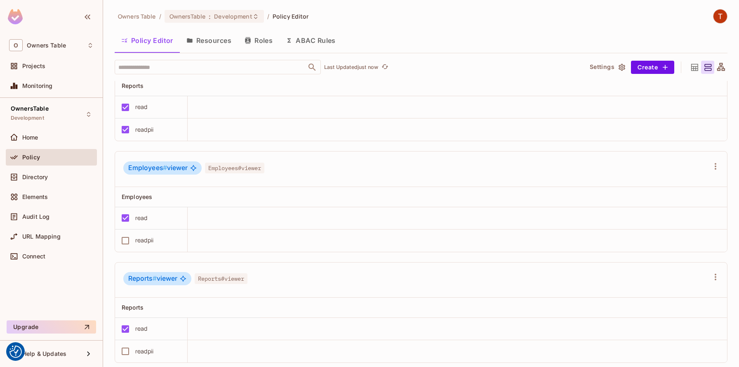
scroll to position [1242, 0]
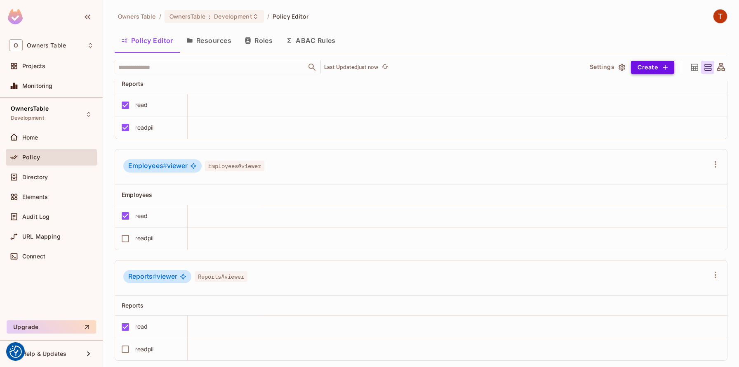
click at [657, 65] on button "Create" at bounding box center [652, 67] width 43 height 13
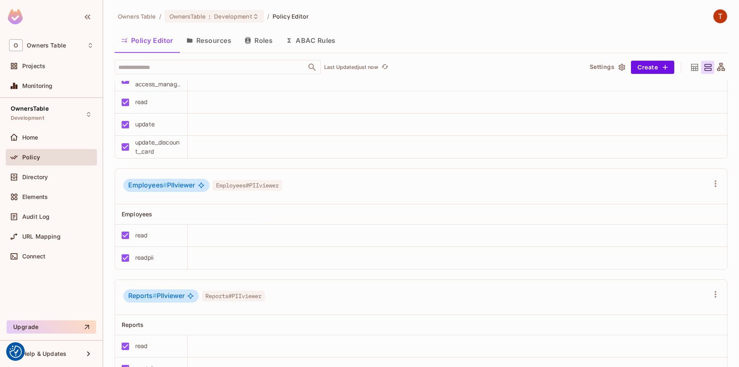
scroll to position [884, 0]
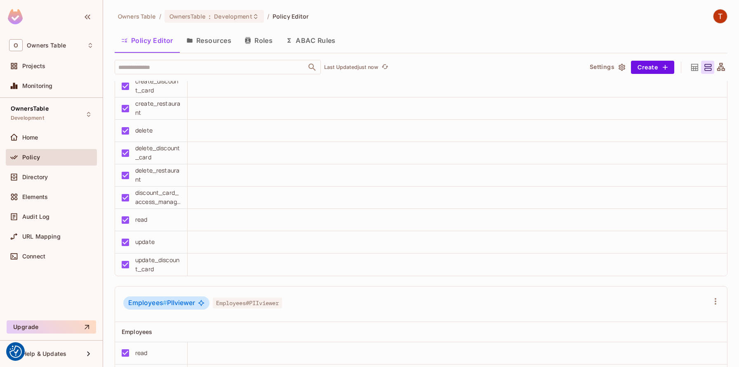
drag, startPoint x: 129, startPoint y: 28, endPoint x: 181, endPoint y: 47, distance: 56.0
click at [181, 47] on div "Owners Table / OwnersTable : Development / Policy Editor Policy Editor Resource…" at bounding box center [421, 188] width 613 height 358
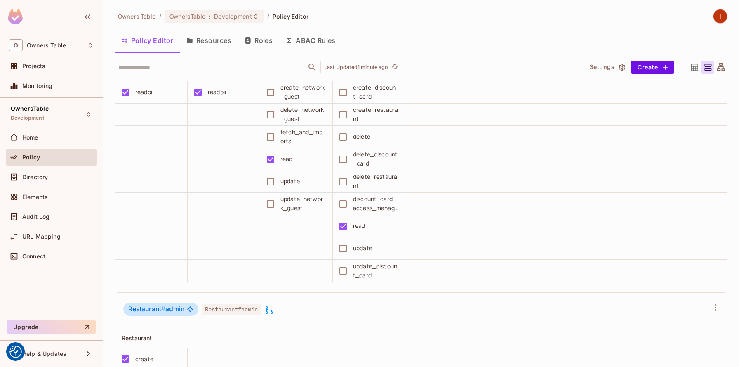
scroll to position [342, 0]
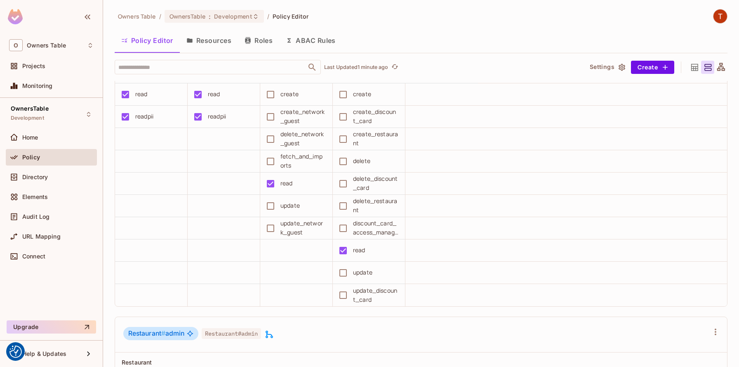
click at [292, 17] on span "Policy Editor" at bounding box center [291, 16] width 36 height 8
click at [43, 182] on div "Directory" at bounding box center [51, 177] width 91 height 16
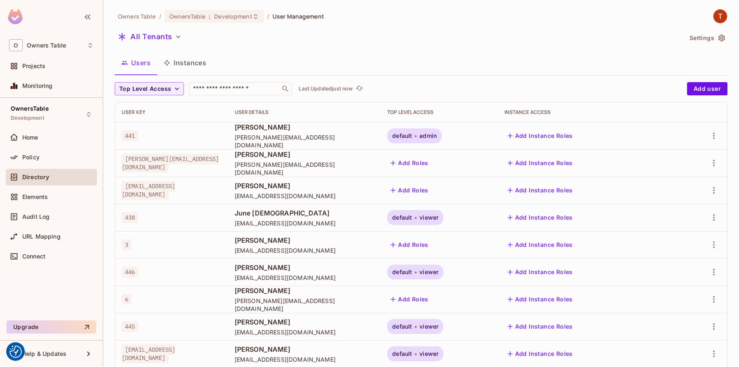
click at [188, 65] on button "Instances" at bounding box center [185, 62] width 56 height 21
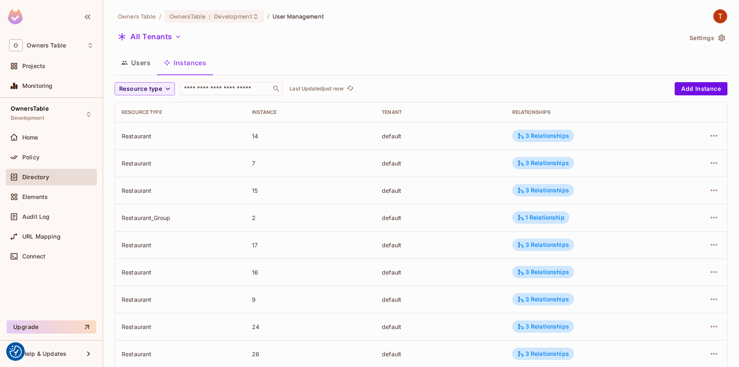
click at [139, 64] on button "Users" at bounding box center [136, 62] width 42 height 21
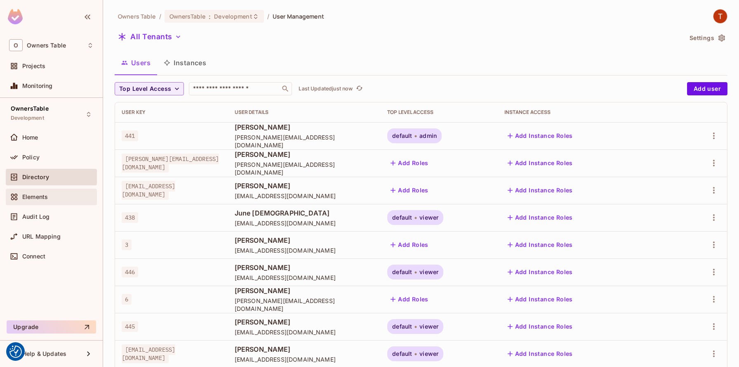
click at [29, 196] on span "Elements" at bounding box center [35, 196] width 26 height 7
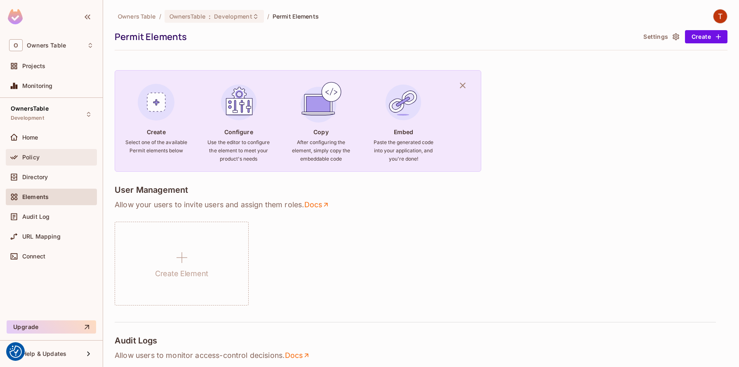
click at [53, 159] on div "Policy" at bounding box center [57, 157] width 71 height 7
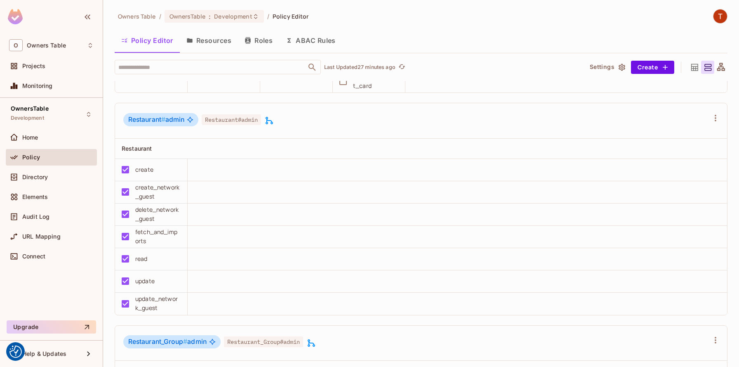
scroll to position [555, 0]
